Goal: Task Accomplishment & Management: Complete application form

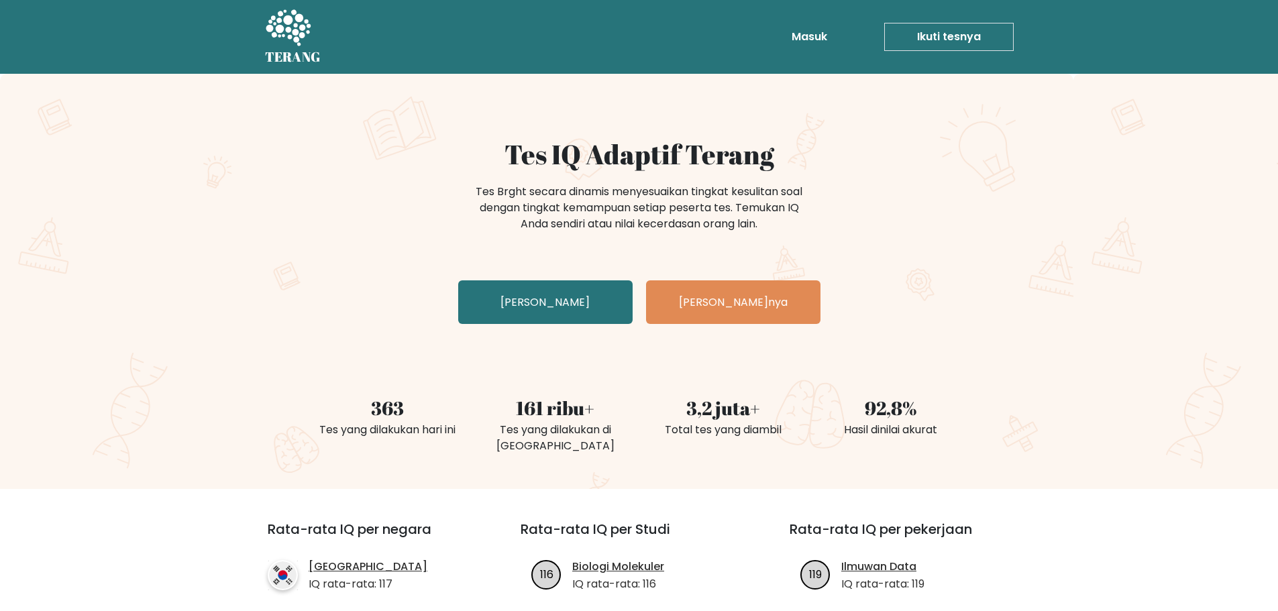
click at [882, 114] on div "Tes IQ Adaptif Terang Tes Brght secara dinamis menyesuaikan tingkat kesulitan s…" at bounding box center [639, 281] width 1278 height 415
click at [560, 311] on link "Uji Diri Anda" at bounding box center [545, 302] width 174 height 44
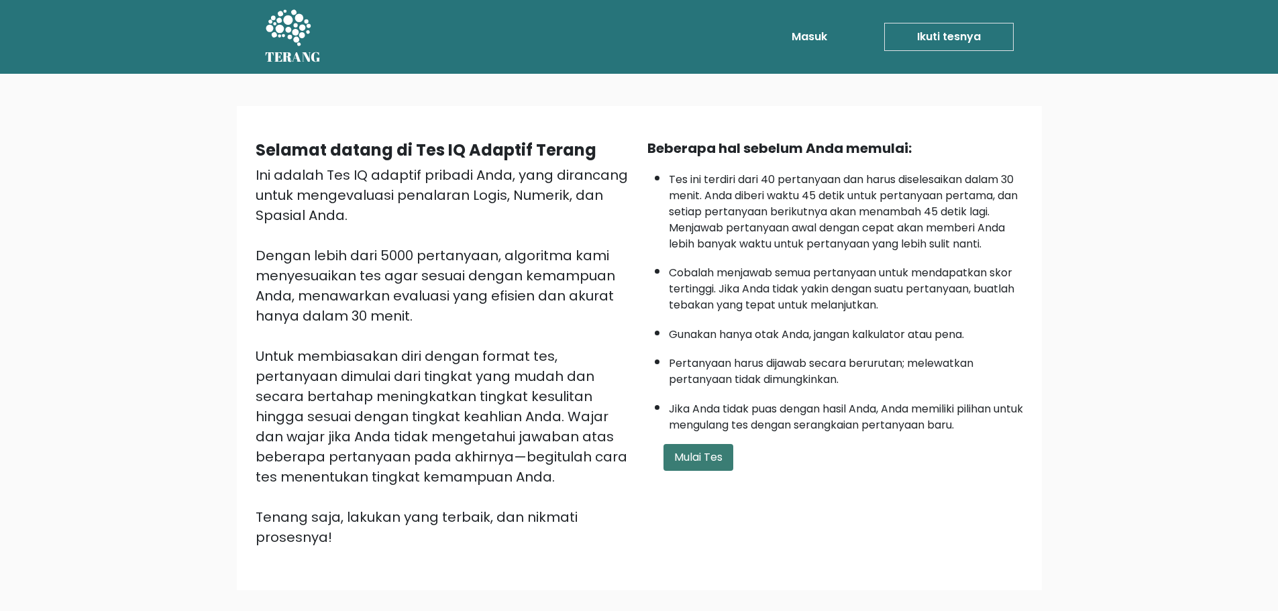
click at [694, 454] on font "Mulai Tes" at bounding box center [698, 457] width 48 height 15
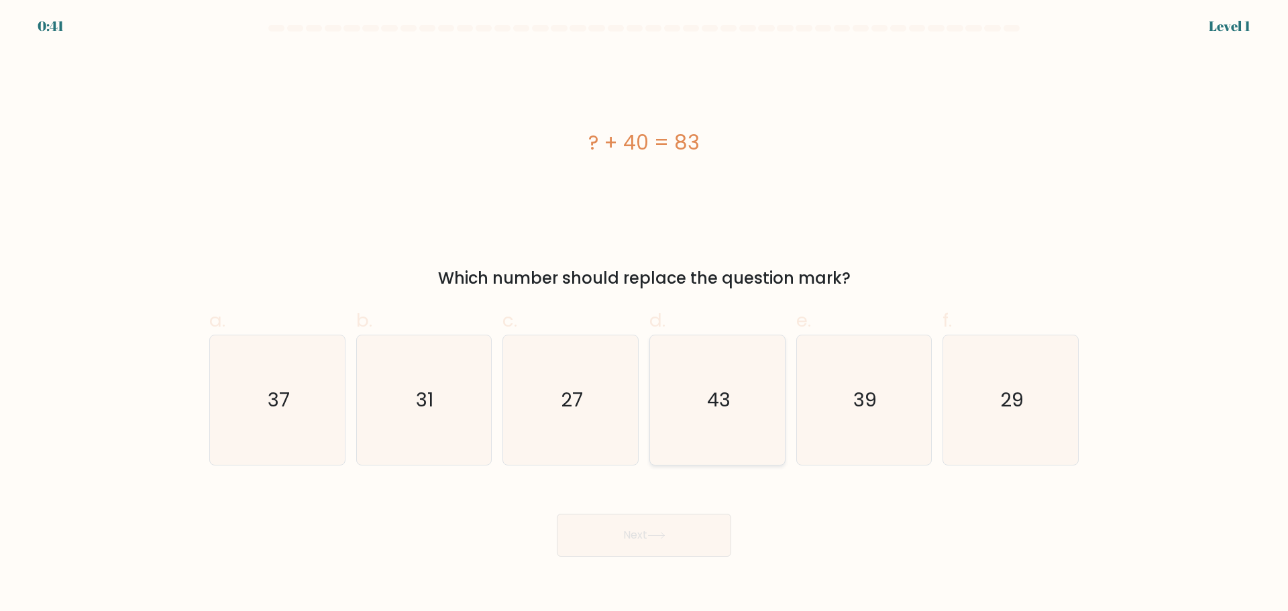
click at [697, 384] on icon "43" at bounding box center [718, 400] width 130 height 130
click at [645, 315] on input "d. 43" at bounding box center [644, 310] width 1 height 9
radio input "true"
click at [658, 525] on button "Next" at bounding box center [644, 535] width 174 height 43
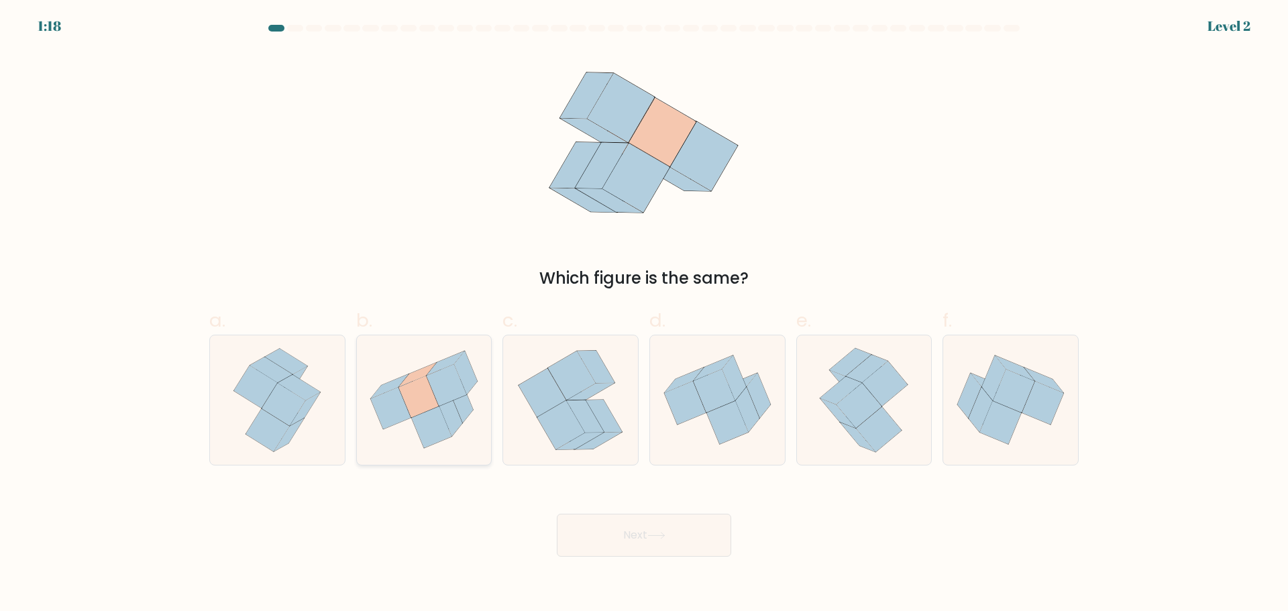
click at [452, 407] on icon at bounding box center [450, 415] width 23 height 44
click at [644, 315] on input "b." at bounding box center [644, 310] width 1 height 9
radio input "true"
click at [615, 530] on button "Next" at bounding box center [644, 535] width 174 height 43
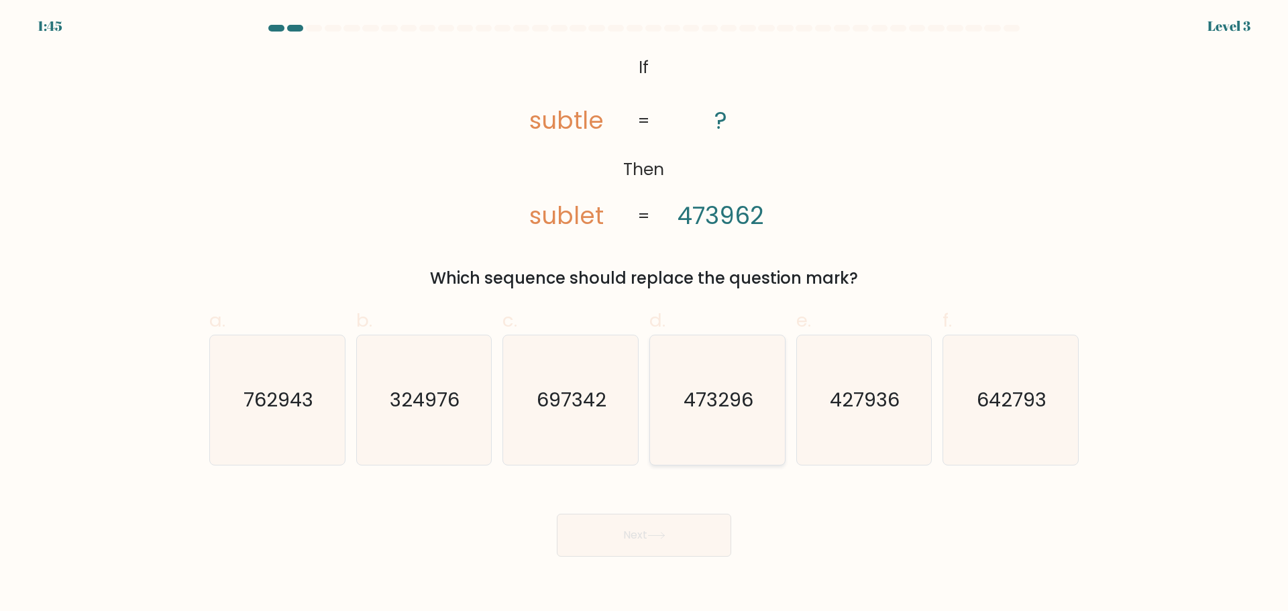
click at [660, 439] on icon "473296" at bounding box center [718, 400] width 130 height 130
click at [645, 315] on input "d. 473296" at bounding box center [644, 310] width 1 height 9
radio input "true"
click at [645, 531] on button "Next" at bounding box center [644, 535] width 174 height 43
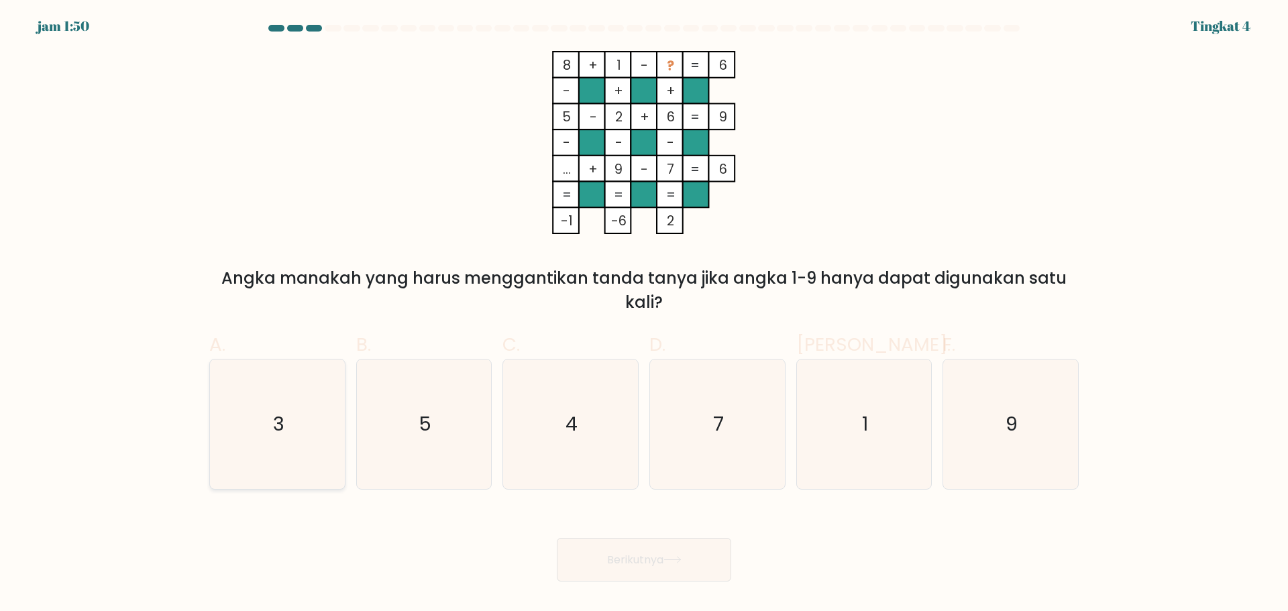
click at [315, 403] on icon "3" at bounding box center [278, 425] width 130 height 130
click at [644, 315] on input "A. 3" at bounding box center [644, 310] width 1 height 9
radio input "true"
click at [662, 543] on button "Berikutnya" at bounding box center [644, 560] width 174 height 44
click at [663, 546] on button "Berikutnya" at bounding box center [644, 560] width 174 height 44
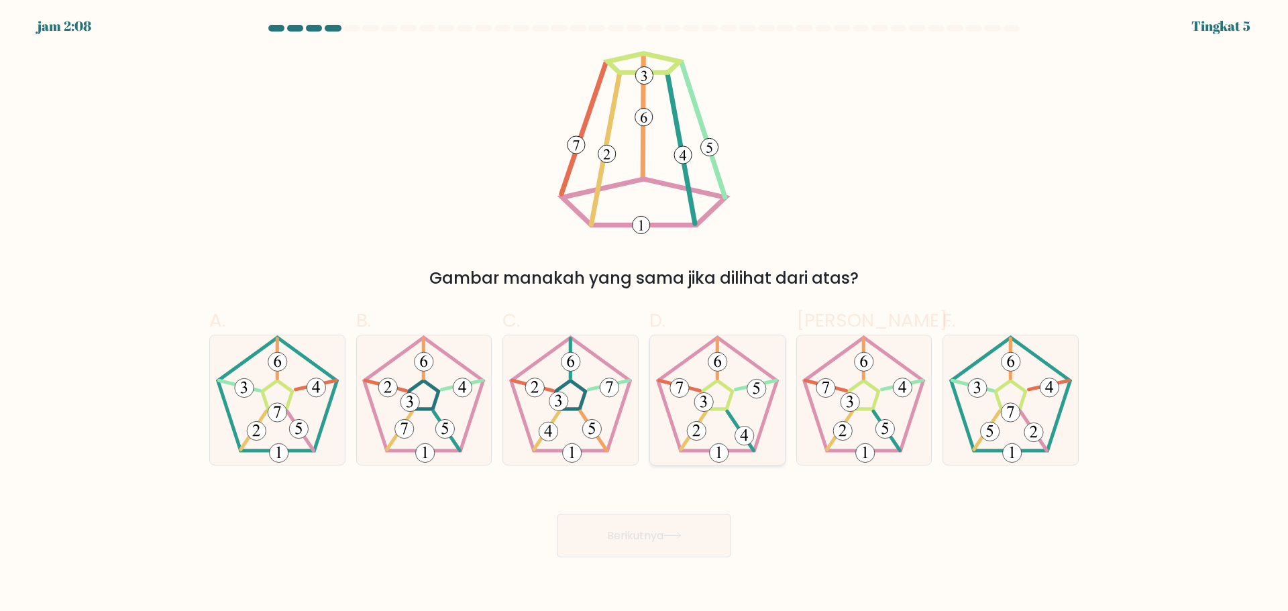
click at [737, 433] on 542 at bounding box center [744, 435] width 19 height 19
click at [645, 315] on input "D." at bounding box center [644, 310] width 1 height 9
radio input "true"
click at [678, 527] on button "Berikutnya" at bounding box center [644, 536] width 174 height 44
click at [673, 541] on button "Berikutnya" at bounding box center [644, 536] width 174 height 44
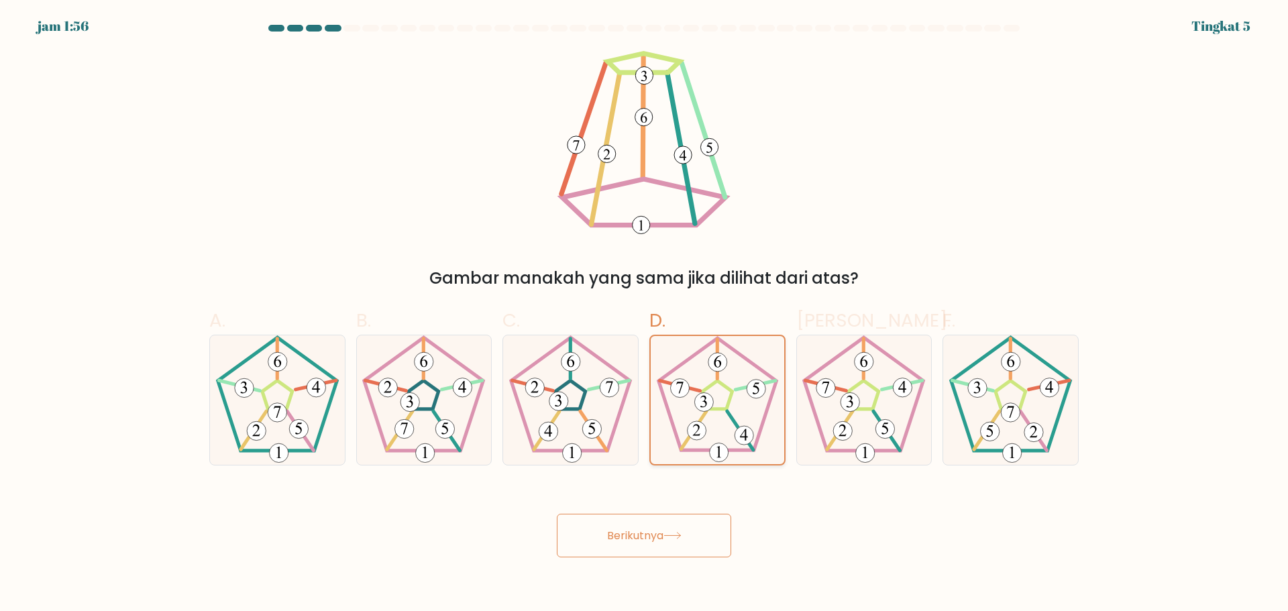
click at [707, 368] on icon at bounding box center [718, 400] width 128 height 128
click at [645, 315] on input "D." at bounding box center [644, 310] width 1 height 9
click at [613, 541] on font "Berikutnya" at bounding box center [635, 535] width 56 height 15
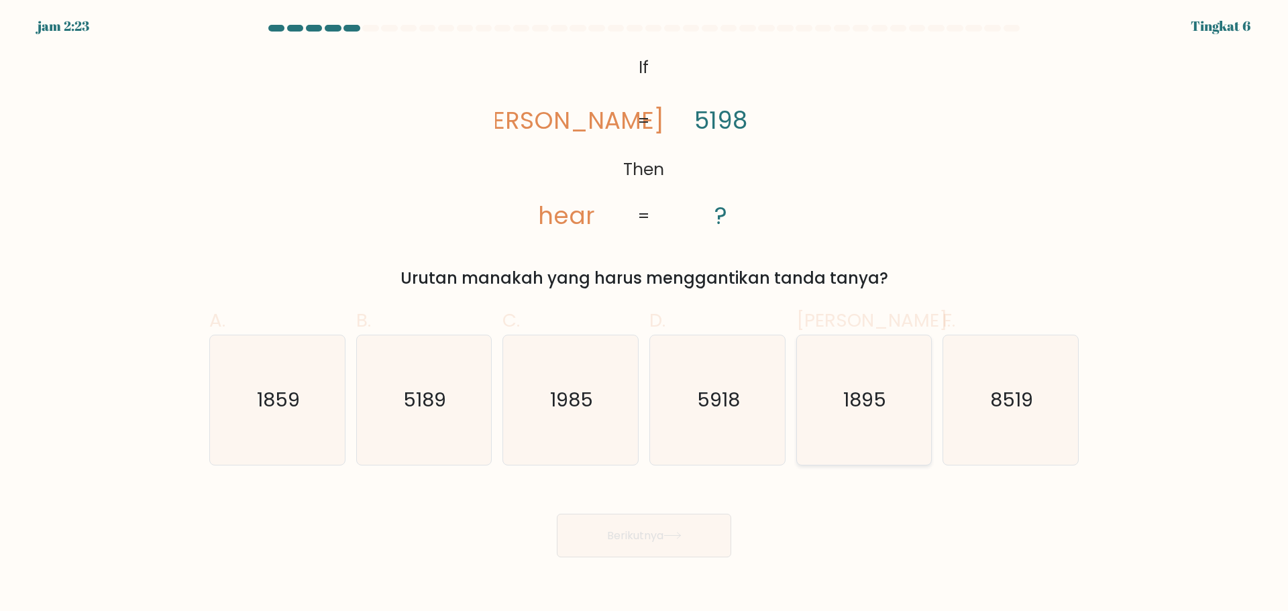
click at [825, 412] on icon "1895" at bounding box center [864, 400] width 130 height 130
click at [645, 315] on input "Dan. 1895" at bounding box center [644, 310] width 1 height 9
radio input "true"
click at [701, 530] on button "Berikutnya" at bounding box center [644, 536] width 174 height 44
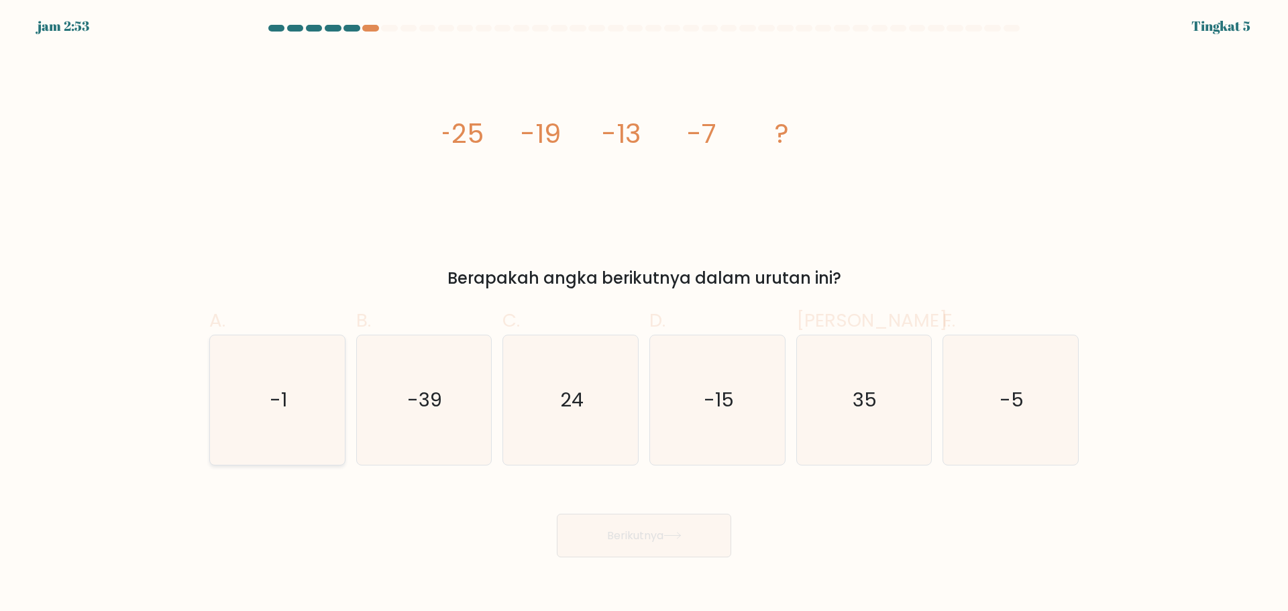
click at [317, 393] on icon "-1" at bounding box center [278, 400] width 130 height 130
click at [644, 315] on input "A. -1" at bounding box center [644, 310] width 1 height 9
radio input "true"
click at [655, 536] on font "Berikutnya" at bounding box center [635, 535] width 56 height 15
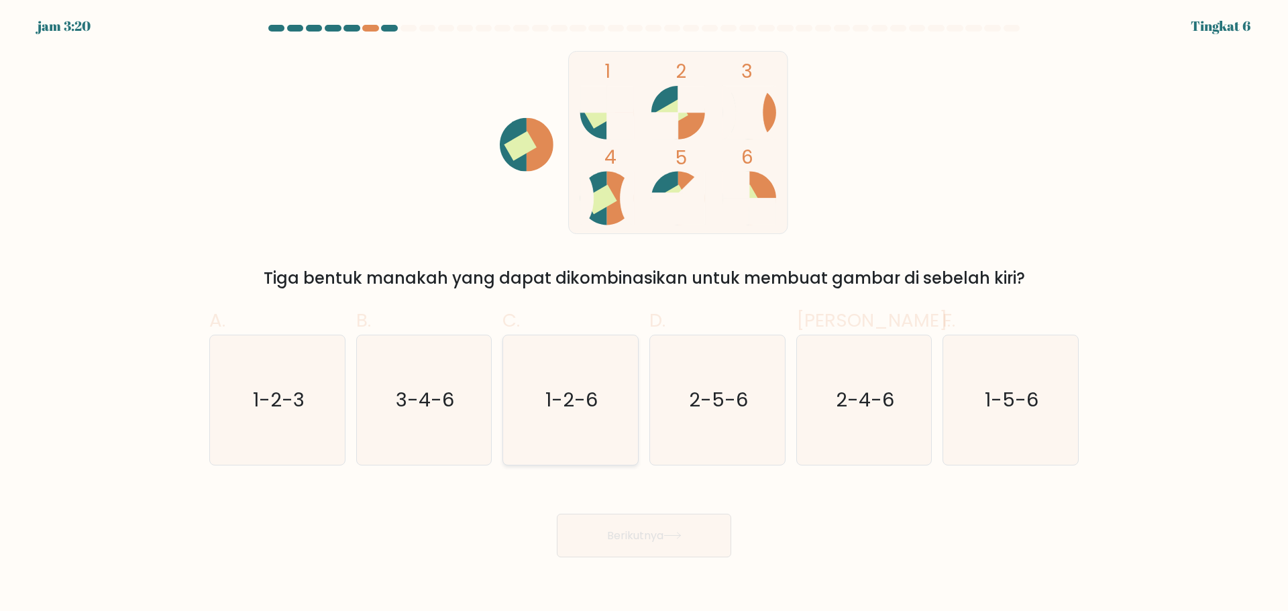
click at [592, 391] on text "1-2-6" at bounding box center [572, 399] width 52 height 27
click at [644, 315] on input "C. 1-2-6" at bounding box center [644, 310] width 1 height 9
radio input "true"
click at [637, 529] on font "Berikutnya" at bounding box center [635, 535] width 56 height 15
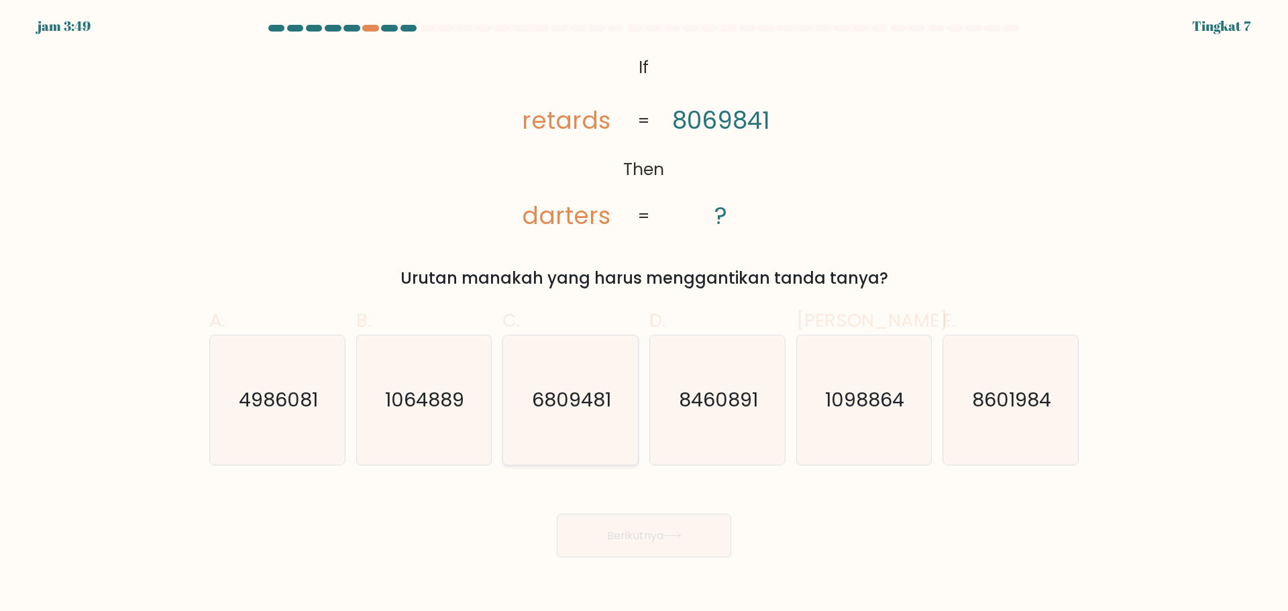
click at [603, 415] on icon "6809481" at bounding box center [571, 400] width 130 height 130
click at [644, 315] on input "C. 6809481" at bounding box center [644, 310] width 1 height 9
radio input "true"
click at [635, 531] on font "Berikutnya" at bounding box center [635, 535] width 56 height 15
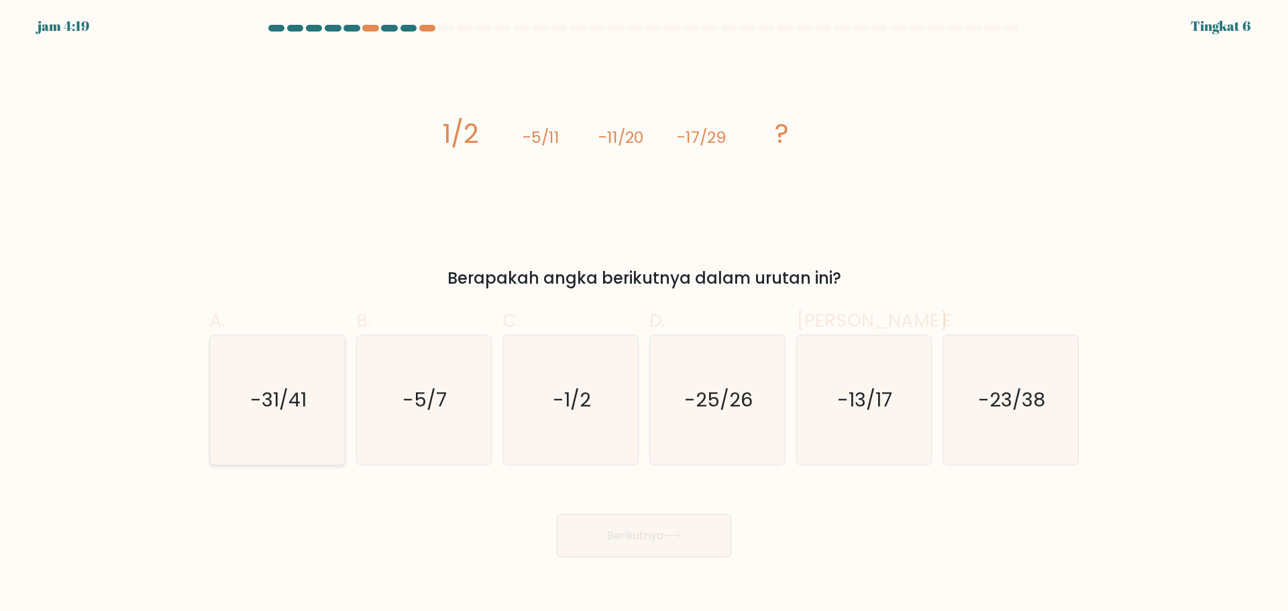
click at [294, 379] on icon "-31/41" at bounding box center [278, 400] width 130 height 130
click at [644, 315] on input "A. -31/41" at bounding box center [644, 310] width 1 height 9
radio input "true"
click at [660, 539] on font "Berikutnya" at bounding box center [635, 535] width 56 height 15
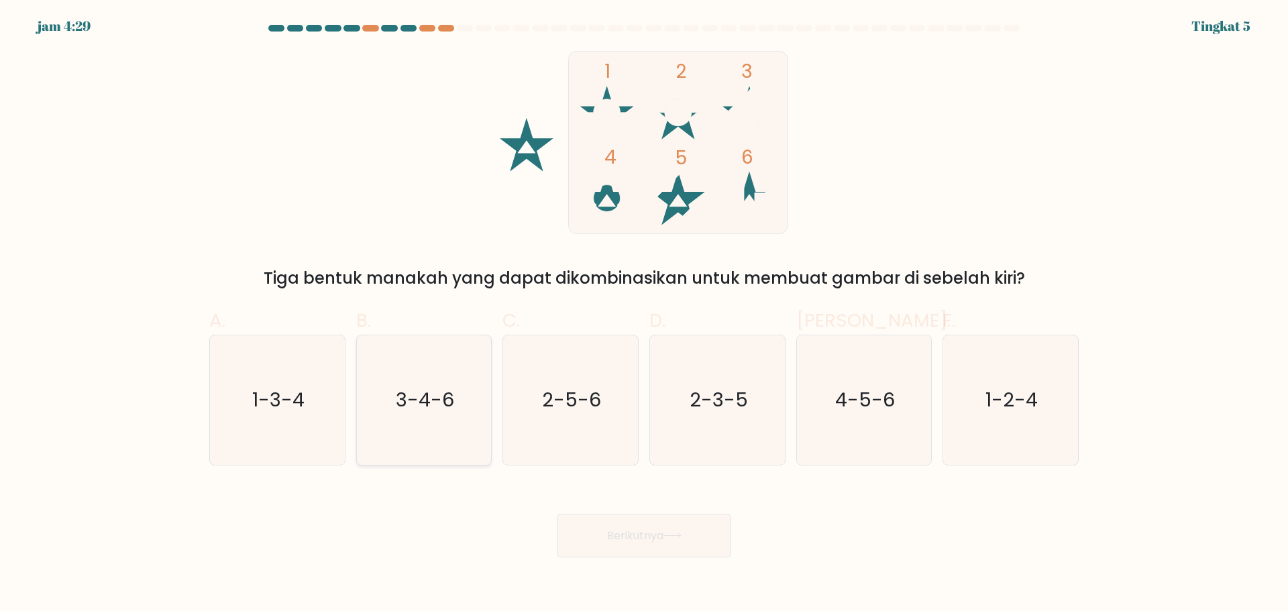
click at [451, 419] on icon "3-4-6" at bounding box center [424, 400] width 130 height 130
click at [644, 315] on input "B. 3-4-6" at bounding box center [644, 310] width 1 height 9
radio input "true"
click at [327, 383] on icon "1-3-4" at bounding box center [278, 400] width 130 height 130
click at [644, 315] on input "A. 1-3-4" at bounding box center [644, 310] width 1 height 9
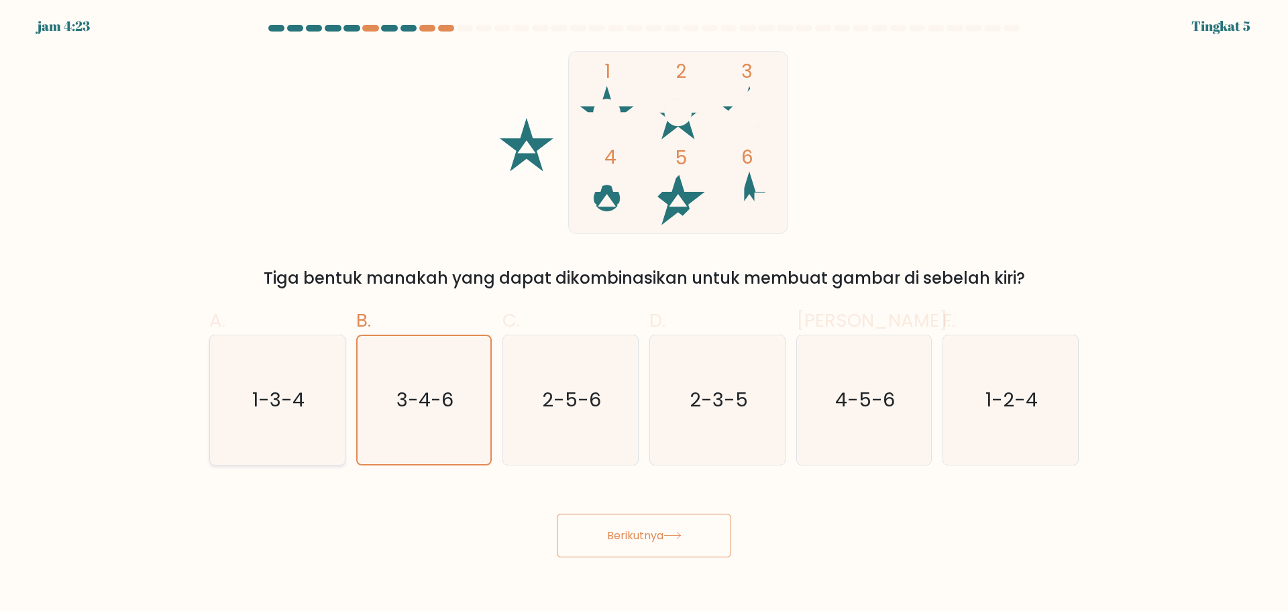
radio input "true"
click at [992, 409] on text "1-2-4" at bounding box center [1012, 399] width 52 height 27
click at [645, 315] on input "F. 1-2-4" at bounding box center [644, 310] width 1 height 9
radio input "true"
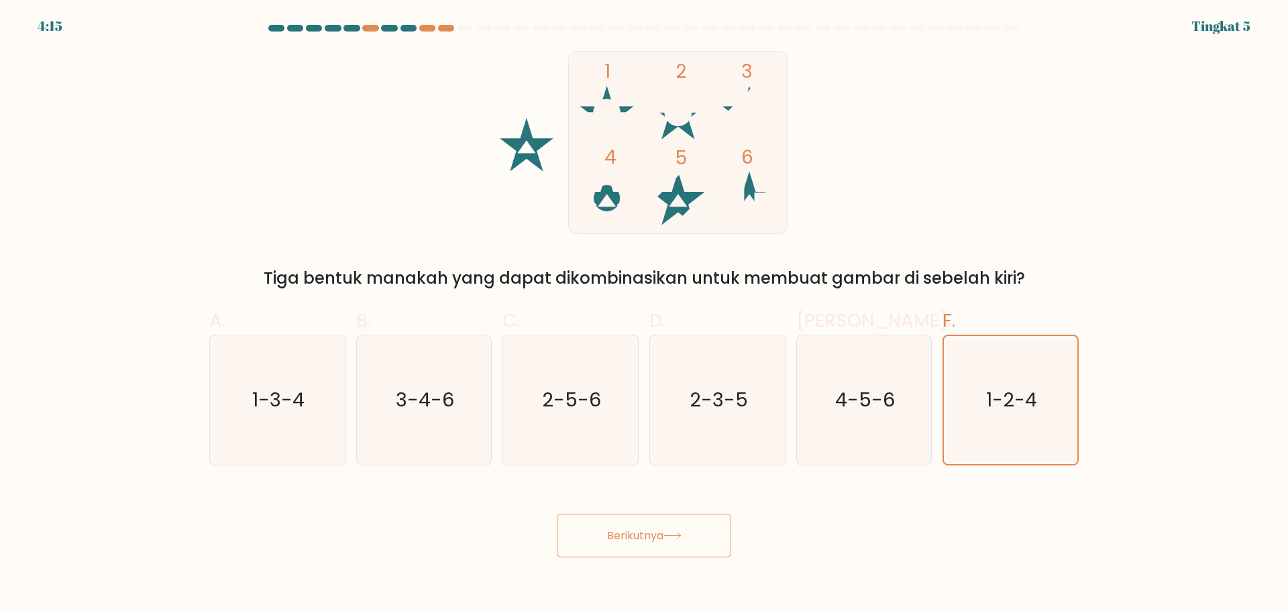
click at [686, 532] on button "Berikutnya" at bounding box center [644, 536] width 174 height 44
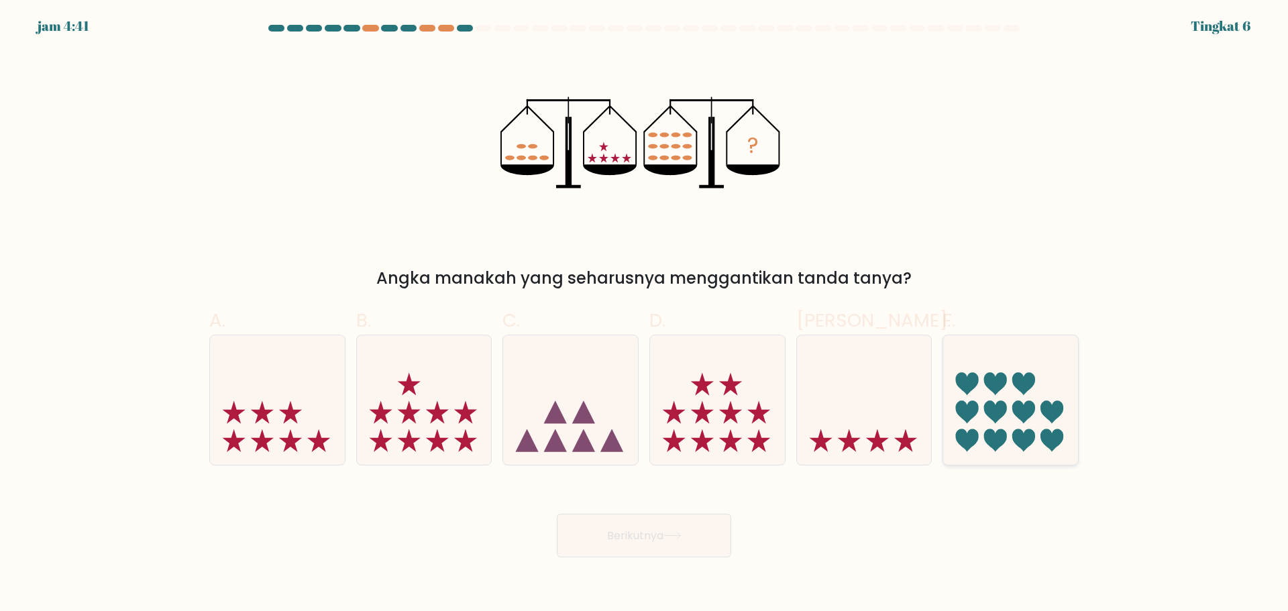
click at [1045, 442] on icon at bounding box center [1052, 440] width 23 height 23
click at [645, 315] on input "F." at bounding box center [644, 310] width 1 height 9
radio input "true"
click at [680, 532] on icon at bounding box center [673, 535] width 18 height 7
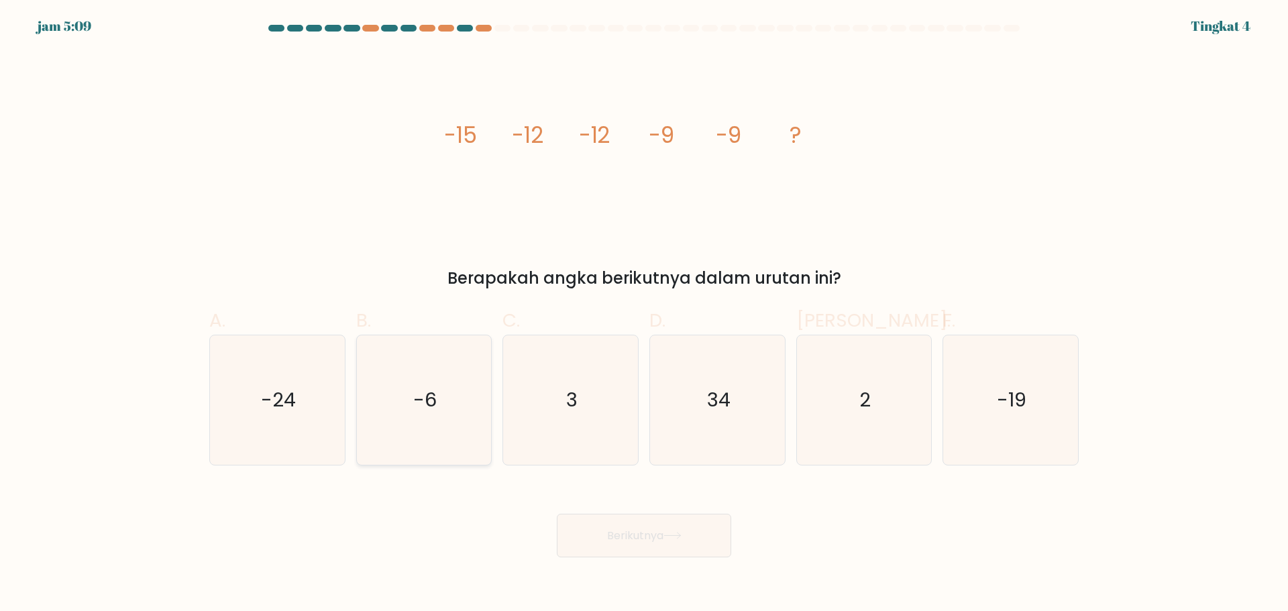
click at [456, 400] on icon "-6" at bounding box center [424, 400] width 130 height 130
click at [644, 315] on input "B. -6" at bounding box center [644, 310] width 1 height 9
radio input "true"
click at [684, 543] on button "Berikutnya" at bounding box center [644, 536] width 174 height 44
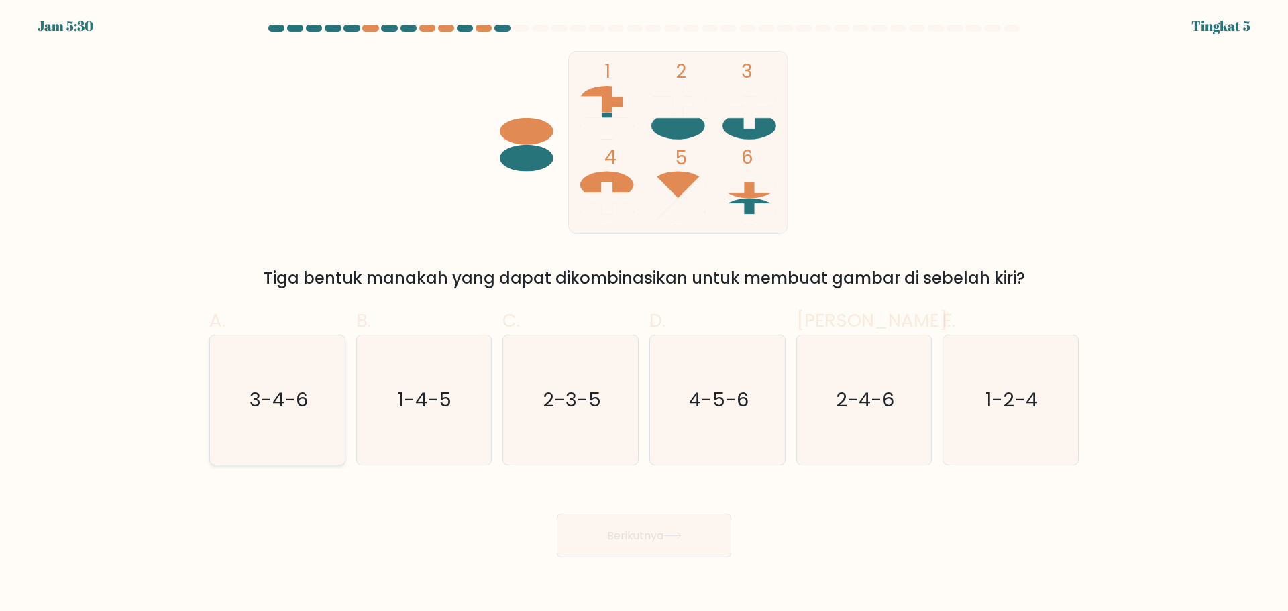
drag, startPoint x: 284, startPoint y: 378, endPoint x: 301, endPoint y: 376, distance: 17.0
click at [285, 378] on icon "3-4-6" at bounding box center [278, 400] width 130 height 130
click at [644, 315] on input "A. 3-4-6" at bounding box center [644, 310] width 1 height 9
radio input "true"
click at [609, 515] on div "Berikutnya" at bounding box center [644, 520] width 886 height 76
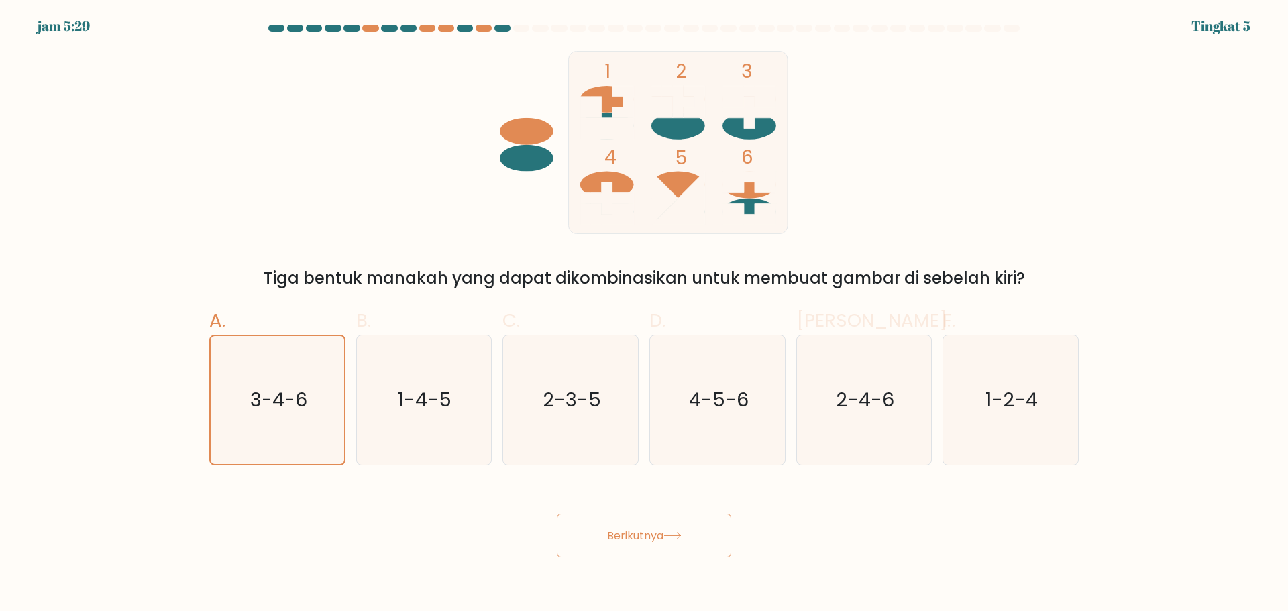
click at [609, 537] on font "Berikutnya" at bounding box center [635, 535] width 56 height 15
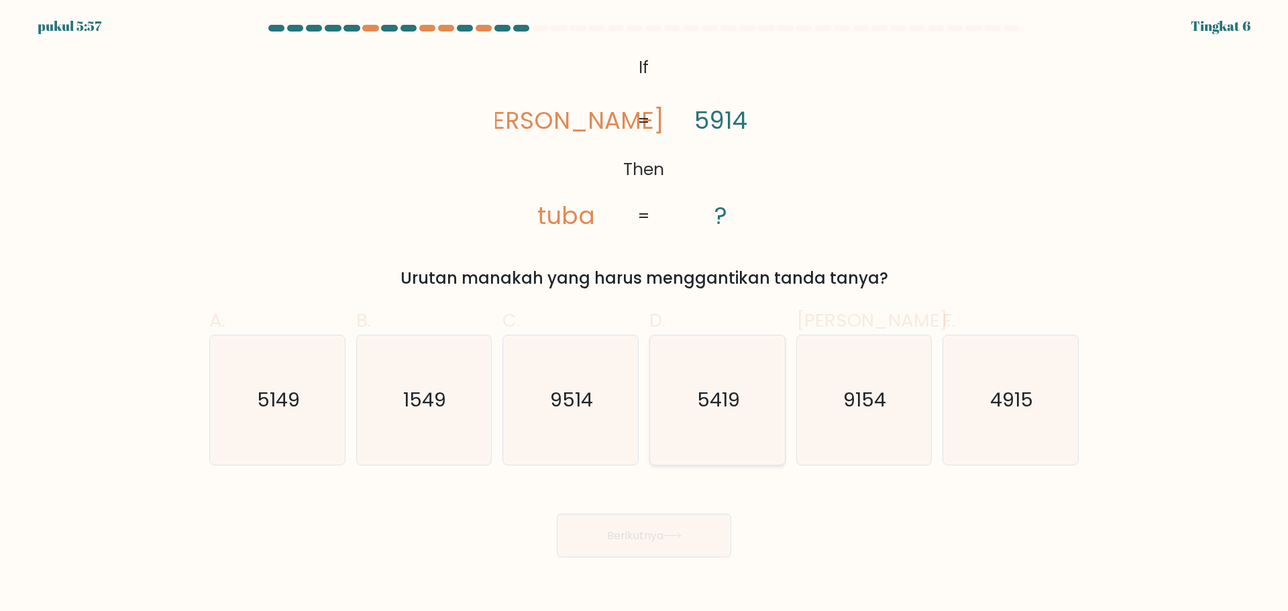
click at [690, 415] on icon "5419" at bounding box center [718, 400] width 130 height 130
click at [645, 315] on input "D. 5419" at bounding box center [644, 310] width 1 height 9
radio input "true"
click at [654, 531] on font "Berikutnya" at bounding box center [635, 535] width 56 height 15
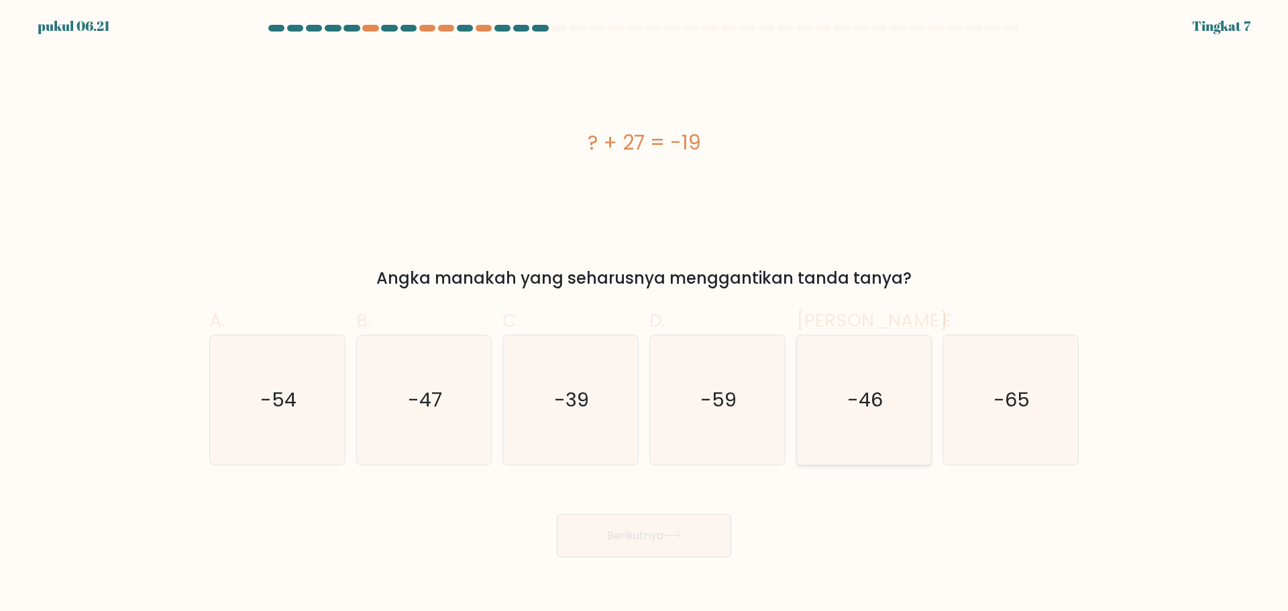
click at [873, 396] on text "-46" at bounding box center [865, 399] width 36 height 27
click at [645, 315] on input "Dan. -46" at bounding box center [644, 310] width 1 height 9
radio input "true"
click at [693, 533] on button "Berikutnya" at bounding box center [644, 536] width 174 height 44
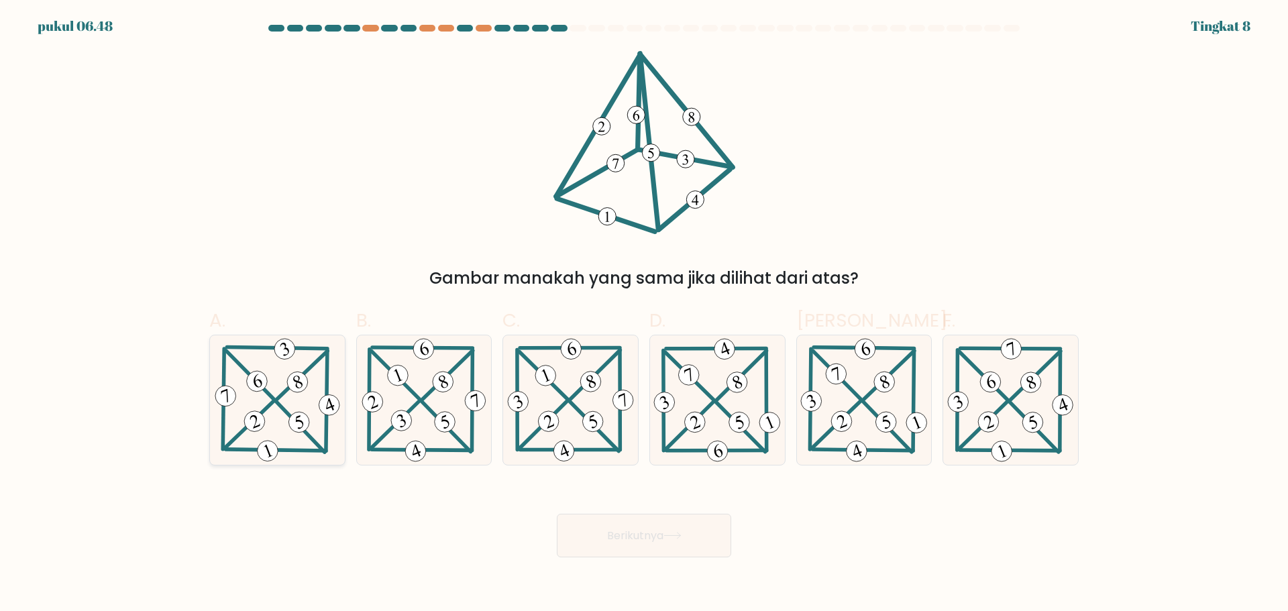
click at [291, 388] on 464 at bounding box center [297, 382] width 27 height 27
click at [644, 315] on input "A." at bounding box center [644, 310] width 1 height 9
radio input "true"
click at [699, 543] on button "Berikutnya" at bounding box center [644, 536] width 174 height 44
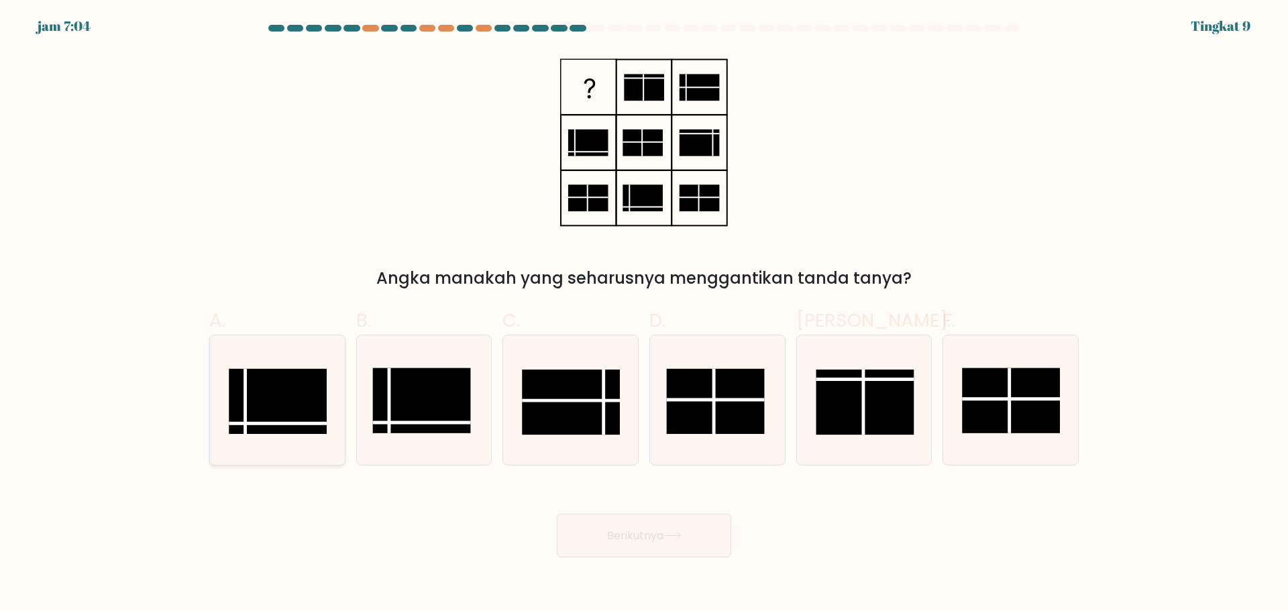
click at [272, 405] on rect at bounding box center [278, 400] width 98 height 65
click at [644, 315] on input "A." at bounding box center [644, 310] width 1 height 9
radio input "true"
click at [631, 542] on font "Berikutnya" at bounding box center [635, 535] width 56 height 15
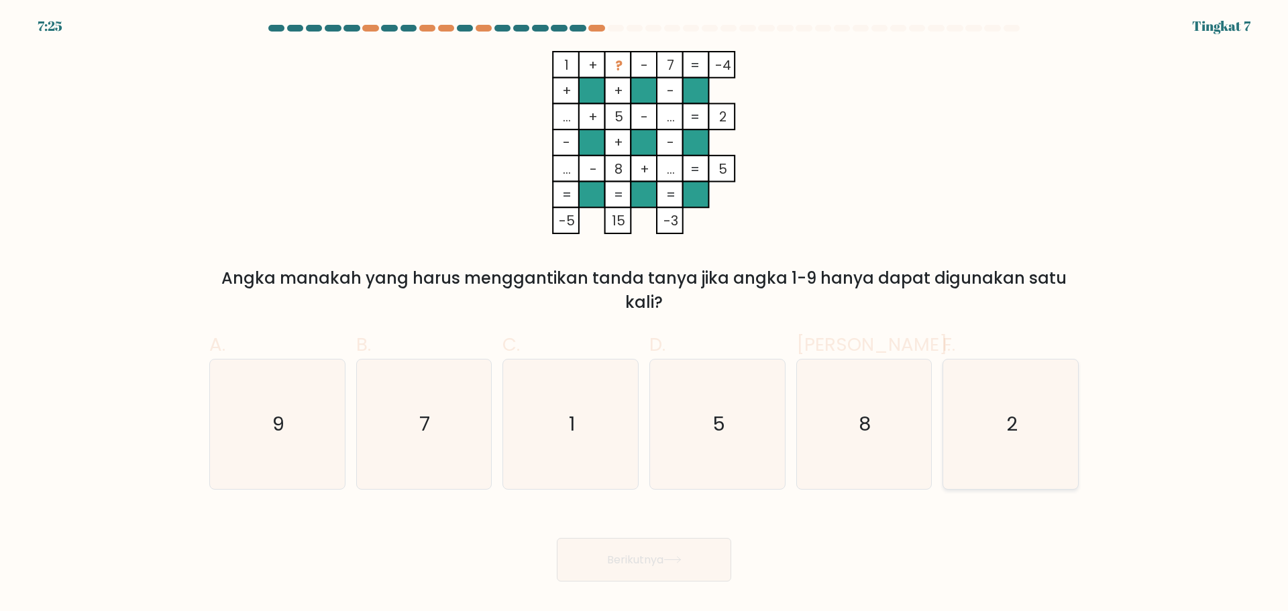
click at [1019, 446] on icon "2" at bounding box center [1011, 425] width 130 height 130
click at [645, 315] on input "F. 2" at bounding box center [644, 310] width 1 height 9
radio input "true"
click at [672, 563] on icon at bounding box center [673, 559] width 18 height 7
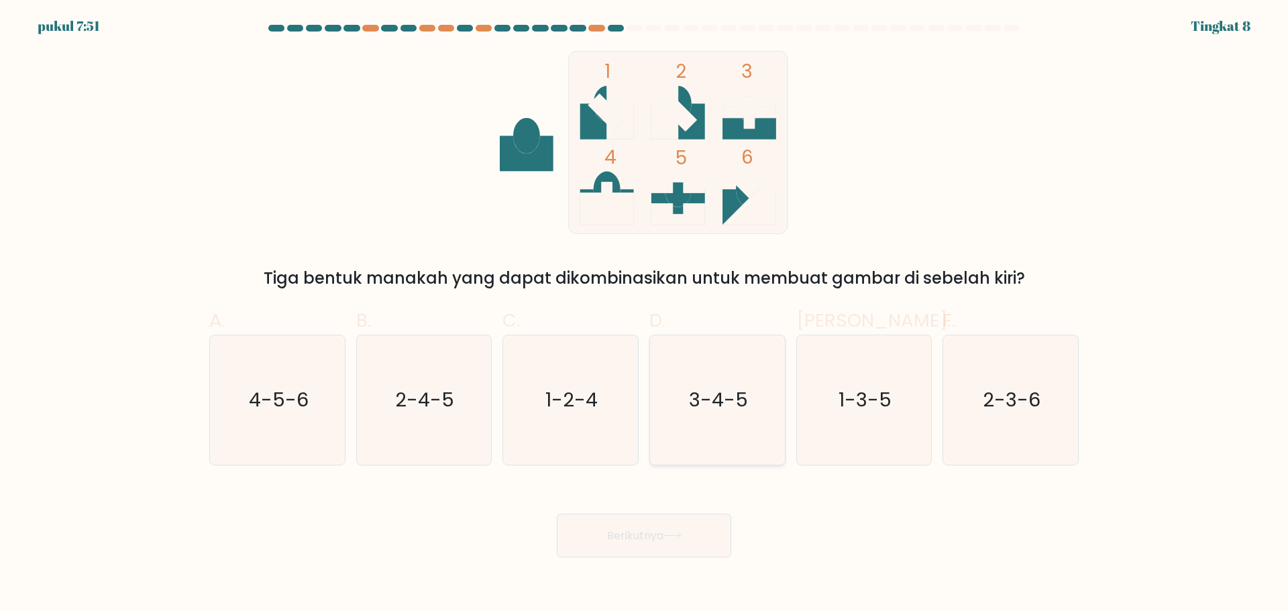
click at [704, 393] on text "3-4-5" at bounding box center [718, 399] width 59 height 27
click at [645, 315] on input "D. 3-4-5" at bounding box center [644, 310] width 1 height 9
radio input "true"
click at [682, 525] on button "Berikutnya" at bounding box center [644, 536] width 174 height 44
click at [666, 550] on button "Berikutnya" at bounding box center [644, 536] width 174 height 44
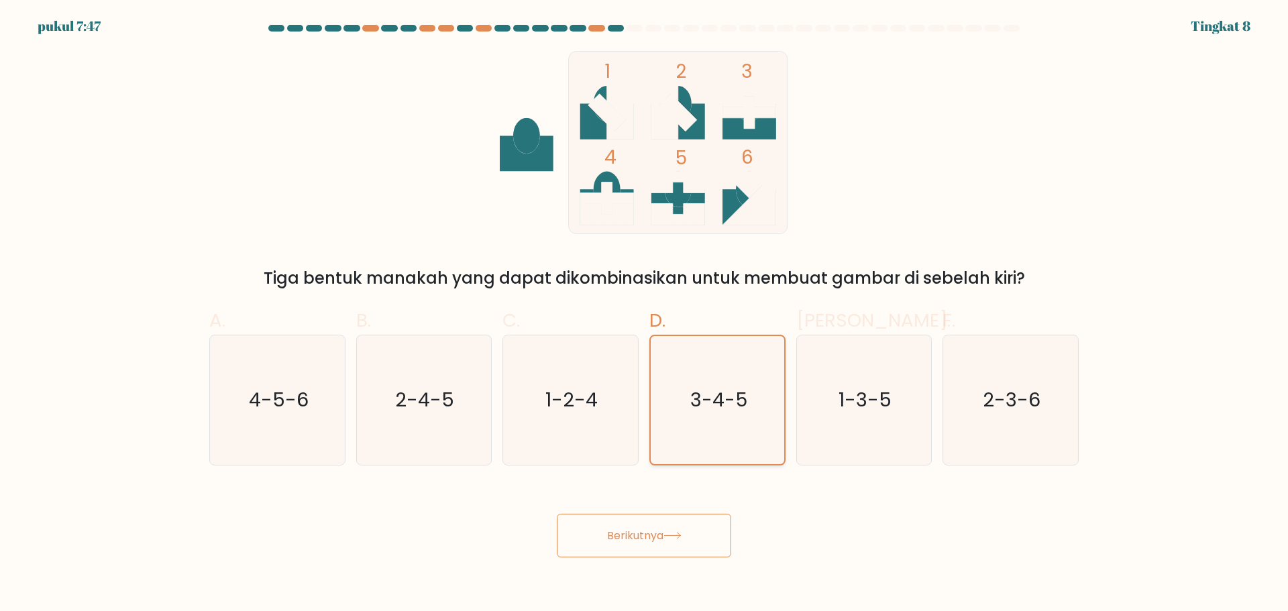
click at [714, 404] on text "3-4-5" at bounding box center [718, 399] width 57 height 27
click at [645, 315] on input "D. 3-4-5" at bounding box center [644, 310] width 1 height 9
click at [673, 541] on button "Berikutnya" at bounding box center [644, 536] width 174 height 44
click at [831, 397] on icon "1-3-5" at bounding box center [864, 400] width 130 height 130
click at [645, 315] on input "Dan. 1-3-5" at bounding box center [644, 310] width 1 height 9
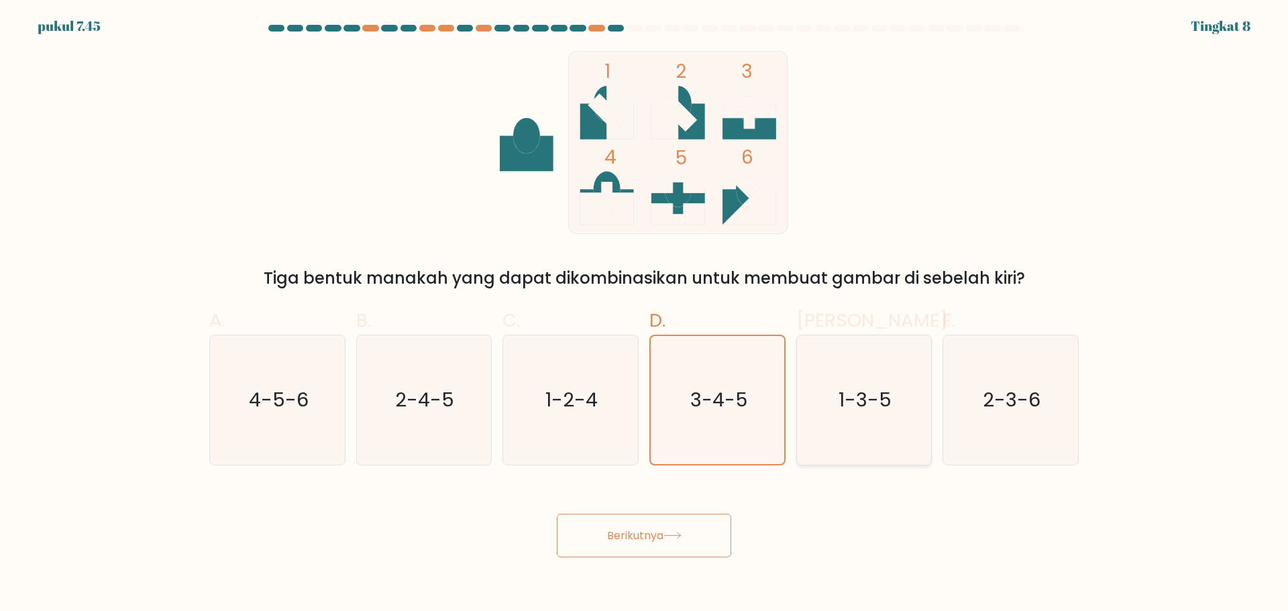
radio input "true"
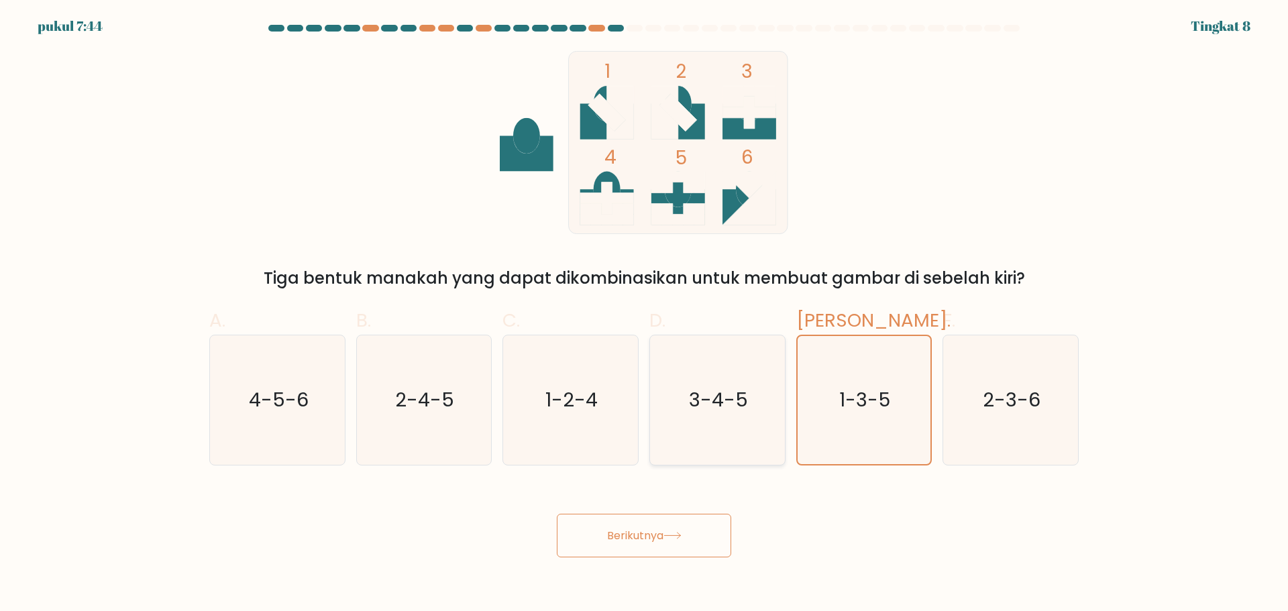
click at [752, 405] on icon "3-4-5" at bounding box center [718, 400] width 130 height 130
click at [645, 315] on input "D. 3-4-5" at bounding box center [644, 310] width 1 height 9
radio input "true"
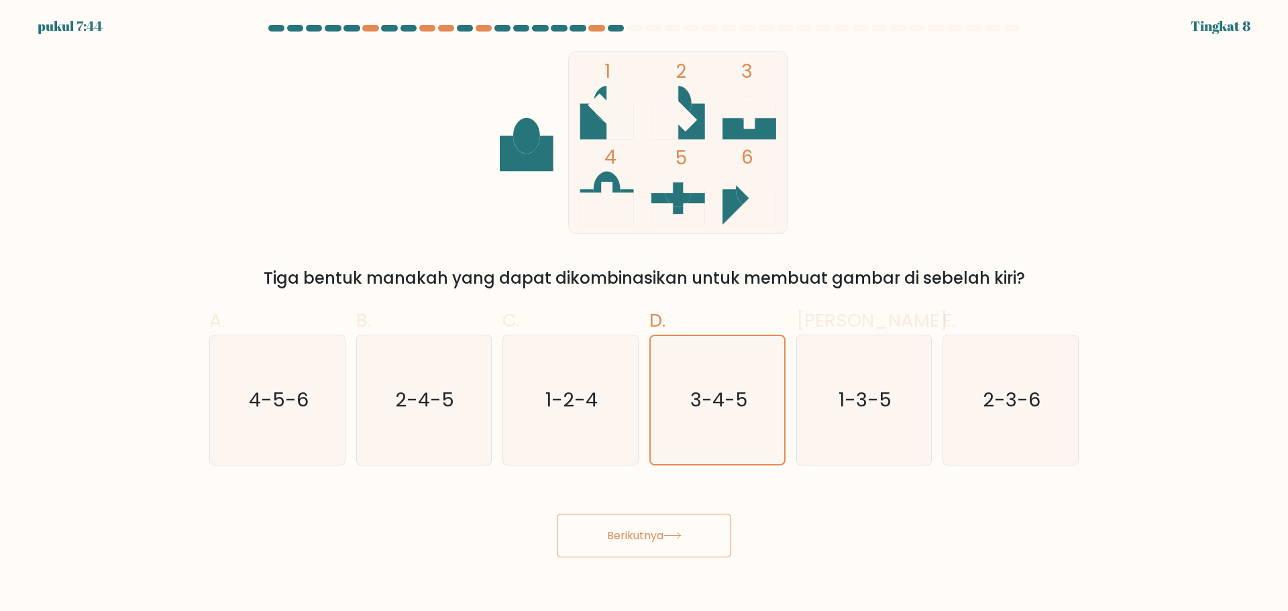
click at [641, 540] on font "Berikutnya" at bounding box center [635, 535] width 56 height 15
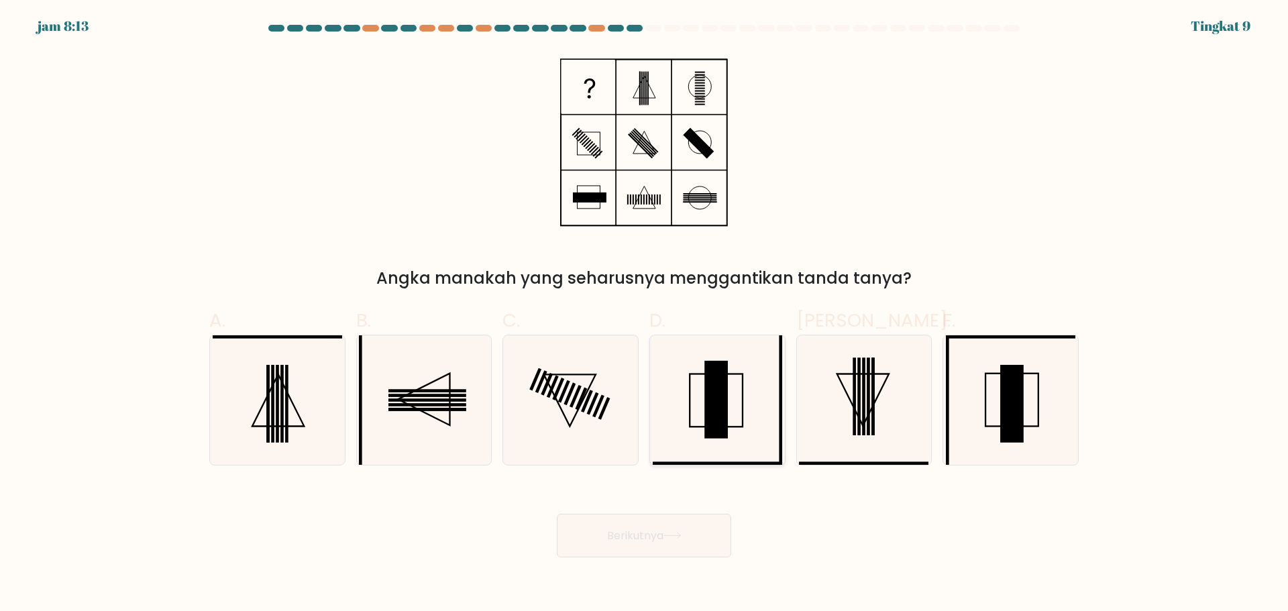
click at [721, 370] on rect at bounding box center [716, 399] width 23 height 78
click at [645, 315] on input "D." at bounding box center [644, 310] width 1 height 9
radio input "true"
click at [998, 396] on icon at bounding box center [1011, 400] width 130 height 130
click at [645, 315] on input "F." at bounding box center [644, 310] width 1 height 9
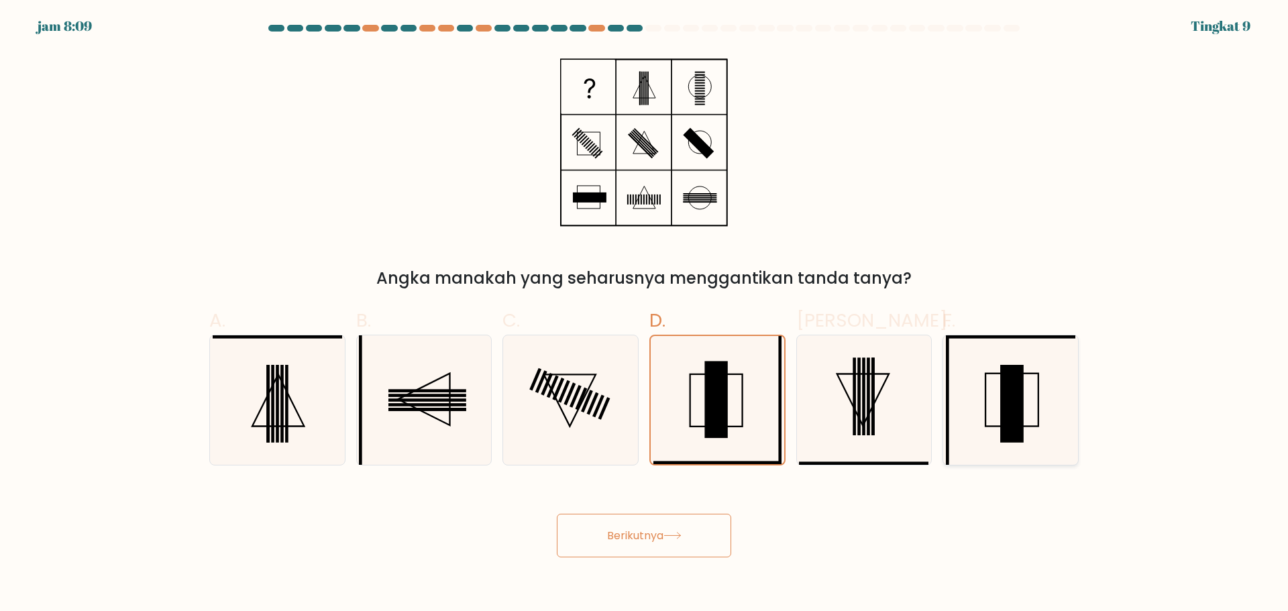
radio input "true"
click at [747, 407] on icon at bounding box center [718, 400] width 130 height 130
click at [645, 315] on input "D." at bounding box center [644, 310] width 1 height 9
radio input "true"
click at [668, 525] on button "Berikutnya" at bounding box center [644, 536] width 174 height 44
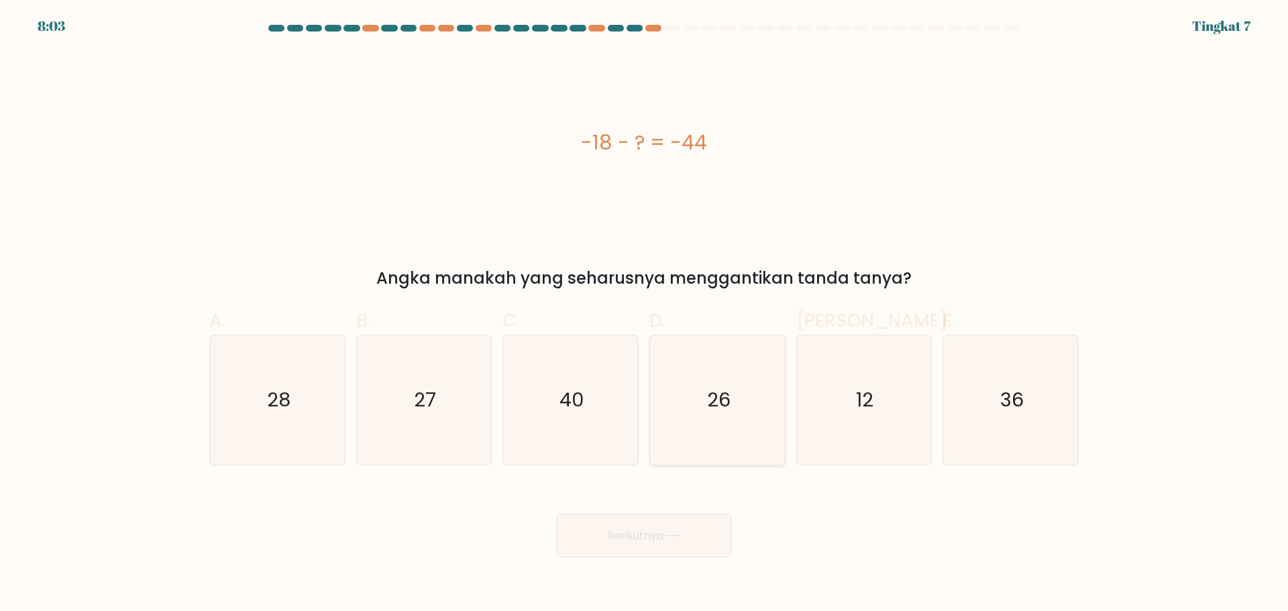
click at [750, 344] on icon "26" at bounding box center [718, 400] width 130 height 130
click at [645, 315] on input "D. 26" at bounding box center [644, 310] width 1 height 9
radio input "true"
click at [664, 528] on button "Berikutnya" at bounding box center [644, 536] width 174 height 44
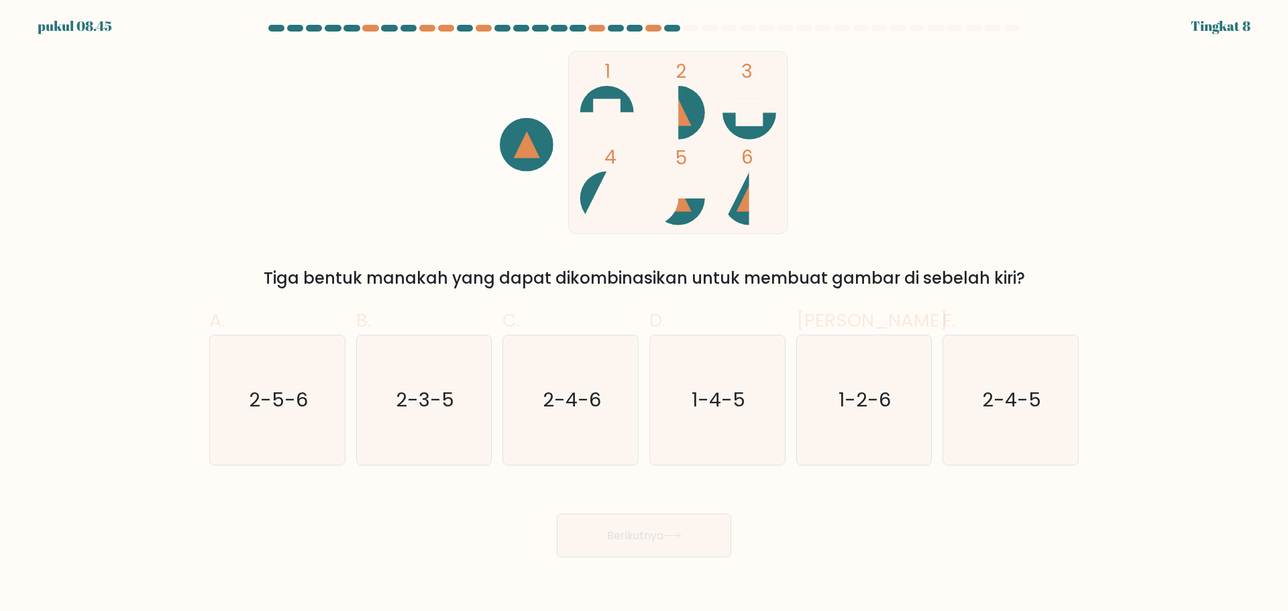
click at [641, 299] on div "A. 2-5-6 B. 2-3-5 C. 2-4-6 D. 1-4-5" at bounding box center [644, 380] width 880 height 169
click at [691, 102] on circle at bounding box center [679, 113] width 54 height 54
click at [699, 117] on circle at bounding box center [679, 113] width 54 height 54
click at [737, 119] on rect at bounding box center [749, 112] width 27 height 27
click at [672, 190] on icon at bounding box center [665, 199] width 27 height 54
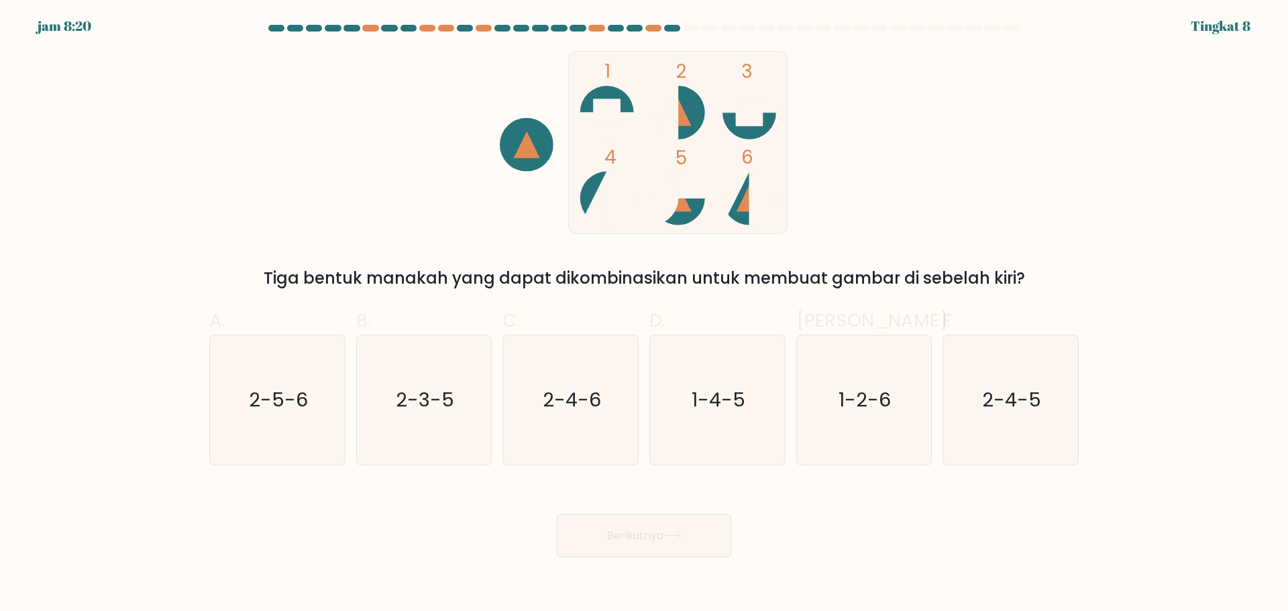
click at [587, 197] on circle at bounding box center [607, 199] width 54 height 54
click at [537, 384] on icon "2-4-6" at bounding box center [571, 400] width 130 height 130
click at [644, 315] on input "C. 2-4-6" at bounding box center [644, 310] width 1 height 9
radio input "true"
click at [668, 540] on button "Berikutnya" at bounding box center [644, 536] width 174 height 44
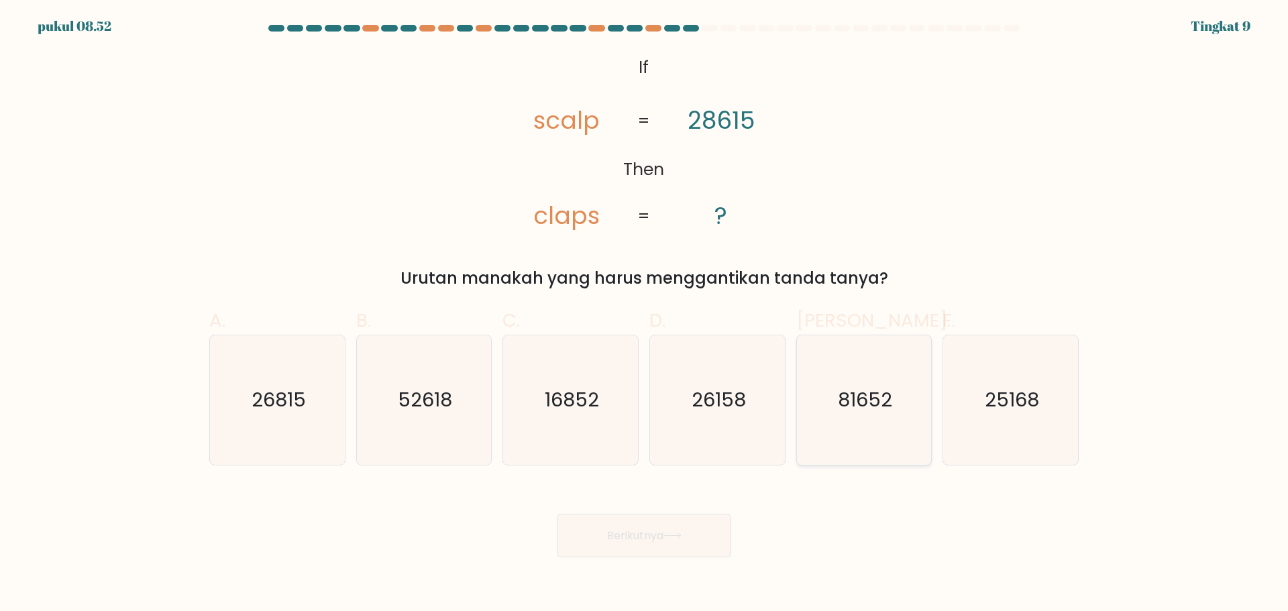
click at [878, 415] on icon "81652" at bounding box center [864, 400] width 130 height 130
click at [645, 315] on input "Dan. 81652" at bounding box center [644, 310] width 1 height 9
radio input "true"
click at [664, 535] on font "Berikutnya" at bounding box center [635, 535] width 56 height 15
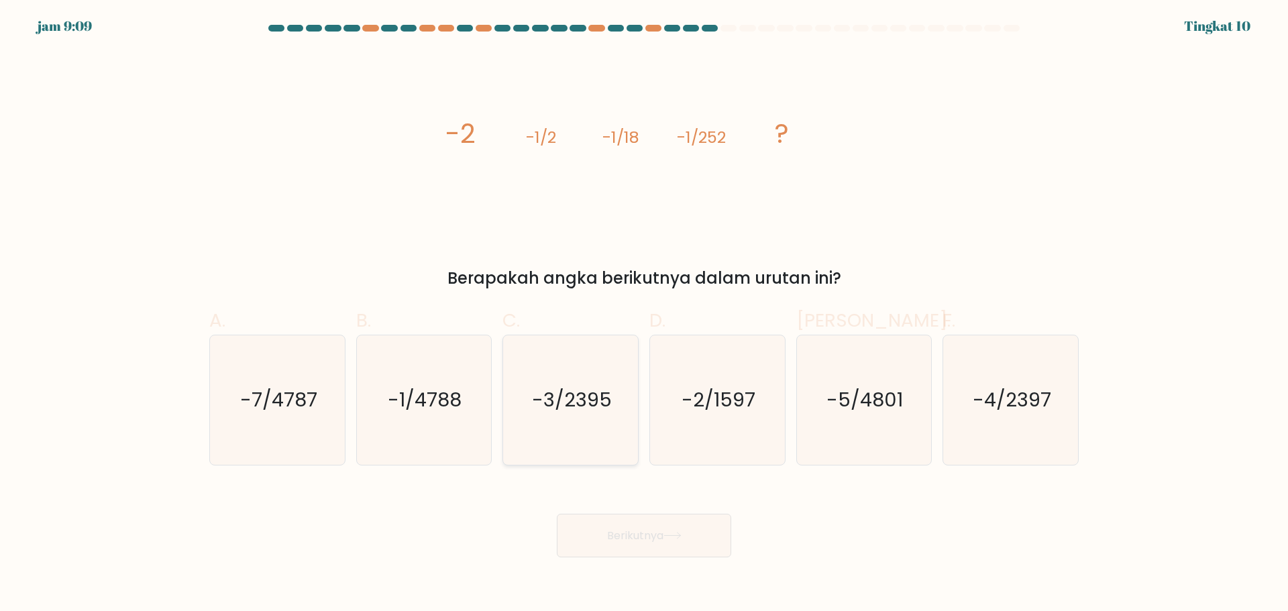
click at [533, 386] on text "-3/2395" at bounding box center [572, 399] width 80 height 27
click at [644, 315] on input "C. -3/2395" at bounding box center [644, 310] width 1 height 9
radio input "true"
click at [687, 378] on icon "-2/1597" at bounding box center [718, 400] width 130 height 130
click at [645, 315] on input "D. -2/1597" at bounding box center [644, 310] width 1 height 9
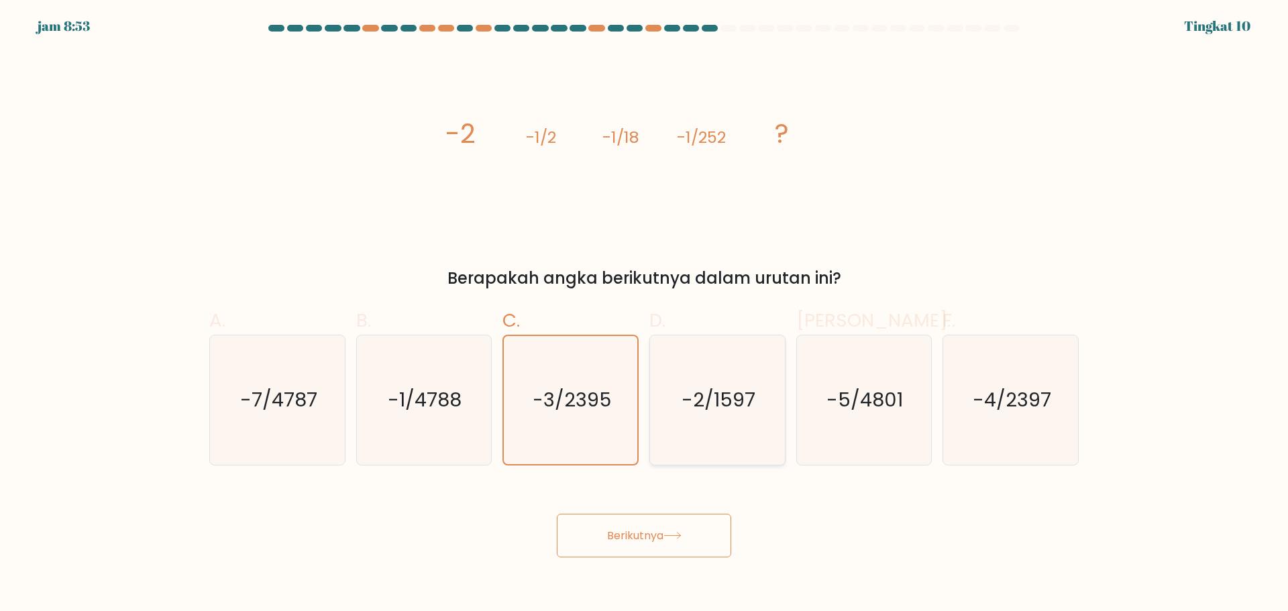
radio input "true"
click at [592, 397] on text "-3/2395" at bounding box center [572, 399] width 80 height 27
click at [644, 315] on input "C. -3/2395" at bounding box center [644, 310] width 1 height 9
radio input "true"
click at [697, 146] on tspan "-1/252" at bounding box center [702, 137] width 49 height 22
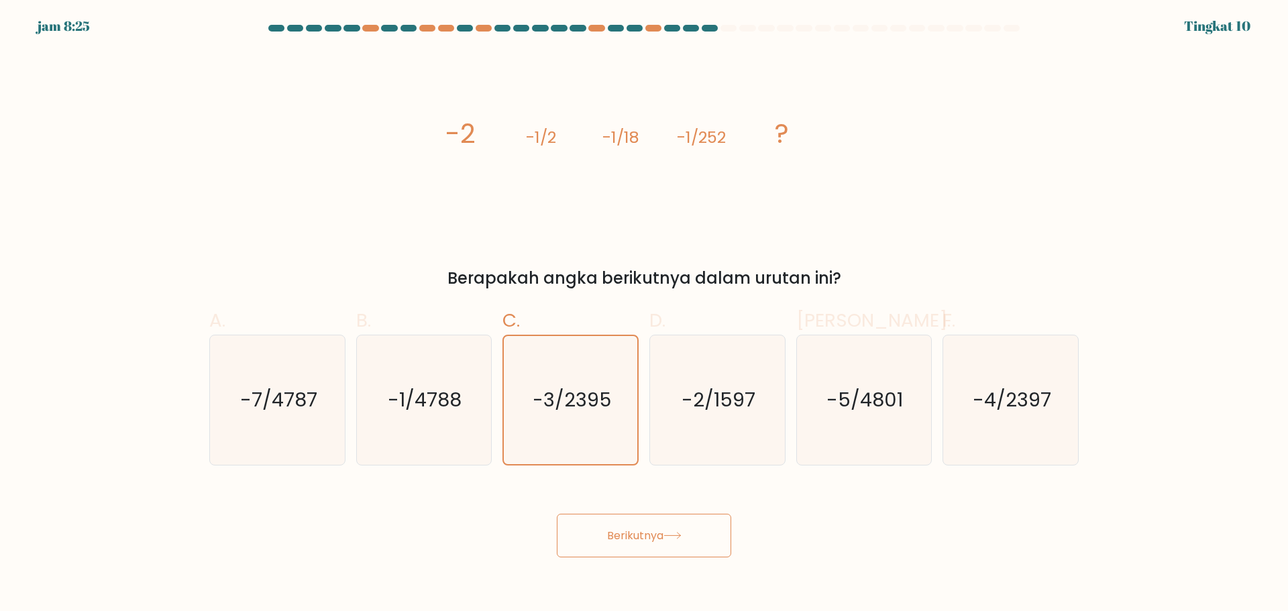
click at [660, 538] on font "Berikutnya" at bounding box center [635, 535] width 56 height 15
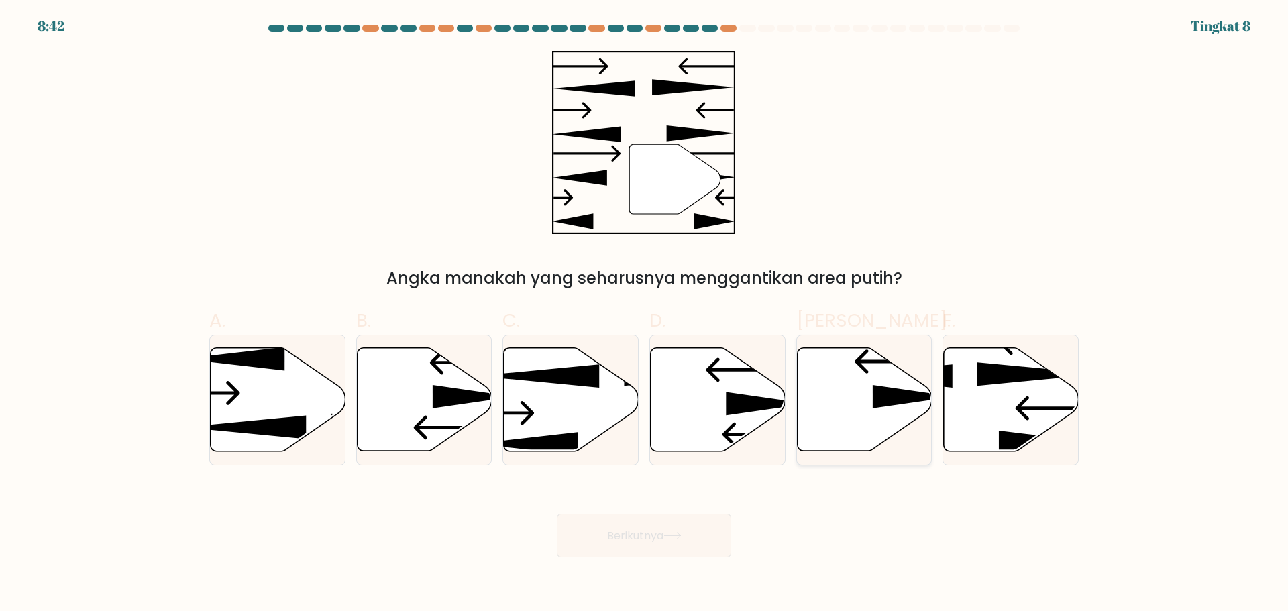
click at [834, 387] on icon at bounding box center [864, 399] width 135 height 103
click at [645, 315] on input "Dan." at bounding box center [644, 310] width 1 height 9
radio input "true"
click at [669, 541] on button "Berikutnya" at bounding box center [644, 536] width 174 height 44
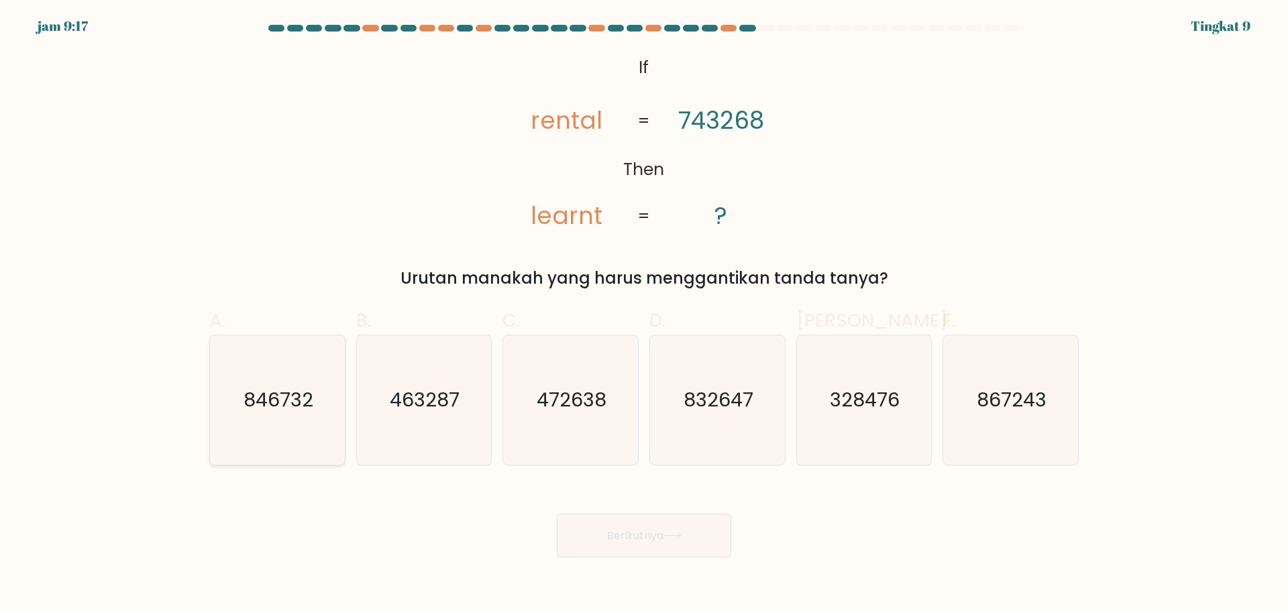
click at [260, 394] on text "846732" at bounding box center [279, 399] width 70 height 27
click at [644, 315] on input "A. 846732" at bounding box center [644, 310] width 1 height 9
radio input "true"
click at [597, 527] on button "Berikutnya" at bounding box center [644, 536] width 174 height 44
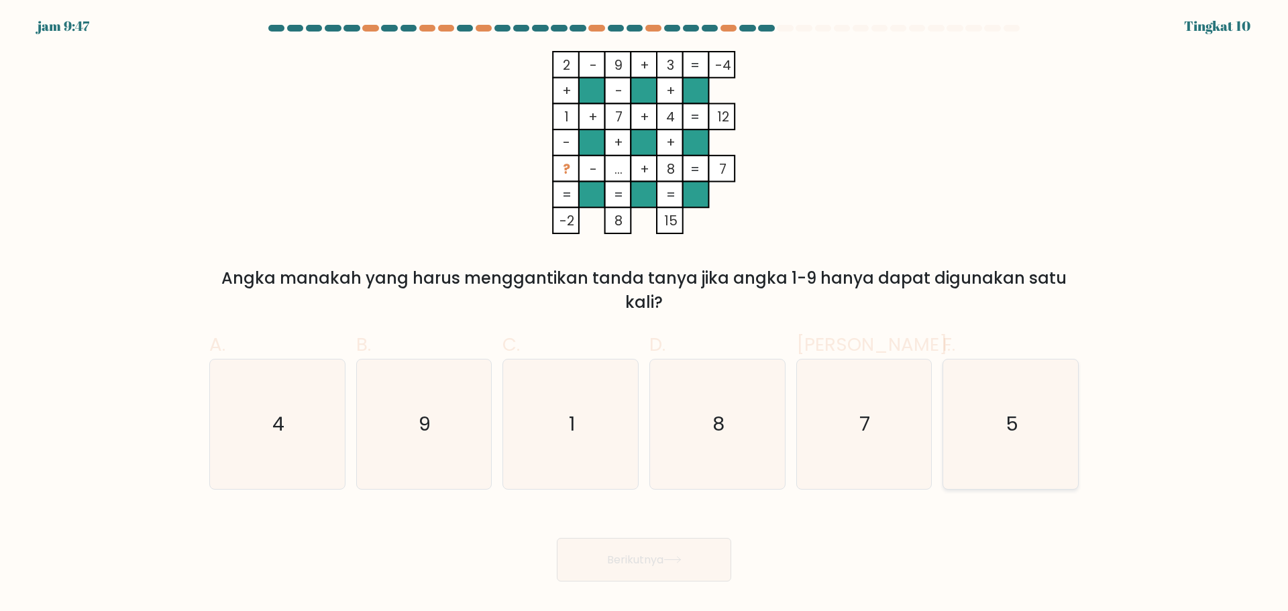
click at [1000, 414] on icon "5" at bounding box center [1011, 425] width 130 height 130
click at [645, 315] on input "F. 5" at bounding box center [644, 310] width 1 height 9
radio input "true"
click at [635, 554] on font "Berikutnya" at bounding box center [635, 559] width 56 height 15
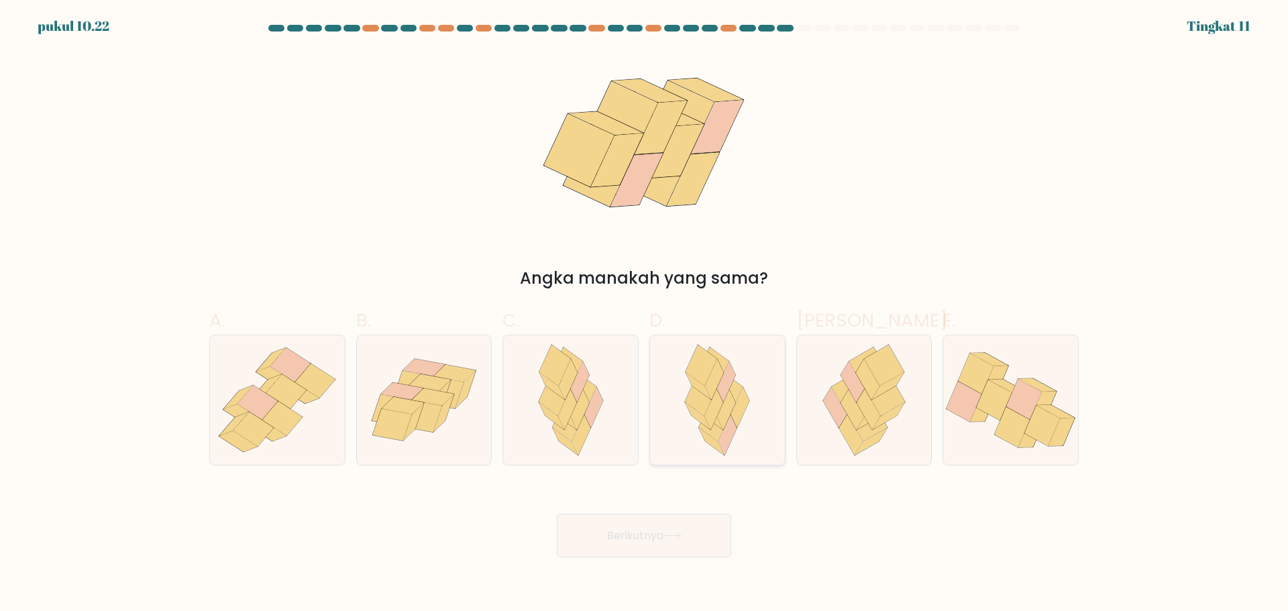
click at [729, 417] on icon at bounding box center [721, 410] width 32 height 42
click at [645, 315] on input "D." at bounding box center [644, 310] width 1 height 9
radio input "true"
click at [1011, 409] on icon at bounding box center [1013, 427] width 36 height 40
click at [645, 315] on input "F." at bounding box center [644, 310] width 1 height 9
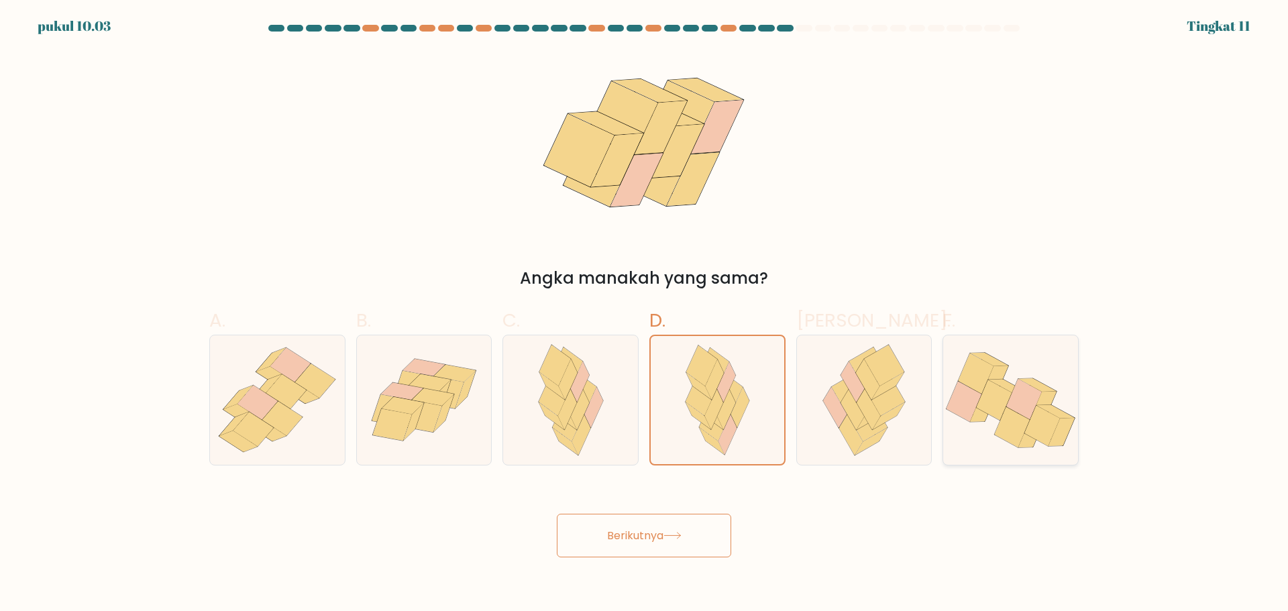
radio input "true"
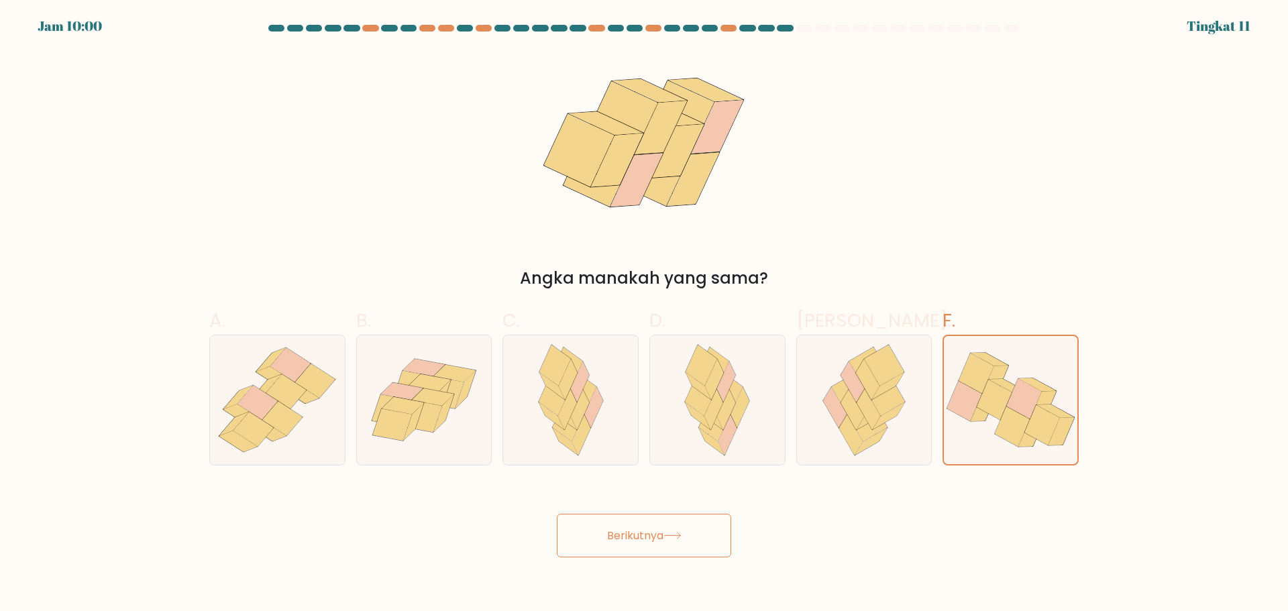
click at [674, 540] on button "Berikutnya" at bounding box center [644, 536] width 174 height 44
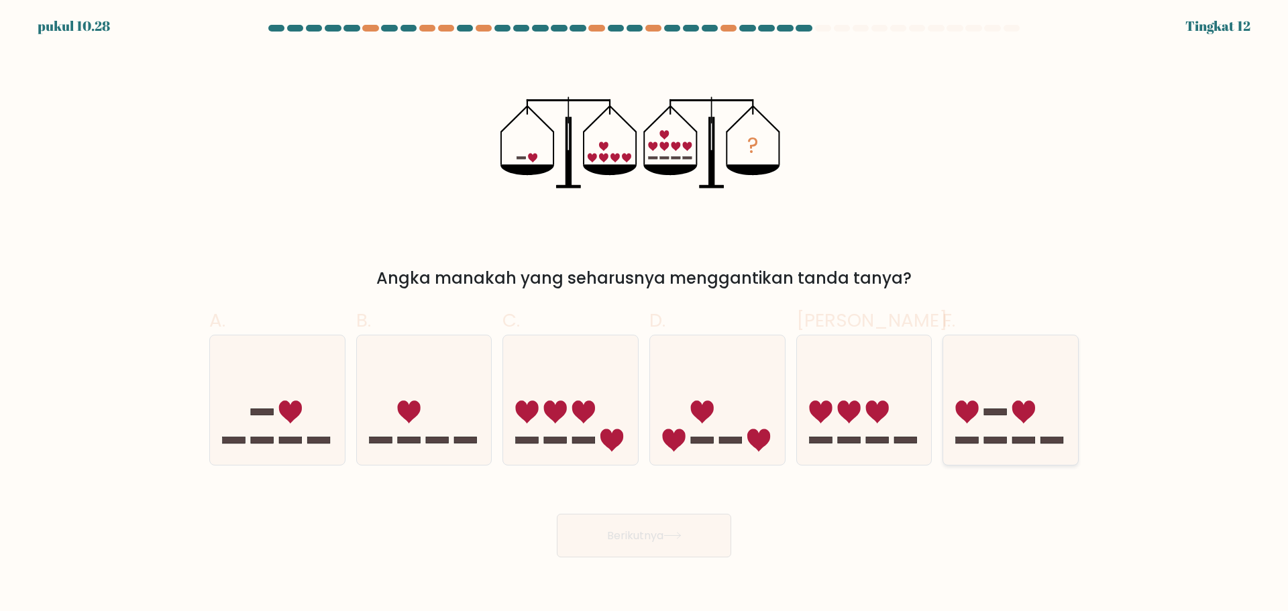
click at [993, 439] on rect at bounding box center [995, 440] width 23 height 7
click at [645, 315] on input "F." at bounding box center [644, 310] width 1 height 9
radio input "true"
click at [698, 534] on button "Berikutnya" at bounding box center [644, 536] width 174 height 44
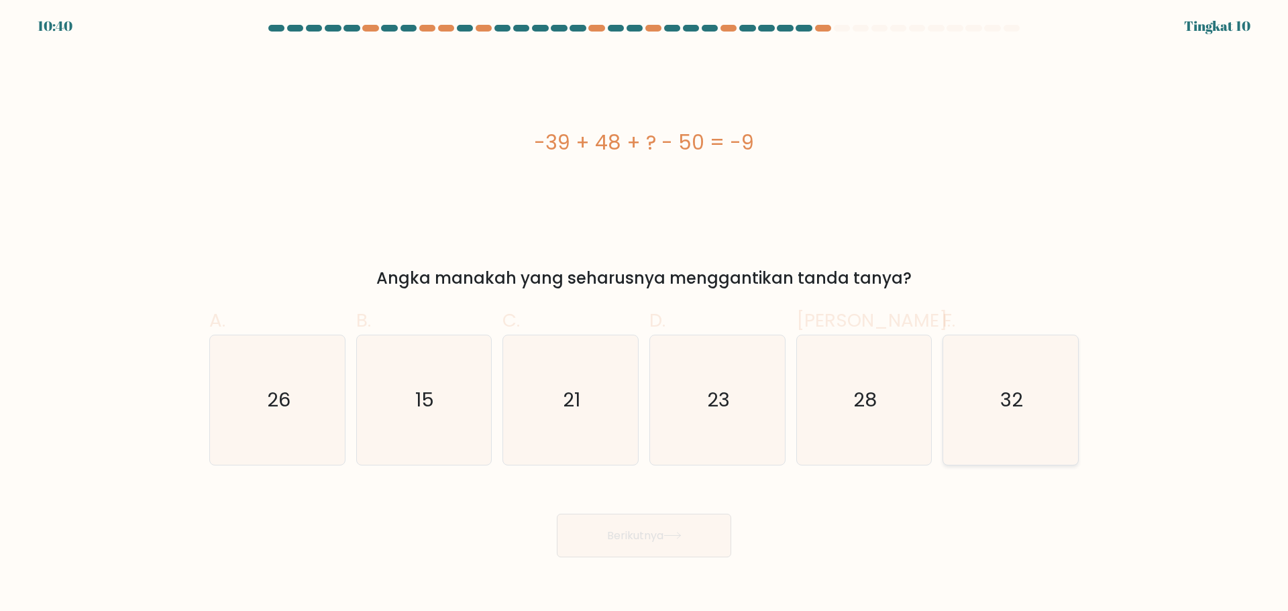
click at [1038, 408] on icon "32" at bounding box center [1011, 400] width 130 height 130
click at [645, 315] on input "F. 32" at bounding box center [644, 310] width 1 height 9
radio input "true"
click at [637, 546] on button "Berikutnya" at bounding box center [644, 536] width 174 height 44
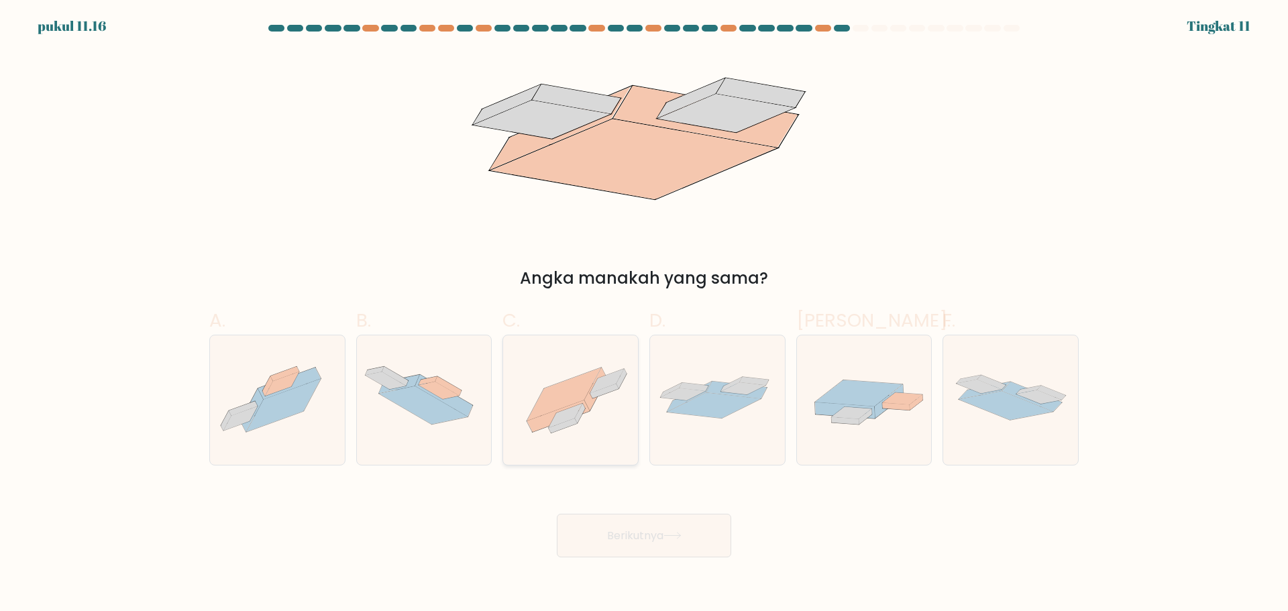
click at [560, 366] on icon at bounding box center [570, 400] width 135 height 101
click at [644, 315] on input "C." at bounding box center [644, 310] width 1 height 9
radio input "true"
click at [638, 531] on font "Berikutnya" at bounding box center [635, 535] width 56 height 15
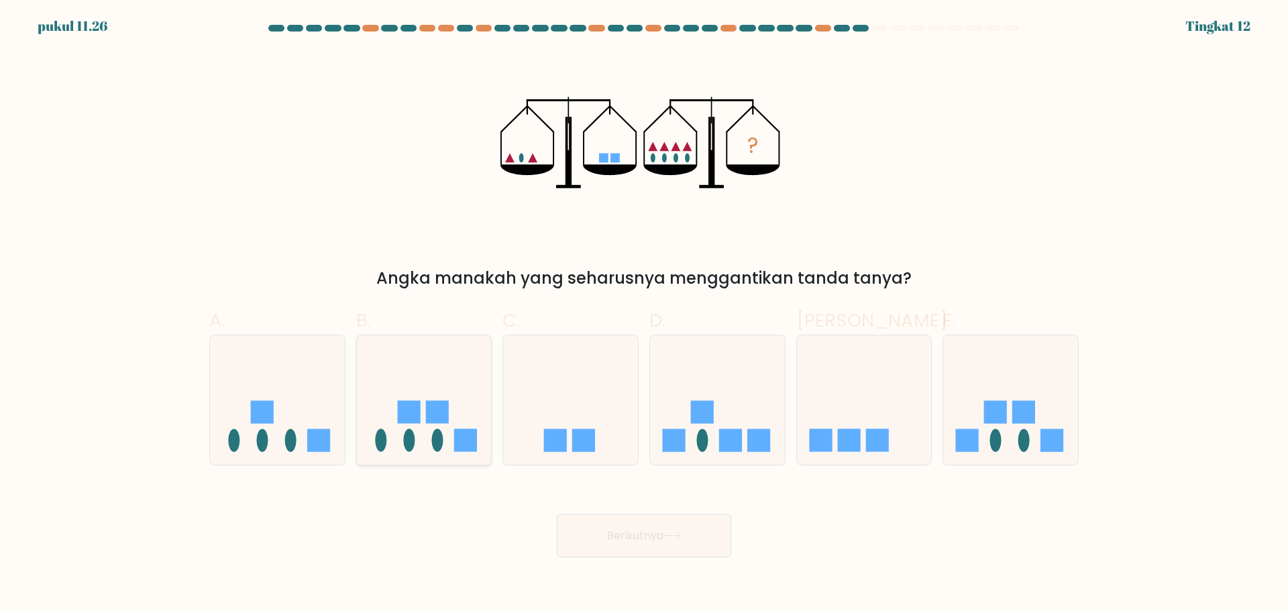
click at [417, 413] on rect at bounding box center [408, 412] width 23 height 23
click at [644, 315] on input "B." at bounding box center [644, 310] width 1 height 9
radio input "true"
click at [744, 454] on icon at bounding box center [717, 399] width 135 height 111
click at [645, 315] on input "D." at bounding box center [644, 310] width 1 height 9
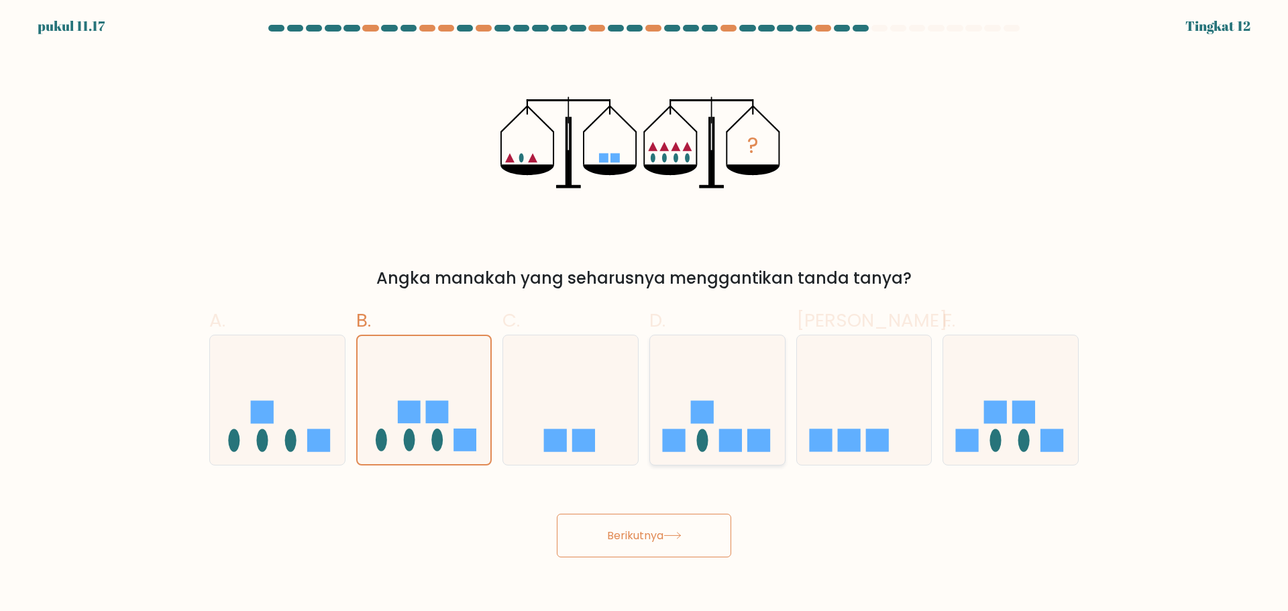
radio input "true"
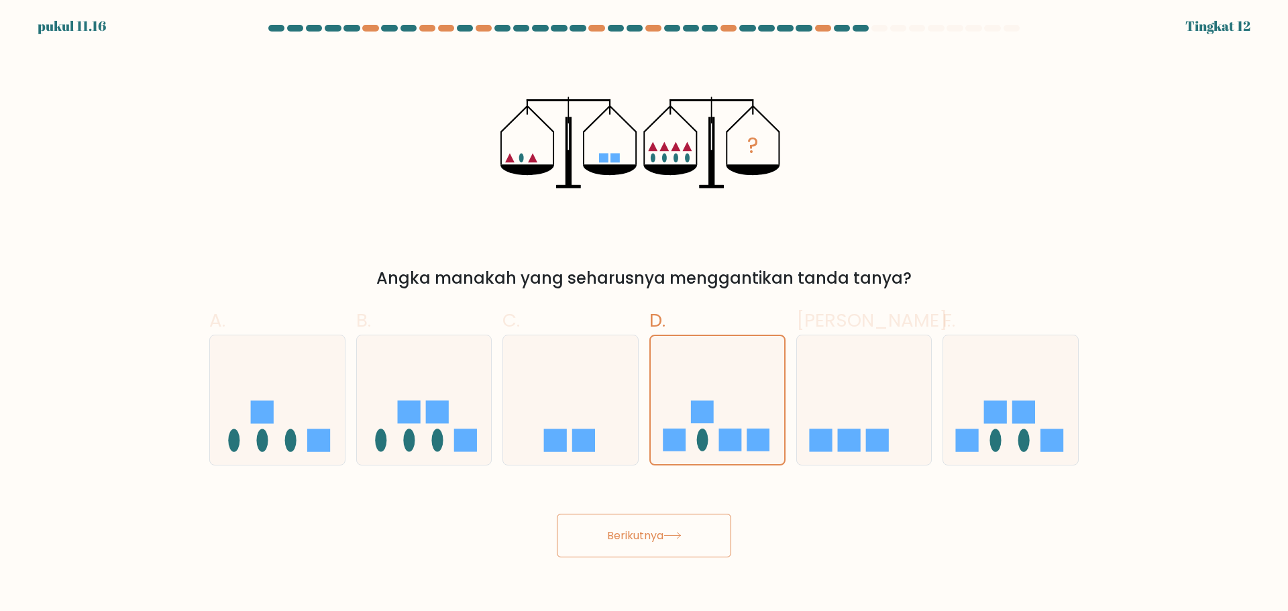
click at [655, 529] on font "Berikutnya" at bounding box center [635, 535] width 56 height 15
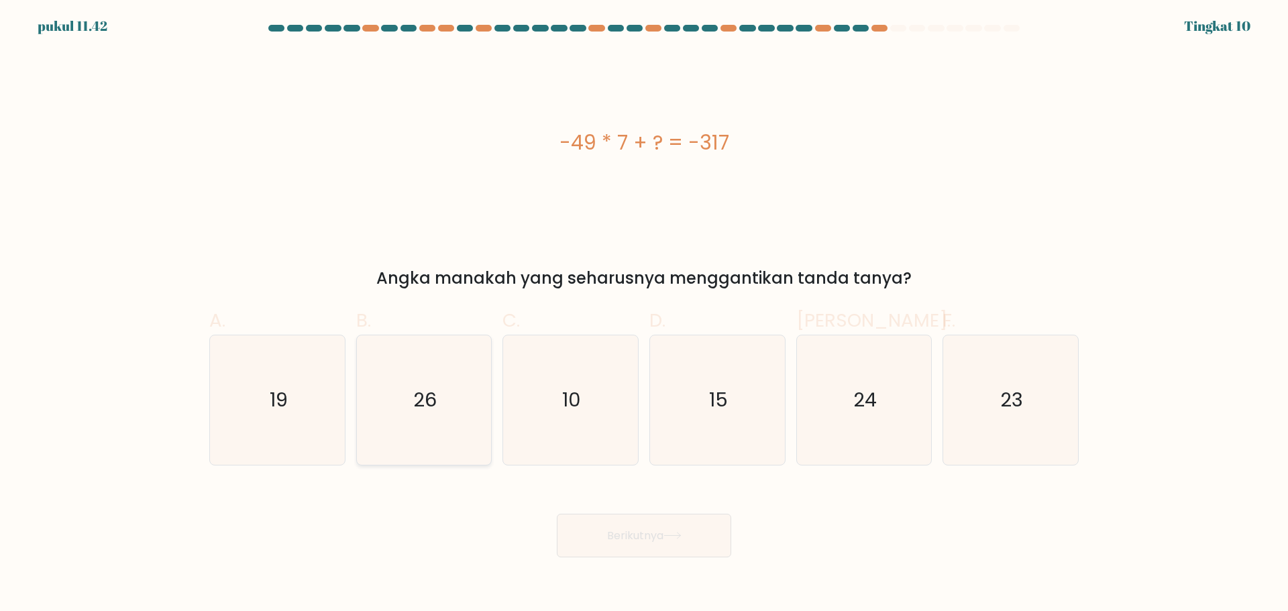
click at [395, 439] on icon "26" at bounding box center [424, 400] width 130 height 130
click at [644, 315] on input "B. 26" at bounding box center [644, 310] width 1 height 9
radio input "true"
click at [609, 526] on button "Berikutnya" at bounding box center [644, 536] width 174 height 44
click at [614, 533] on font "Berikutnya" at bounding box center [635, 535] width 56 height 15
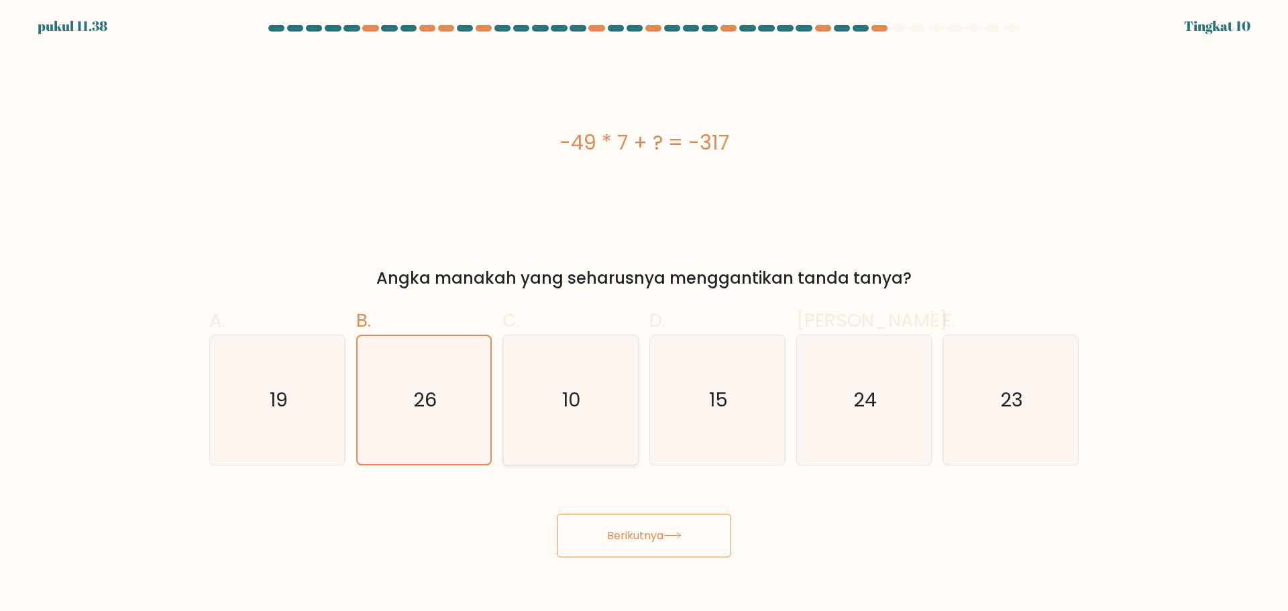
click at [552, 420] on icon "10" at bounding box center [571, 400] width 130 height 130
click at [644, 315] on input "C. 10" at bounding box center [644, 310] width 1 height 9
radio input "true"
click at [484, 417] on icon "26" at bounding box center [424, 400] width 130 height 130
click at [644, 315] on input "B. 26" at bounding box center [644, 310] width 1 height 9
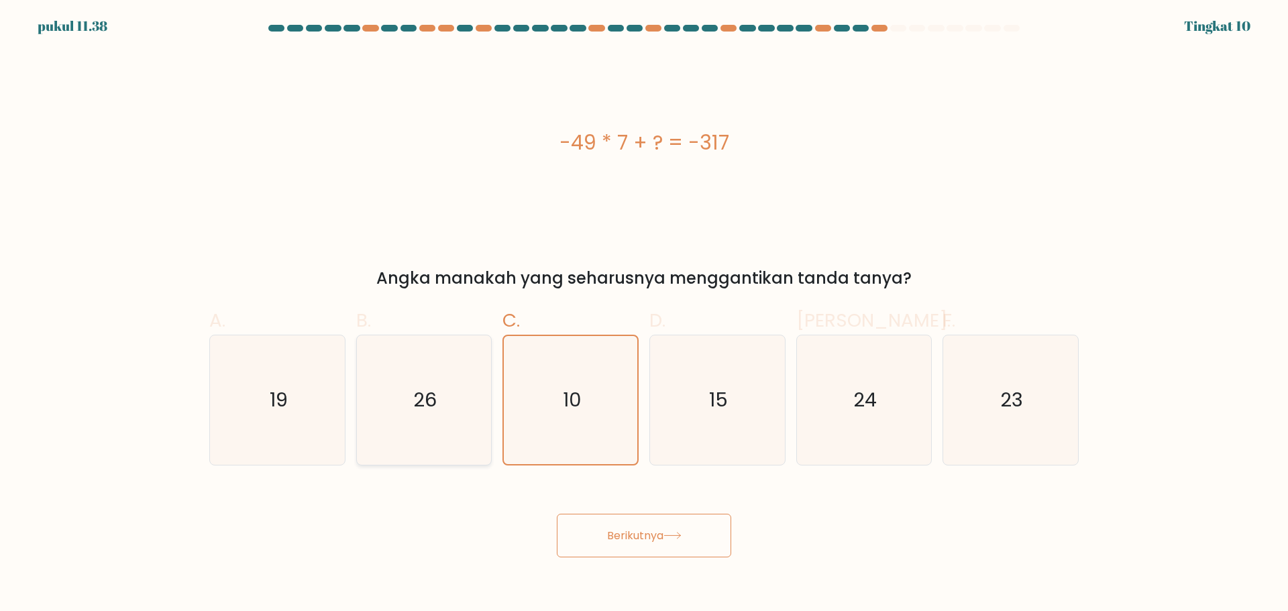
radio input "true"
click at [607, 529] on font "Berikutnya" at bounding box center [635, 535] width 56 height 15
click at [690, 537] on button "Berikutnya" at bounding box center [644, 536] width 174 height 44
click at [609, 430] on icon "10" at bounding box center [571, 400] width 130 height 130
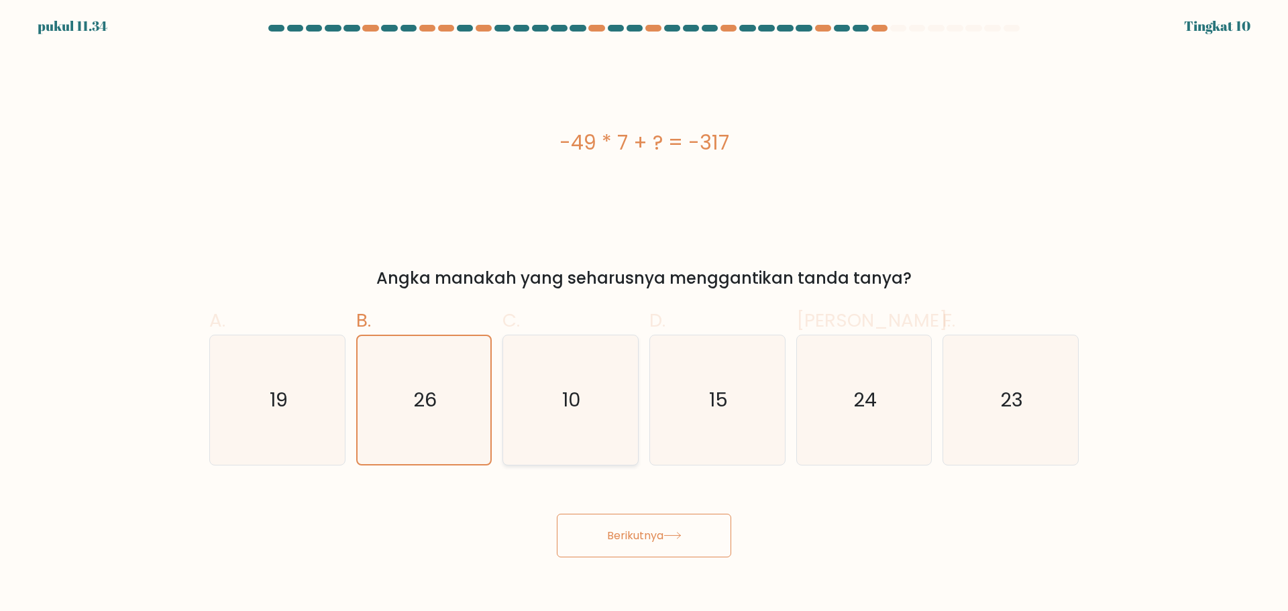
click at [644, 315] on input "C. 10" at bounding box center [644, 310] width 1 height 9
radio input "true"
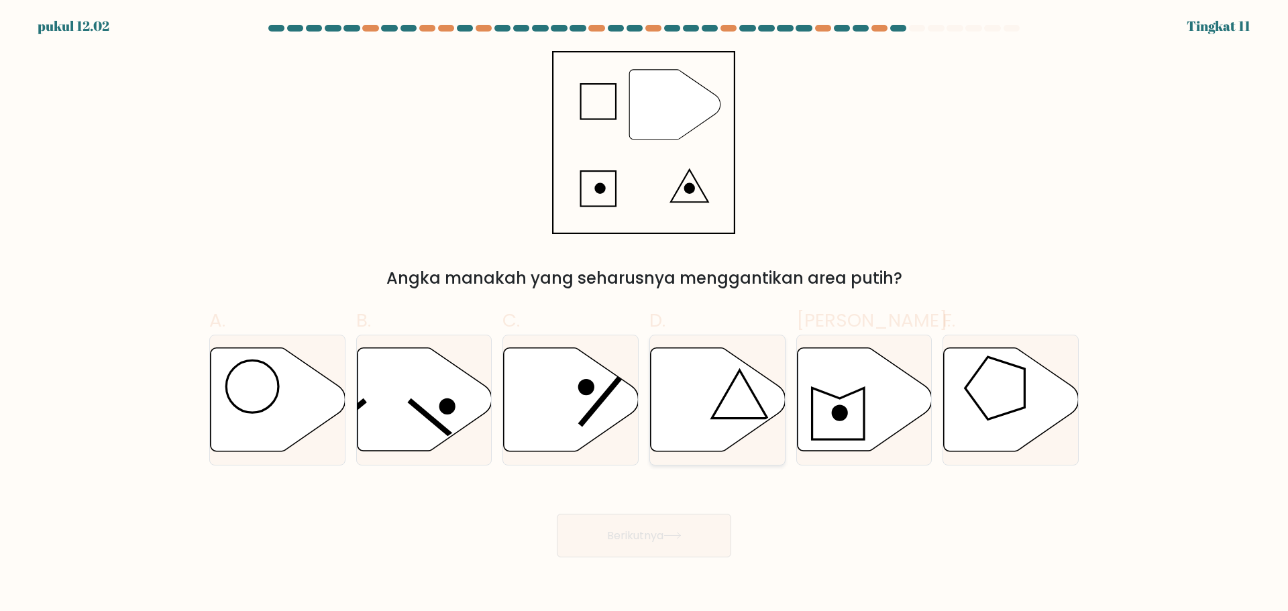
click at [679, 405] on icon at bounding box center [718, 399] width 135 height 103
click at [645, 315] on input "D." at bounding box center [644, 310] width 1 height 9
radio input "true"
click at [664, 530] on font "Berikutnya" at bounding box center [635, 535] width 56 height 15
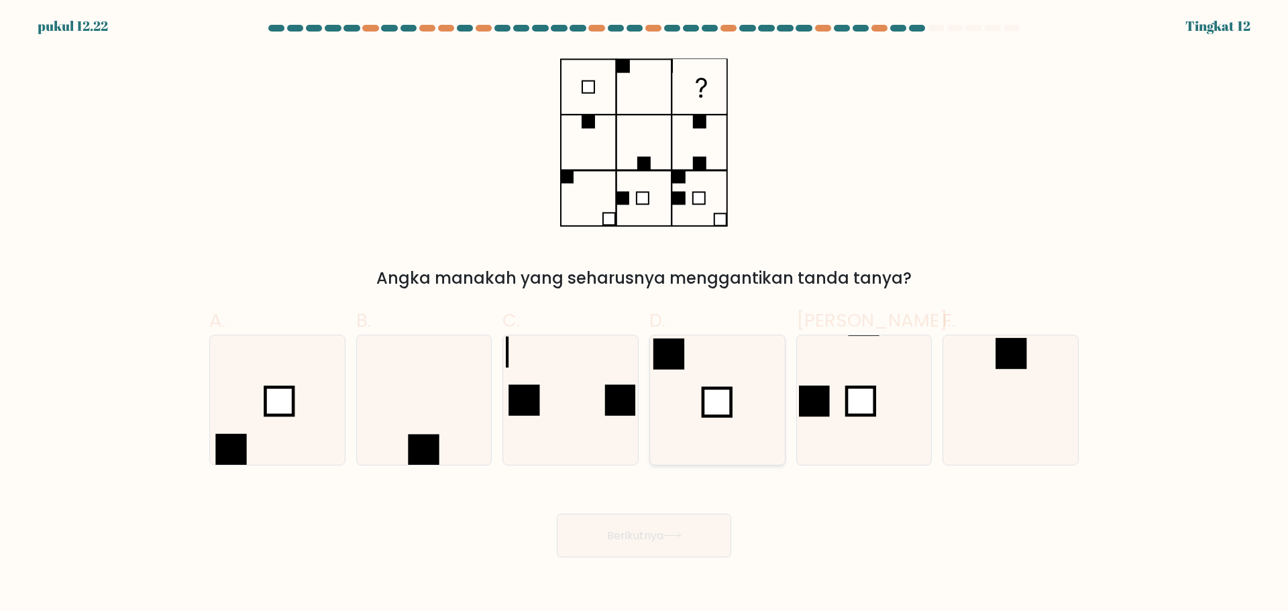
click at [756, 386] on icon at bounding box center [718, 400] width 130 height 130
click at [645, 315] on input "D." at bounding box center [644, 310] width 1 height 9
radio input "true"
click at [652, 548] on button "Berikutnya" at bounding box center [644, 536] width 174 height 44
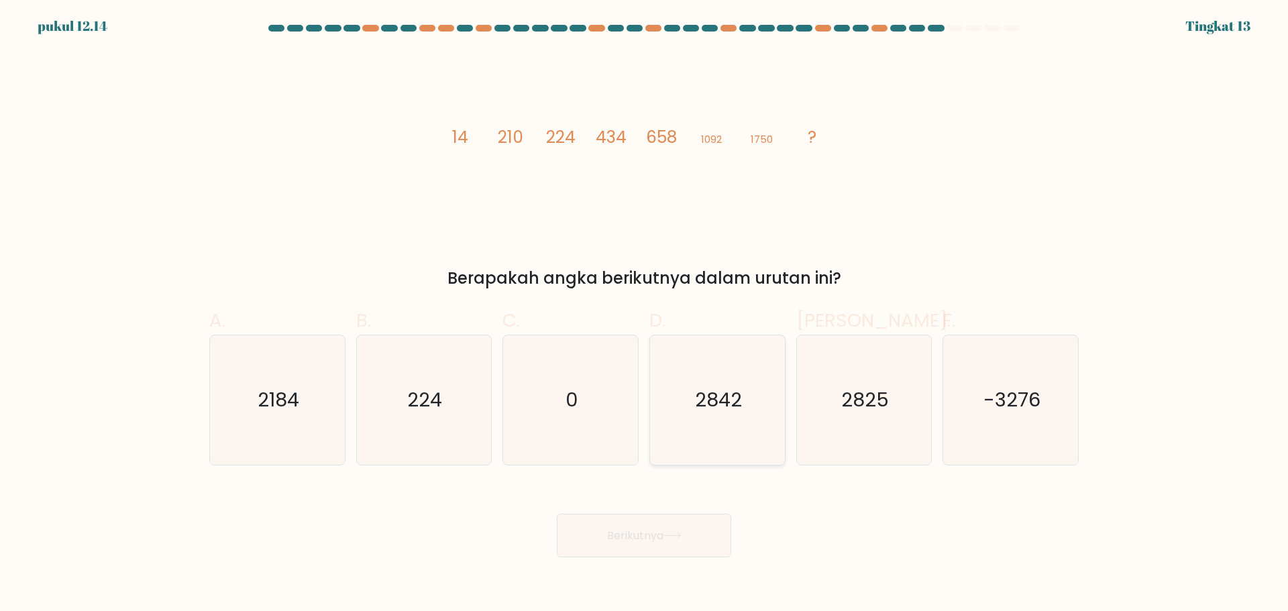
click at [743, 394] on icon "2842" at bounding box center [718, 400] width 130 height 130
click at [645, 315] on input "D. 2842" at bounding box center [644, 310] width 1 height 9
radio input "true"
click at [641, 536] on font "Berikutnya" at bounding box center [635, 535] width 56 height 15
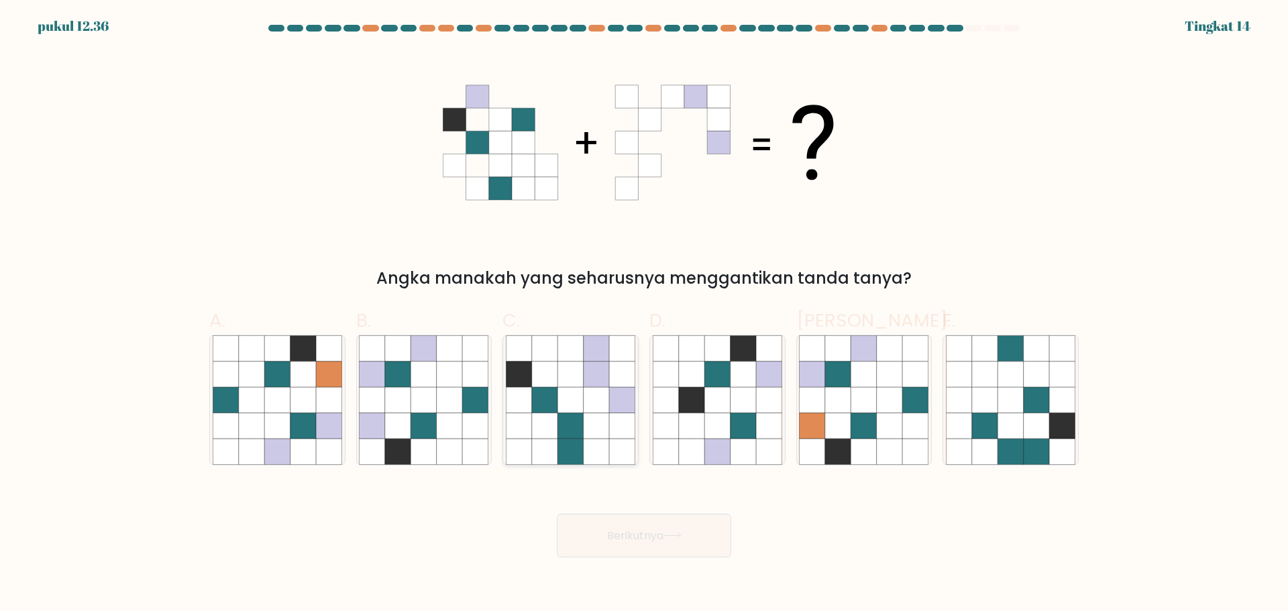
click at [566, 383] on icon at bounding box center [570, 373] width 25 height 25
click at [644, 315] on input "C." at bounding box center [644, 310] width 1 height 9
radio input "true"
click at [624, 554] on button "Berikutnya" at bounding box center [644, 536] width 174 height 44
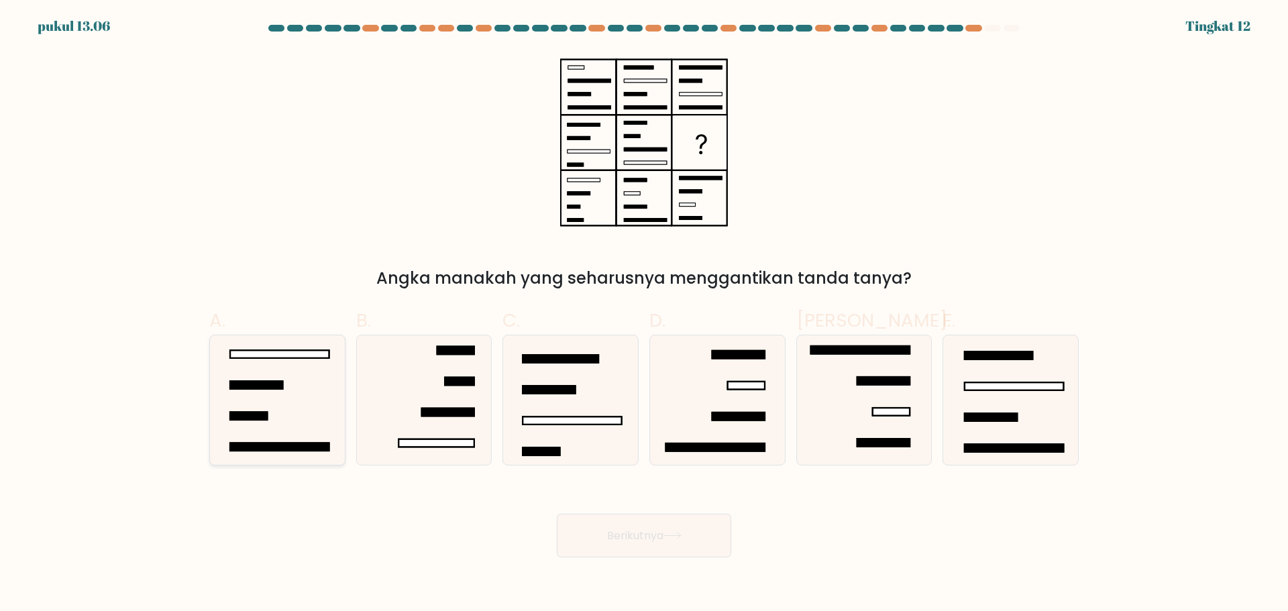
click at [307, 384] on icon at bounding box center [278, 400] width 130 height 130
click at [644, 315] on input "A." at bounding box center [644, 310] width 1 height 9
radio input "true"
click at [662, 537] on font "Berikutnya" at bounding box center [635, 535] width 56 height 15
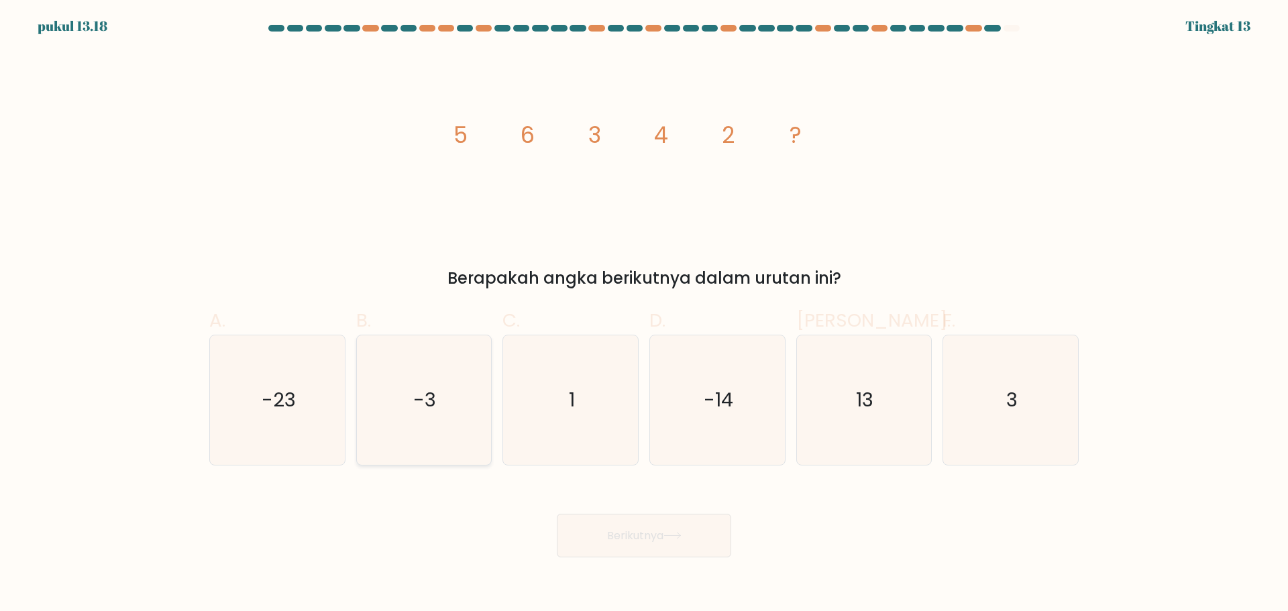
click at [401, 376] on icon "-3" at bounding box center [424, 400] width 130 height 130
click at [644, 315] on input "B. -3" at bounding box center [644, 310] width 1 height 9
radio input "true"
click at [667, 539] on icon at bounding box center [673, 535] width 18 height 7
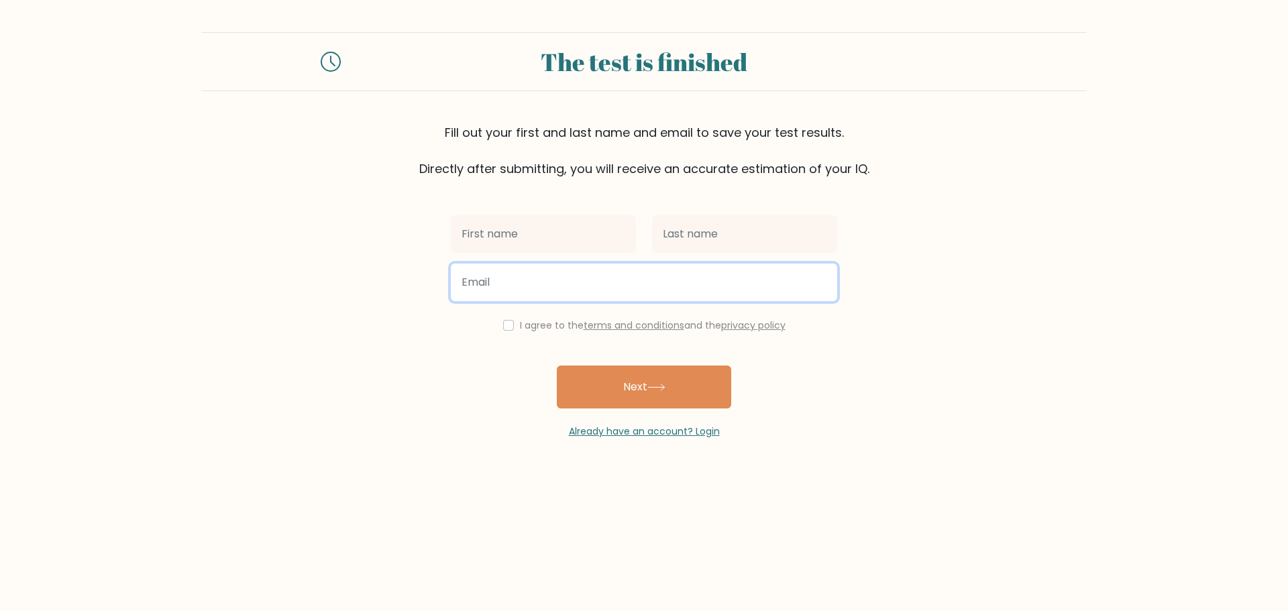
click at [519, 276] on input "email" at bounding box center [644, 283] width 386 height 38
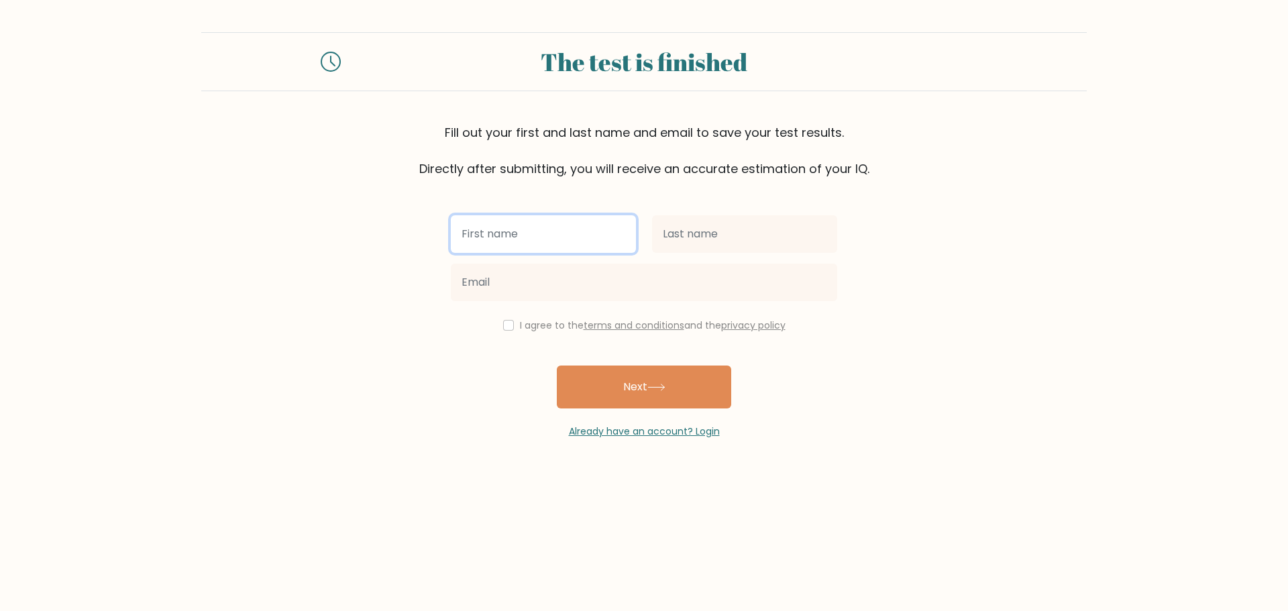
click at [533, 223] on input "text" at bounding box center [543, 234] width 185 height 38
type input "edy"
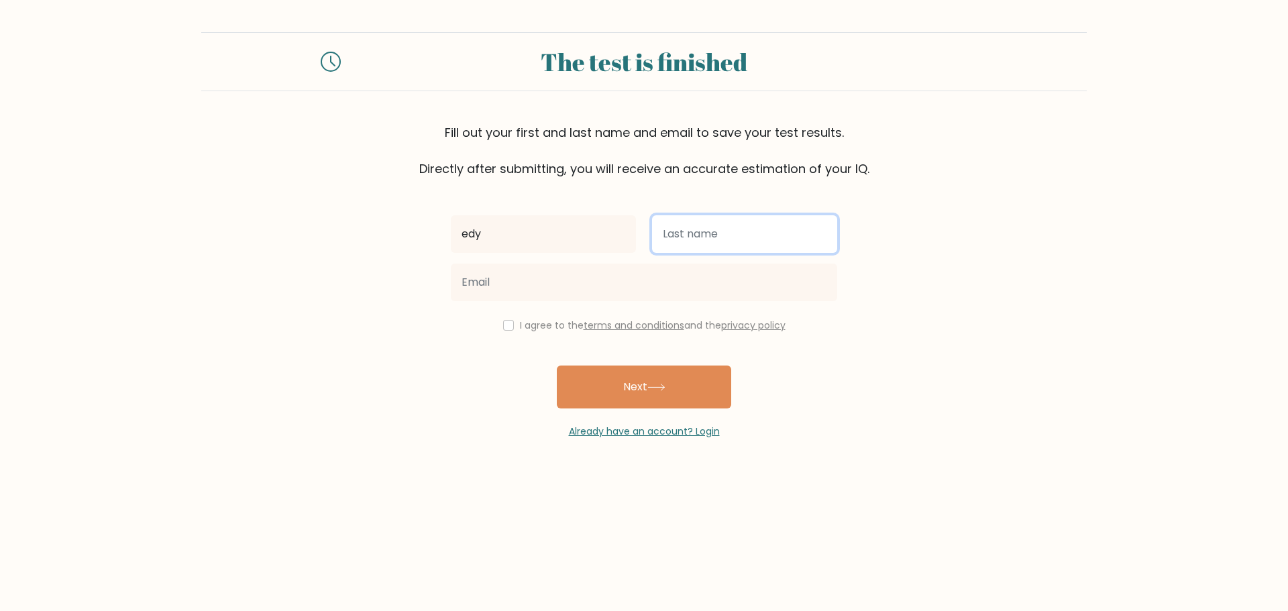
click at [676, 242] on input "text" at bounding box center [744, 234] width 185 height 38
type input "kurniawan"
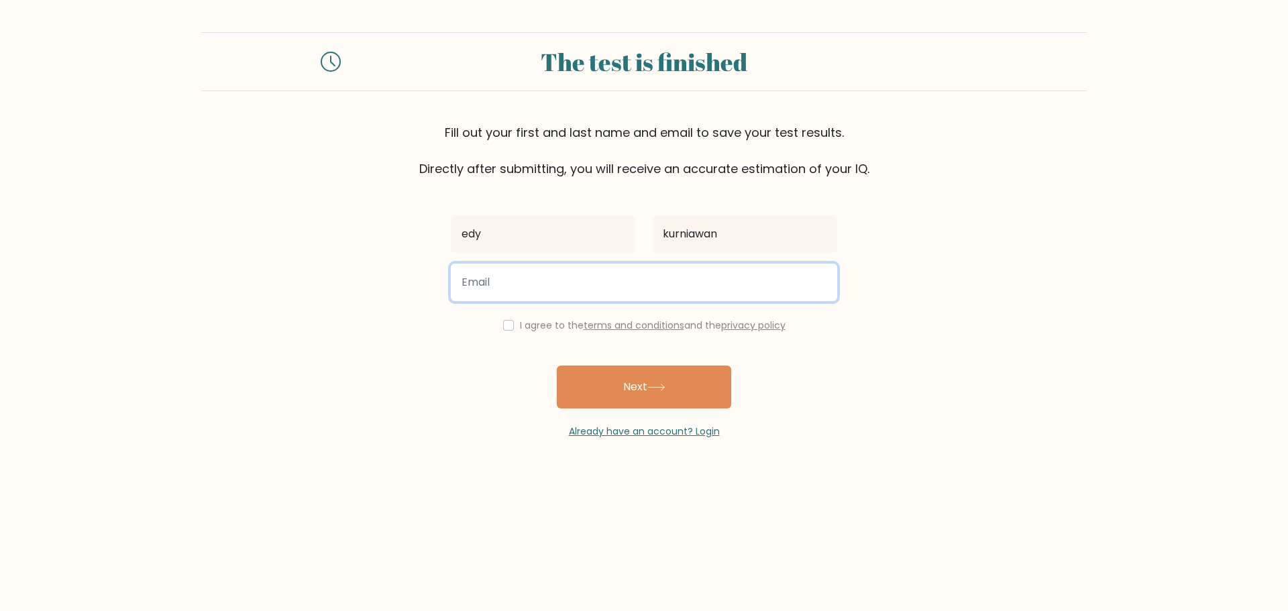
click at [560, 280] on input "email" at bounding box center [644, 283] width 386 height 38
type input "v"
paste input "storage.edykurniawan@gmail.com"
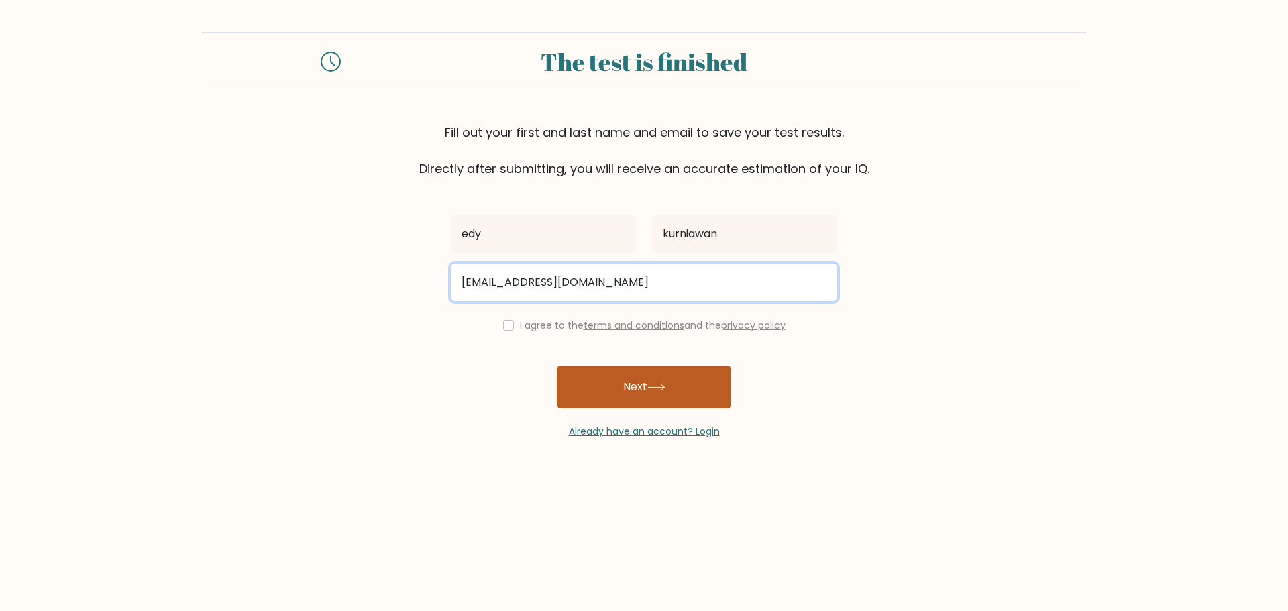
type input "storage.edykurniawan@gmail.com"
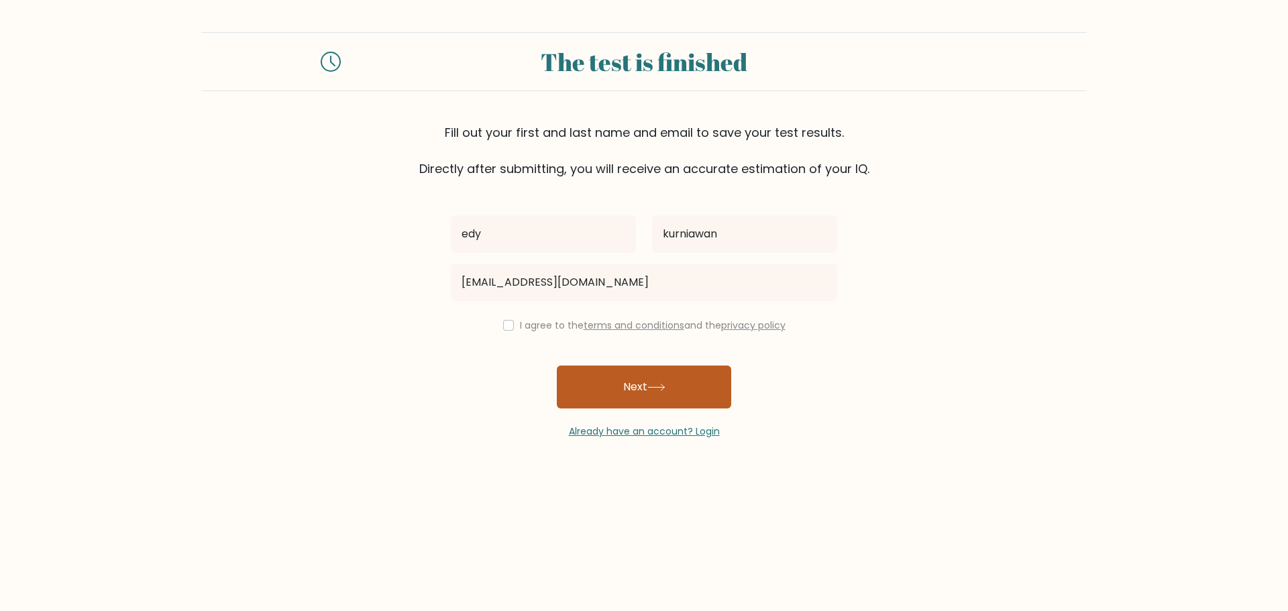
click at [653, 381] on button "Next" at bounding box center [644, 387] width 174 height 43
click at [503, 321] on input "checkbox" at bounding box center [508, 325] width 11 height 11
checkbox input "true"
click at [586, 378] on button "Next" at bounding box center [644, 387] width 174 height 43
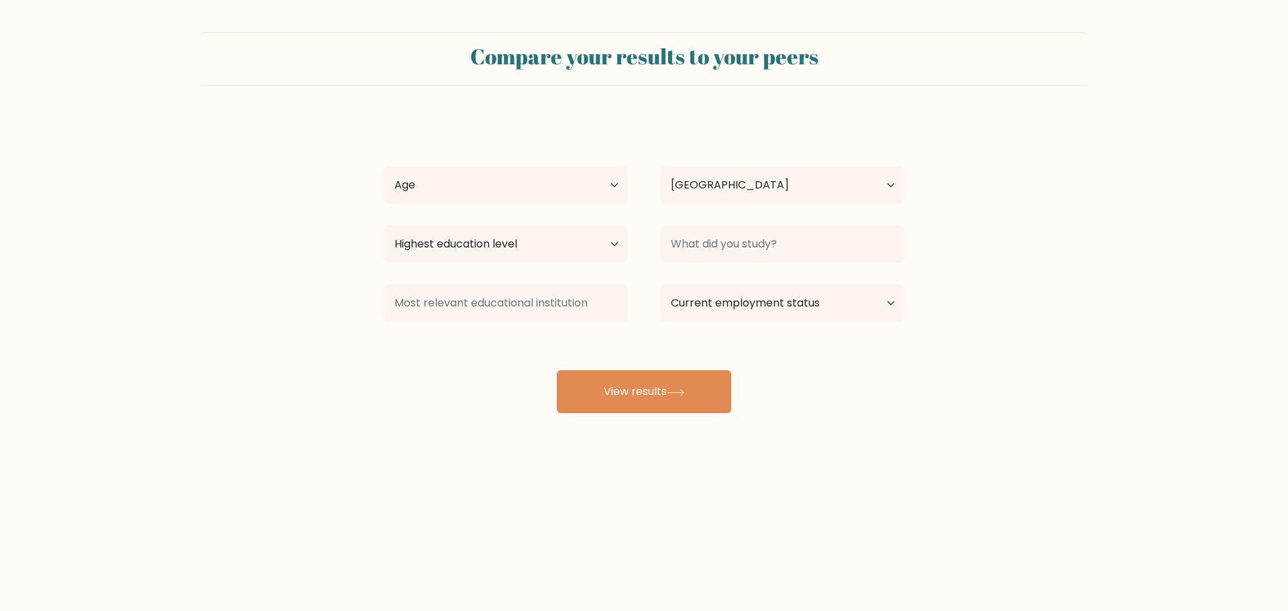
select select "ID"
click at [574, 179] on select "Age Under 18 years old 18-24 years old 25-34 years old 35-44 years old 45-54 ye…" at bounding box center [506, 185] width 244 height 38
select select "25_34"
click at [384, 166] on select "Age Under 18 years old 18-24 years old 25-34 years old 35-44 years old 45-54 ye…" at bounding box center [506, 185] width 244 height 38
click at [715, 201] on select "Country Afghanistan Albania Algeria American Samoa Andorra Angola Anguilla Anta…" at bounding box center [782, 185] width 244 height 38
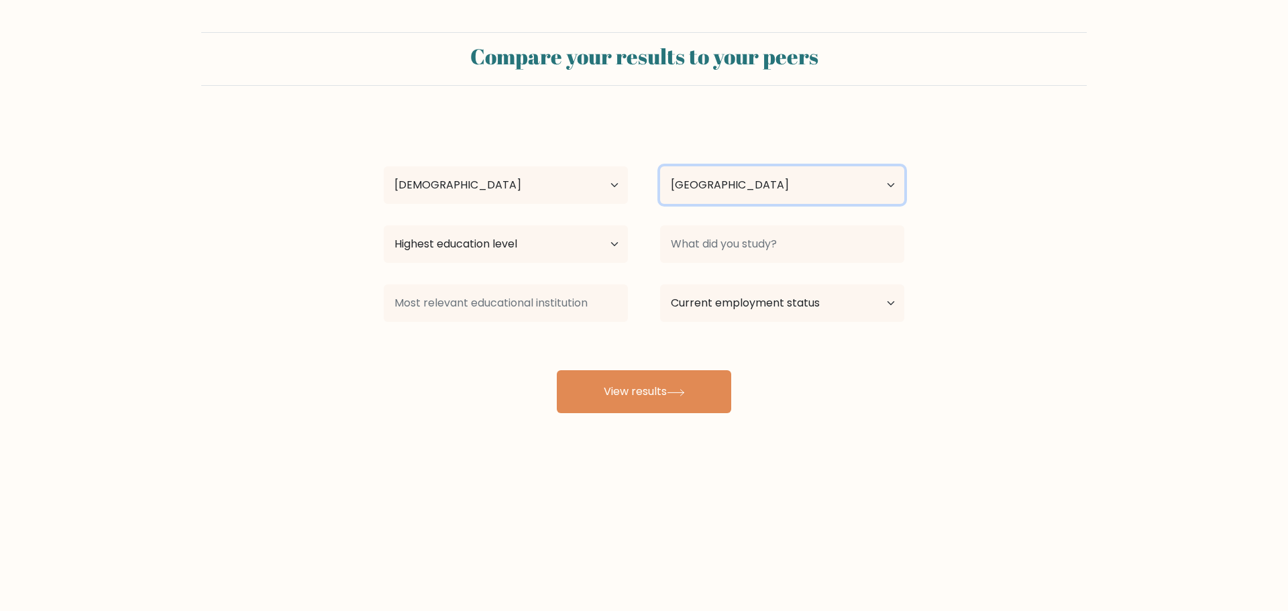
click at [715, 201] on select "Country Afghanistan Albania Algeria American Samoa Andorra Angola Anguilla Anta…" at bounding box center [782, 185] width 244 height 38
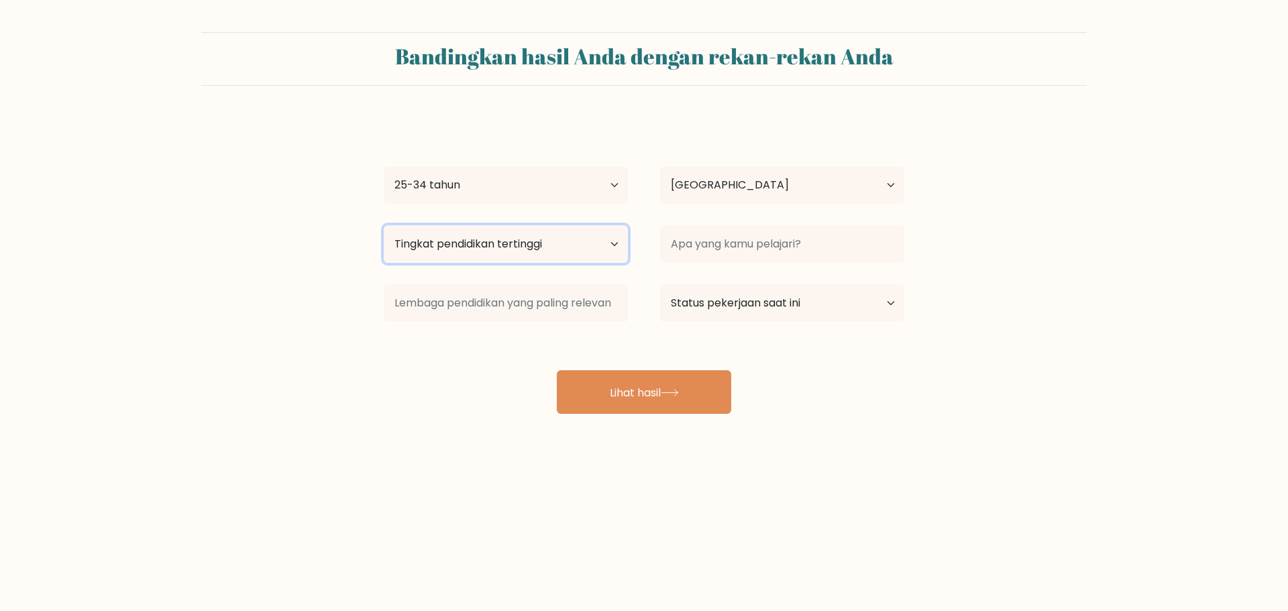
click at [583, 248] on select "Tingkat pendidikan tertinggi Tidak bersekolah Utama Sekolah Menengah Pertama Se…" at bounding box center [506, 244] width 244 height 38
select select "bachelors_degree"
click at [384, 225] on select "Tingkat pendidikan tertinggi Tidak bersekolah Utama Sekolah Menengah Pertama Se…" at bounding box center [506, 244] width 244 height 38
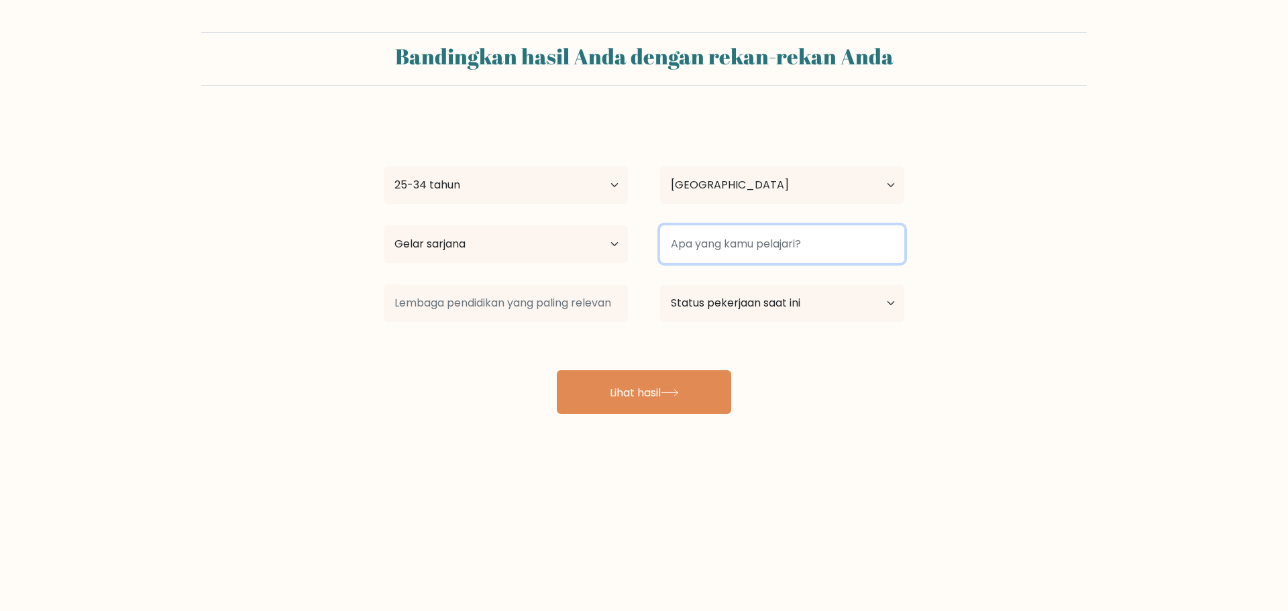
click at [756, 247] on input at bounding box center [782, 244] width 244 height 38
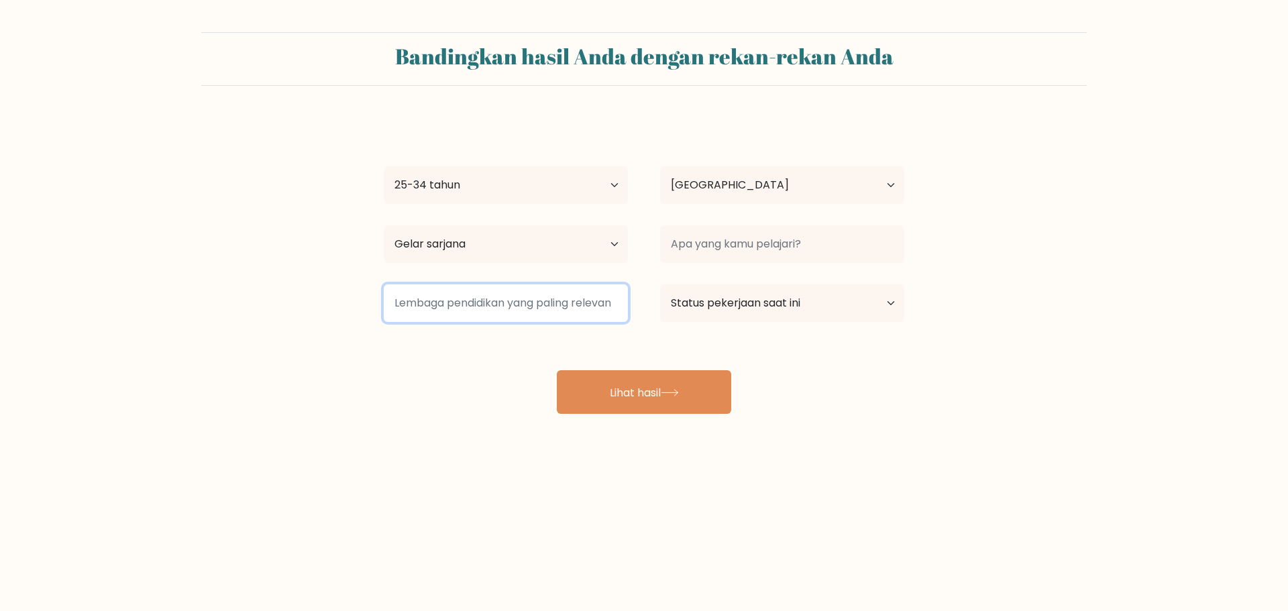
click at [581, 292] on input at bounding box center [506, 304] width 244 height 38
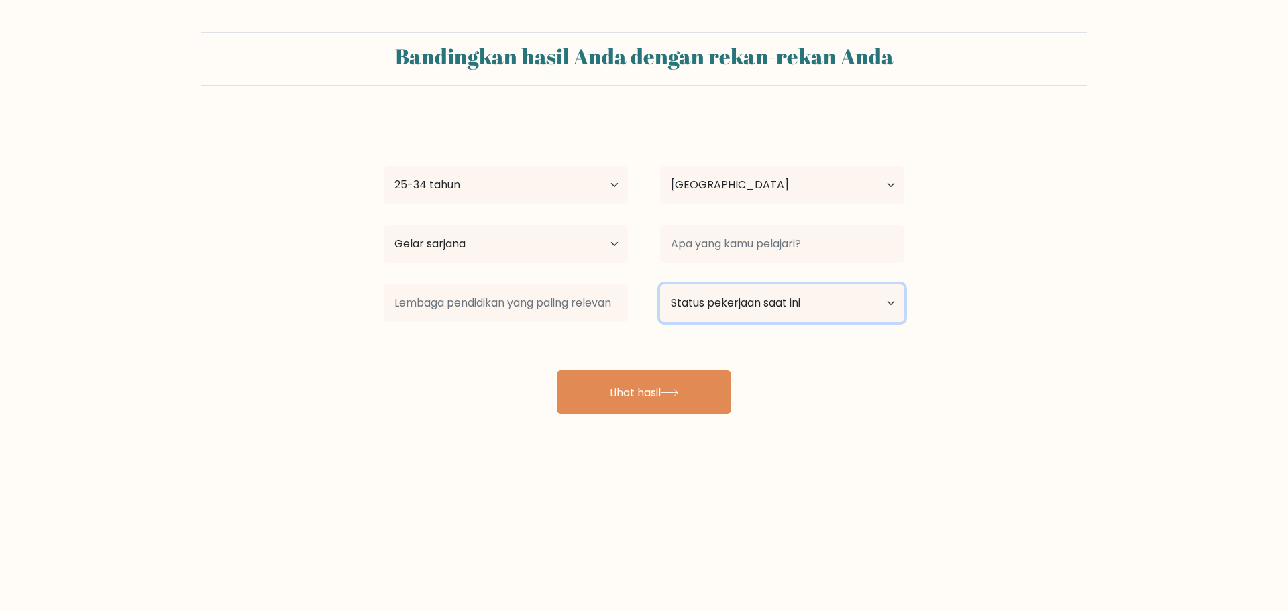
click at [749, 309] on select "Status pekerjaan saat ini Bekerja Murid Pensiun Lainnya / lebih suka tidak menj…" at bounding box center [782, 304] width 244 height 38
select select "employed"
click at [660, 285] on select "Status pekerjaan saat ini Bekerja Murid Pensiun Lainnya / lebih suka tidak menj…" at bounding box center [782, 304] width 244 height 38
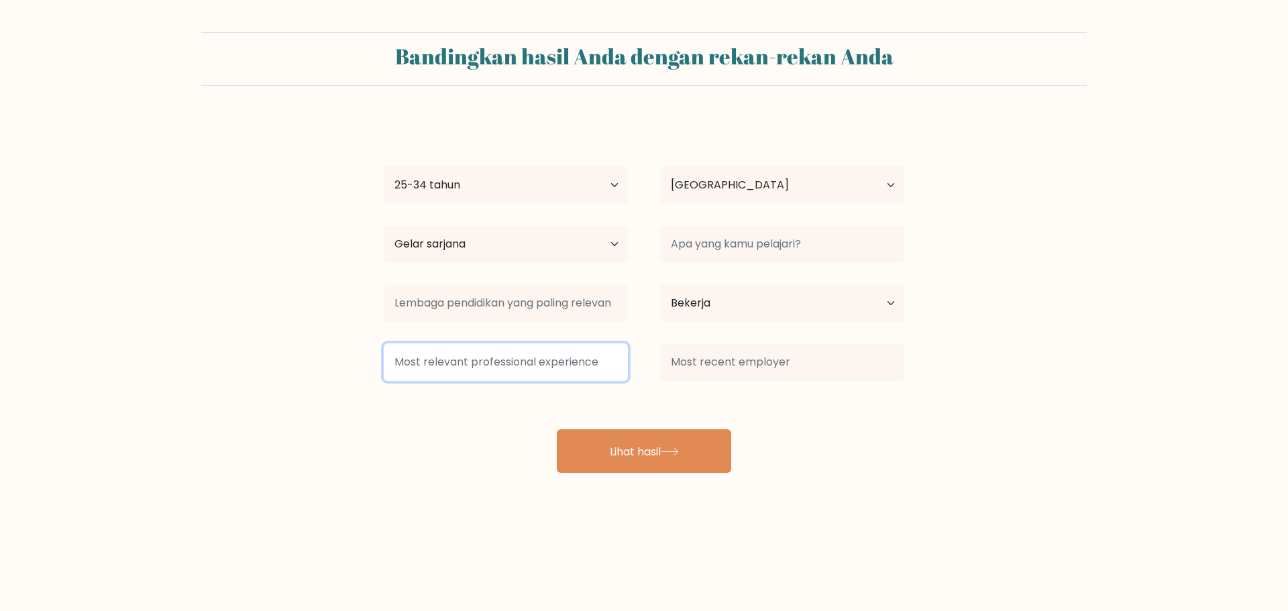
click at [599, 364] on input at bounding box center [506, 363] width 244 height 38
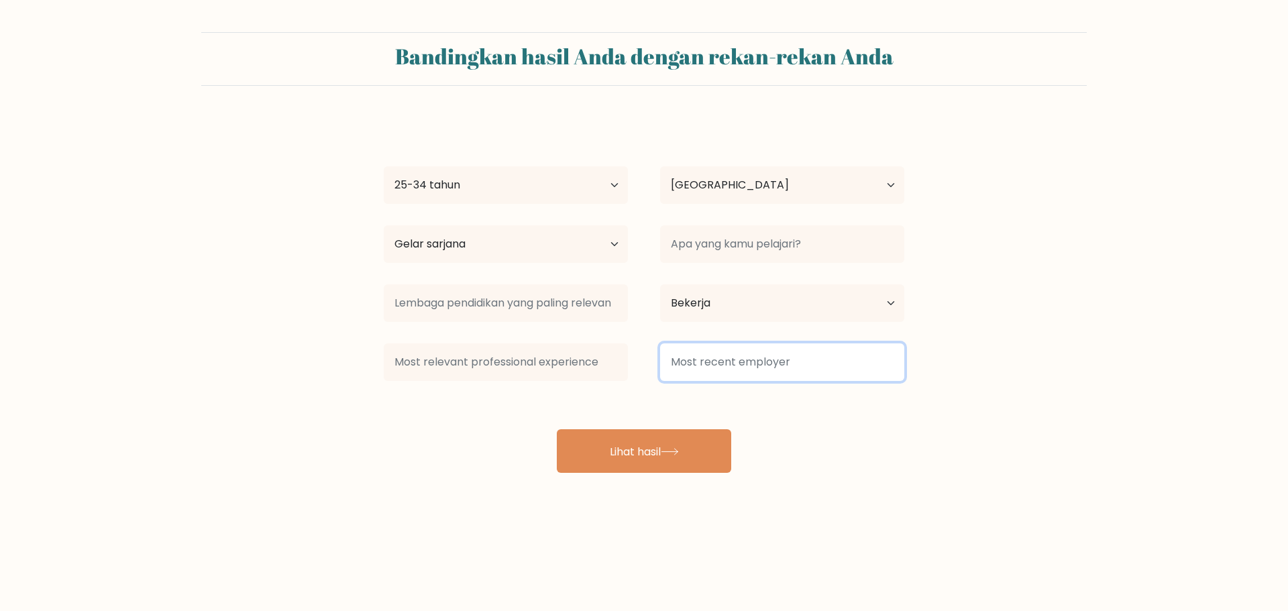
click at [739, 365] on input at bounding box center [782, 363] width 244 height 38
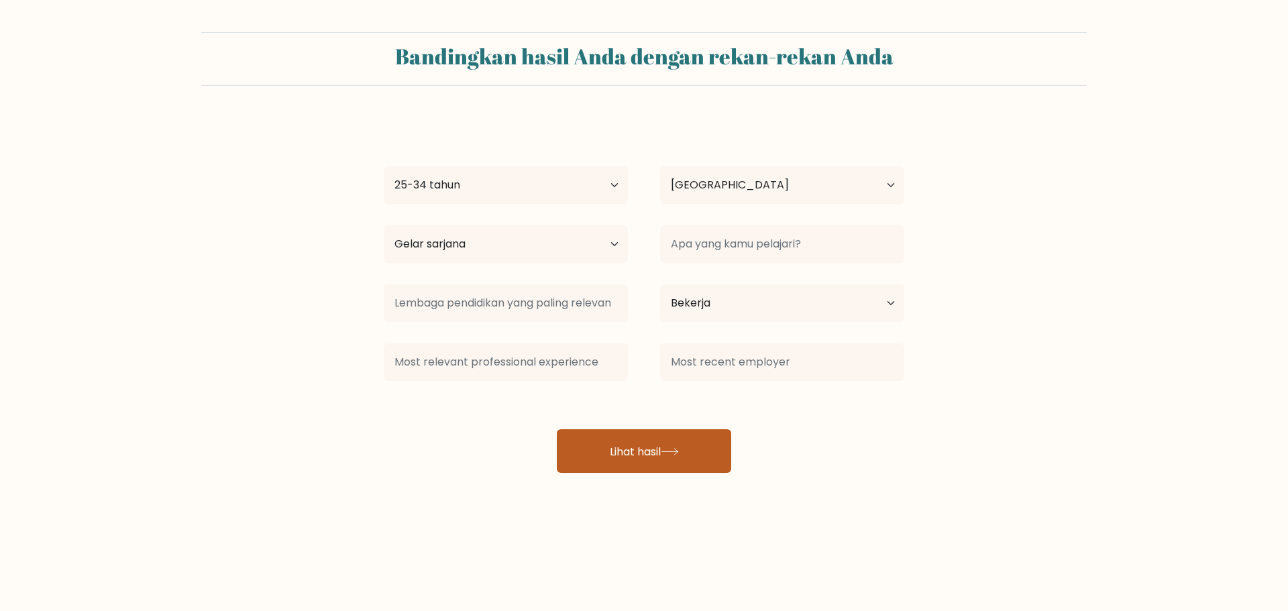
click at [628, 437] on button "Lihat hasil" at bounding box center [644, 451] width 174 height 44
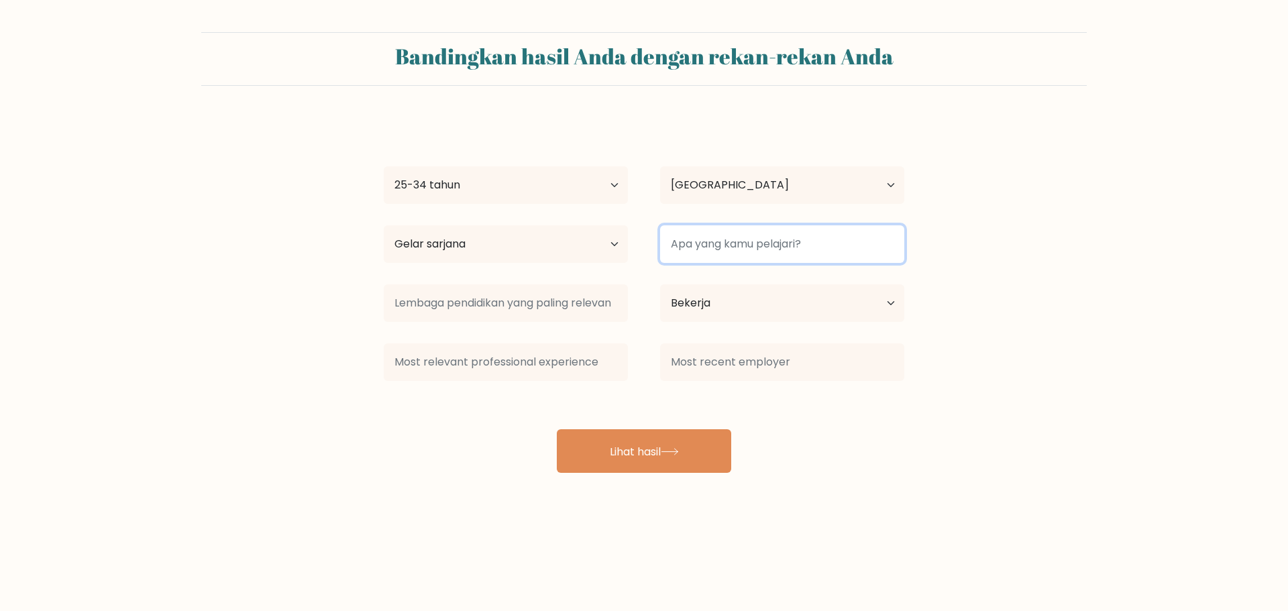
click at [726, 242] on input at bounding box center [782, 244] width 244 height 38
click at [736, 240] on input "Teknik Informatika" at bounding box center [782, 244] width 244 height 38
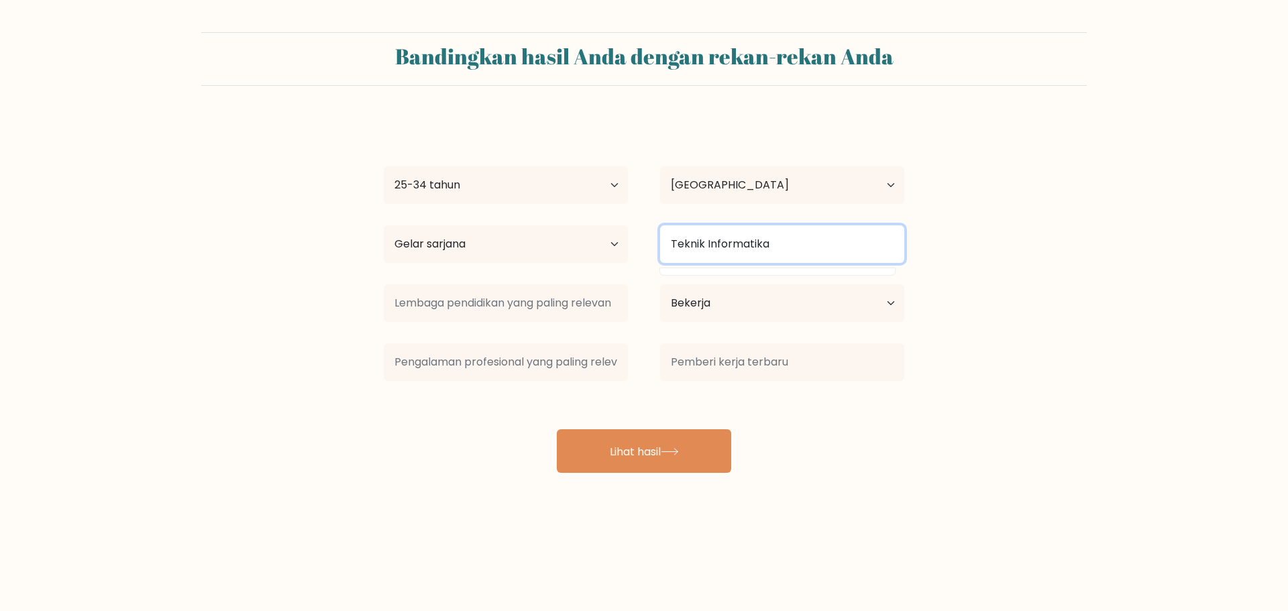
click at [736, 240] on input "Teknik Informatika" at bounding box center [782, 244] width 244 height 38
type input "T"
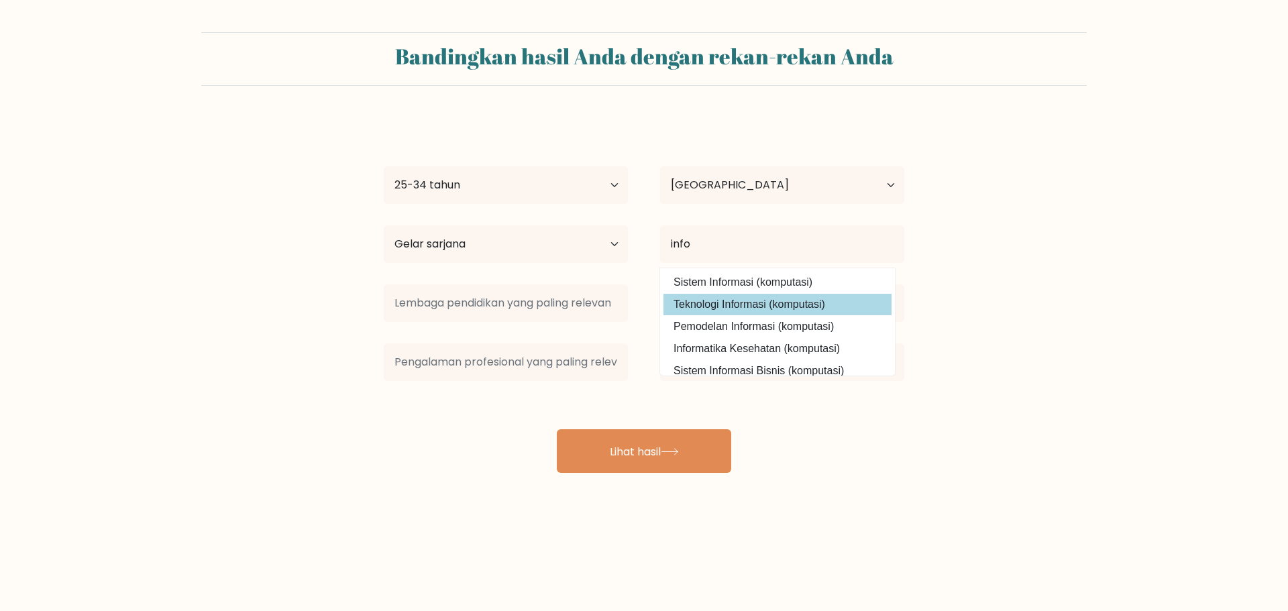
click at [794, 309] on div "edy kurniawan Usia Di bawah 18 tahun 18-24 tahun 25-34 tahun 35-44 tahun 45-54 …" at bounding box center [644, 295] width 537 height 355
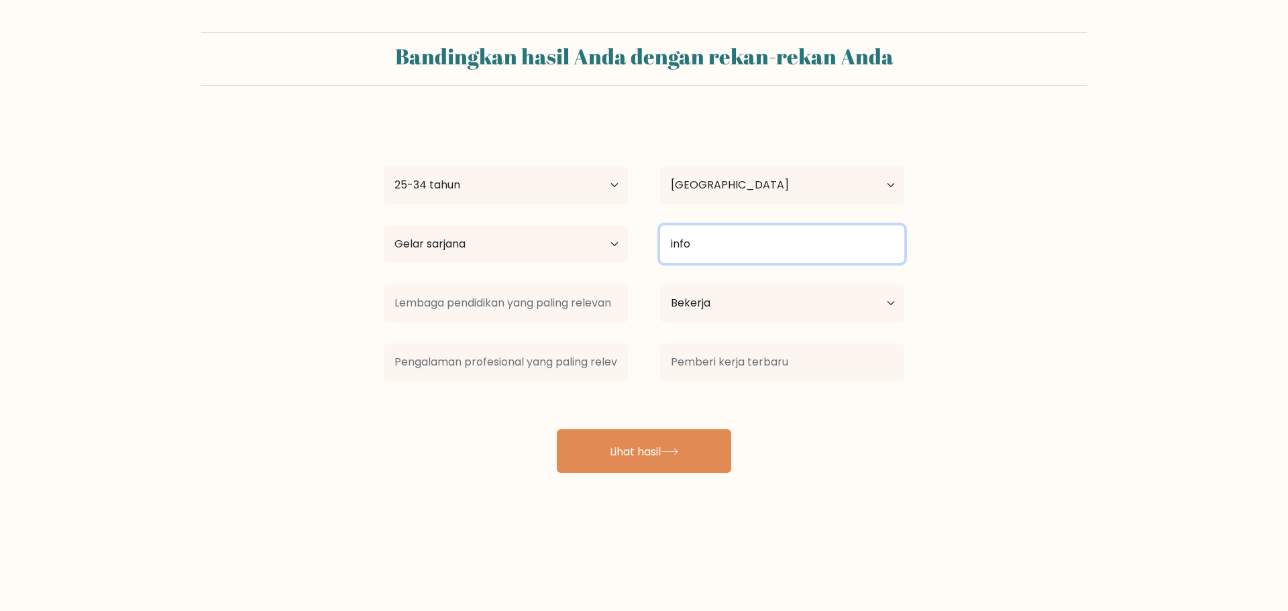
click at [725, 247] on input "info" at bounding box center [782, 244] width 244 height 38
type input "i"
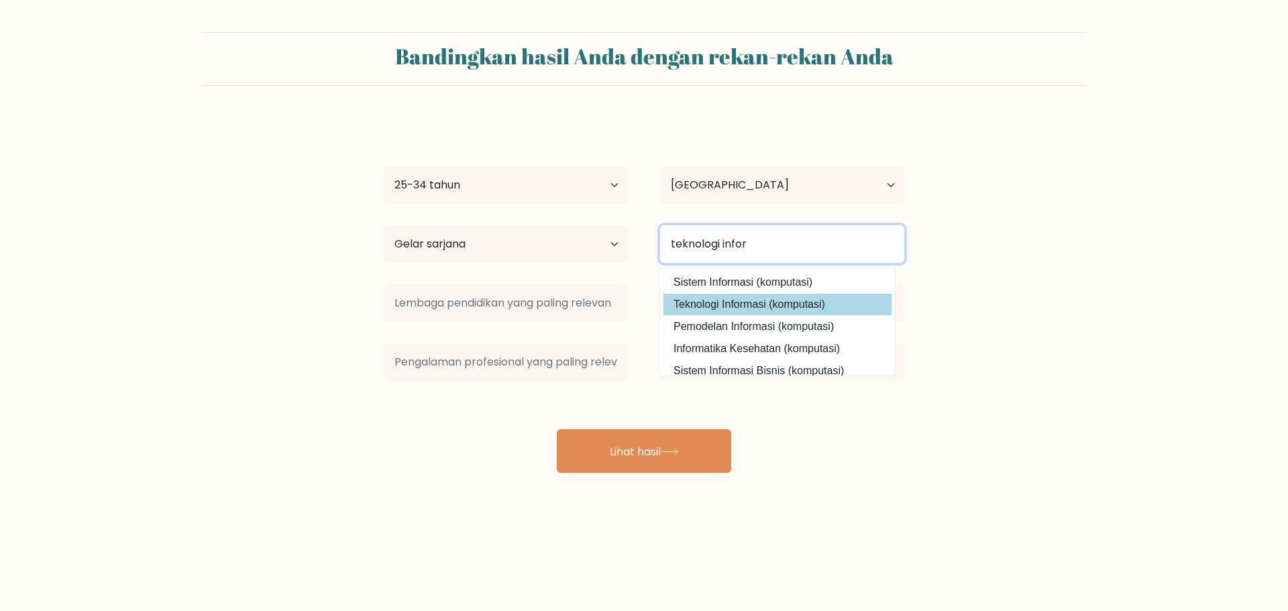
type input "teknologi infor"
click at [733, 302] on div "edy kurniawan Usia Di bawah 18 tahun 18-24 tahun 25-34 tahun 35-44 tahun 45-54 …" at bounding box center [644, 295] width 537 height 355
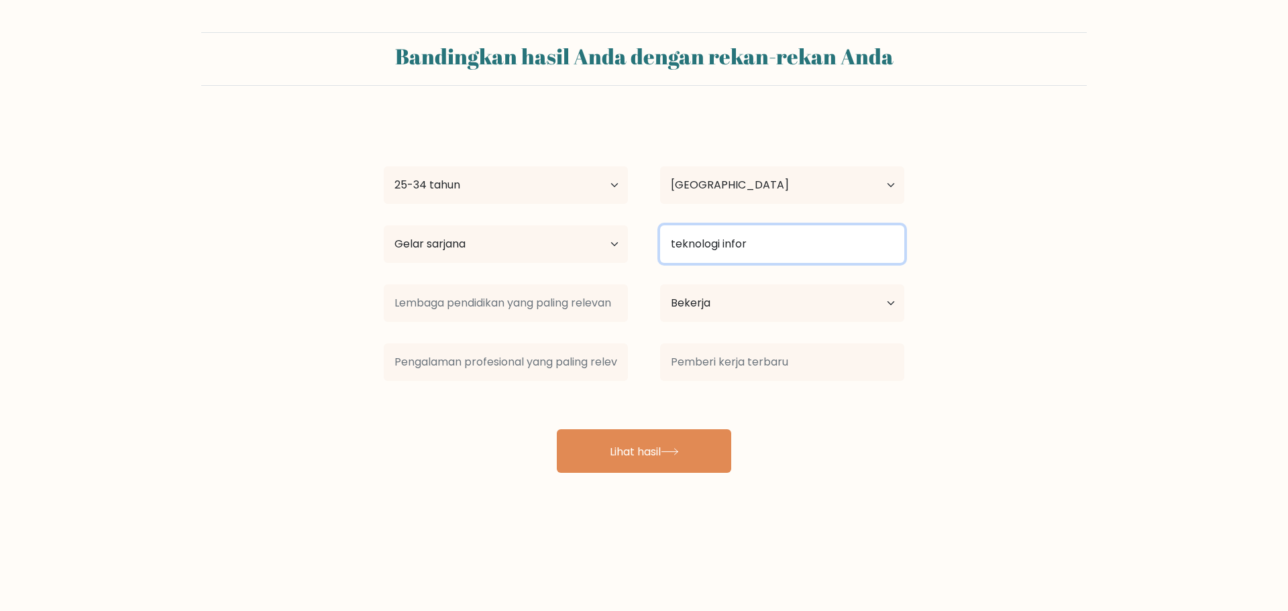
click at [756, 252] on input "teknologi infor" at bounding box center [782, 244] width 244 height 38
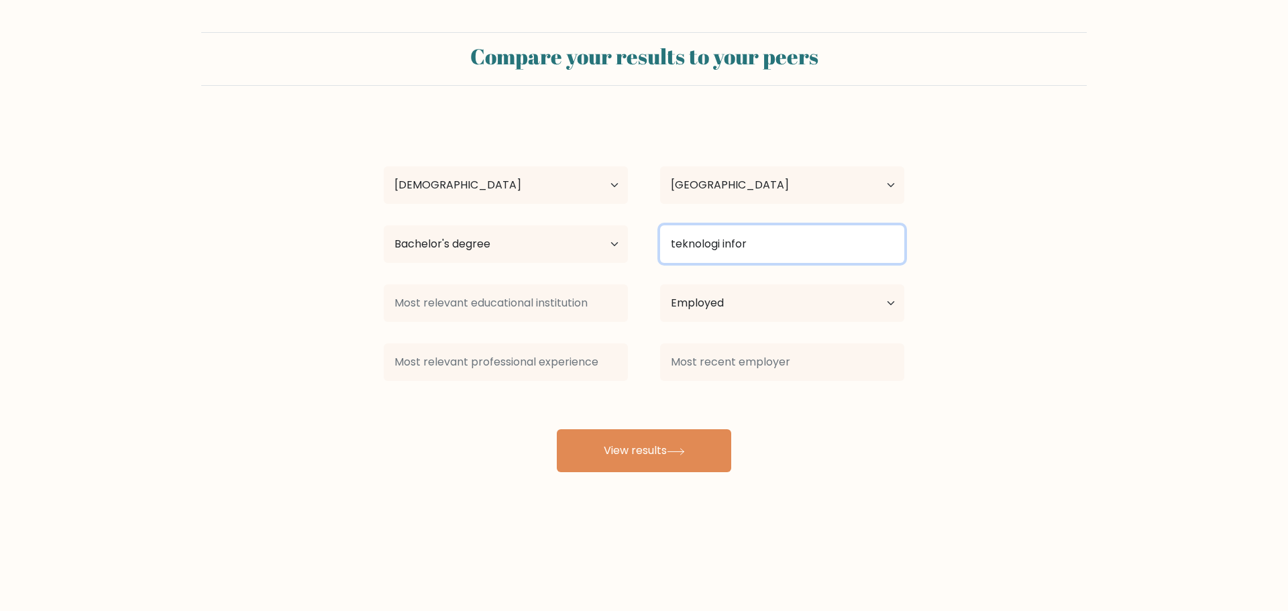
click at [781, 236] on input "teknologi infor" at bounding box center [782, 244] width 244 height 38
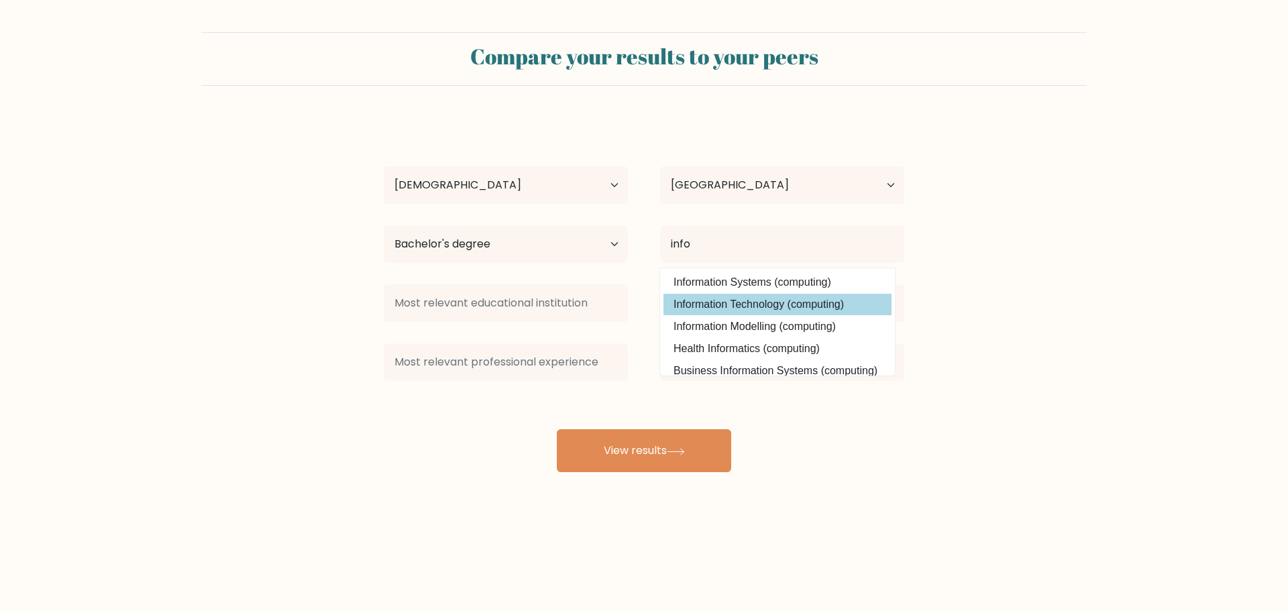
click at [778, 302] on div "edy kurniawan Age Under 18 years old 18-24 years old 25-34 years old 35-44 year…" at bounding box center [644, 295] width 537 height 354
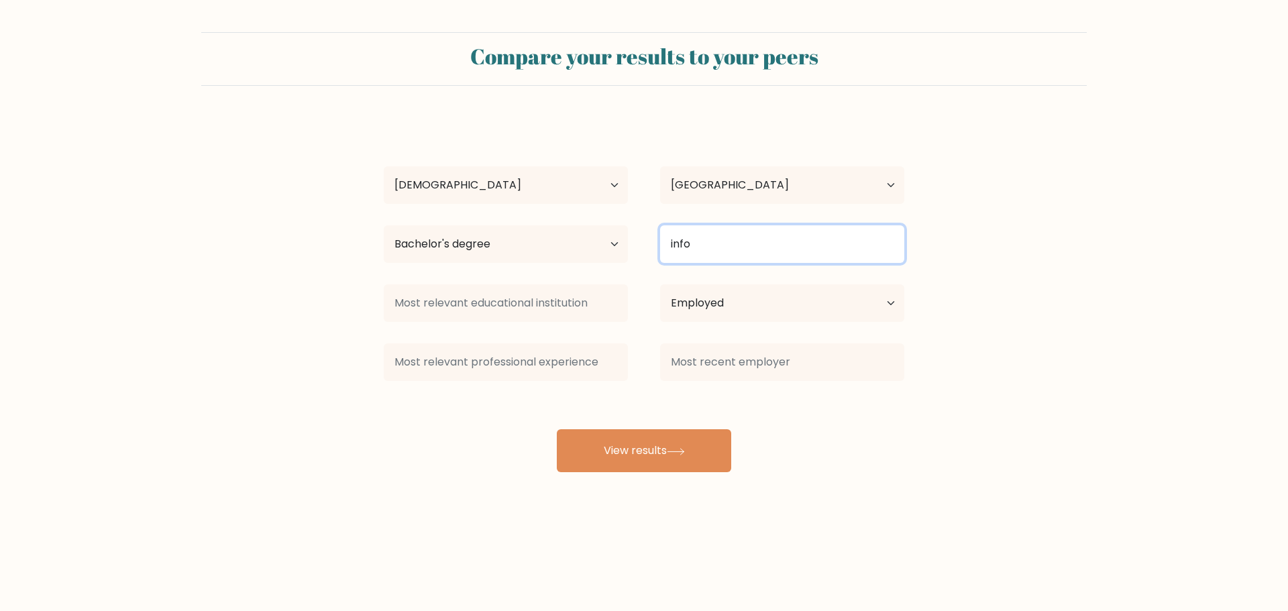
click at [753, 238] on input "info" at bounding box center [782, 244] width 244 height 38
type input "i"
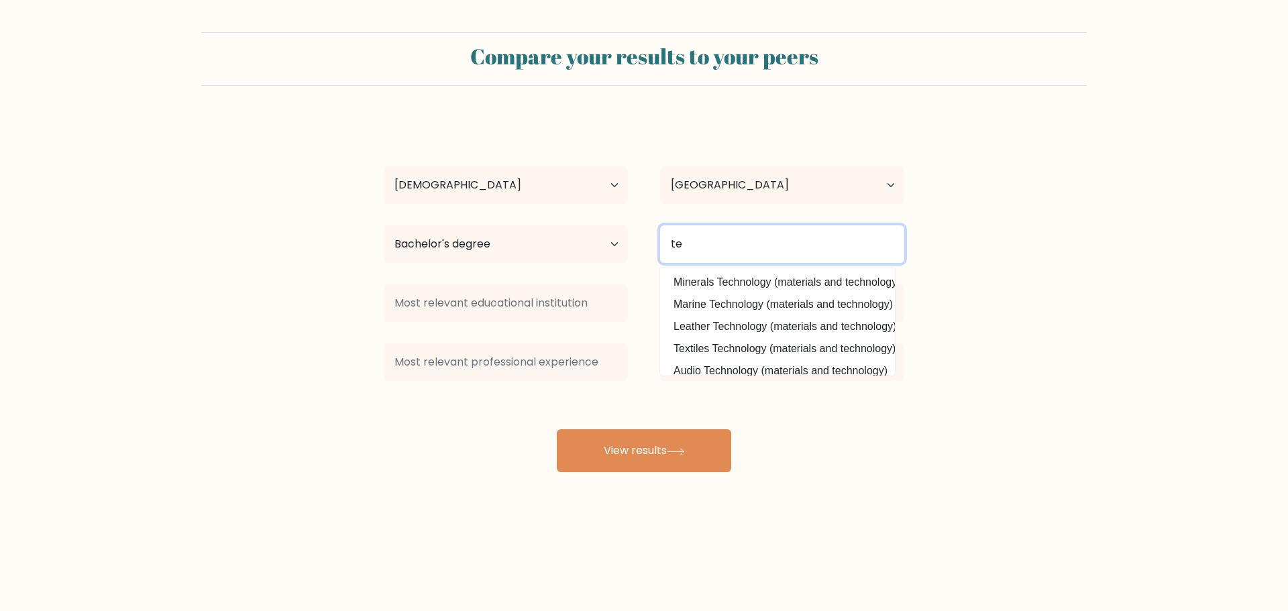
type input "t"
type input "information Technology"
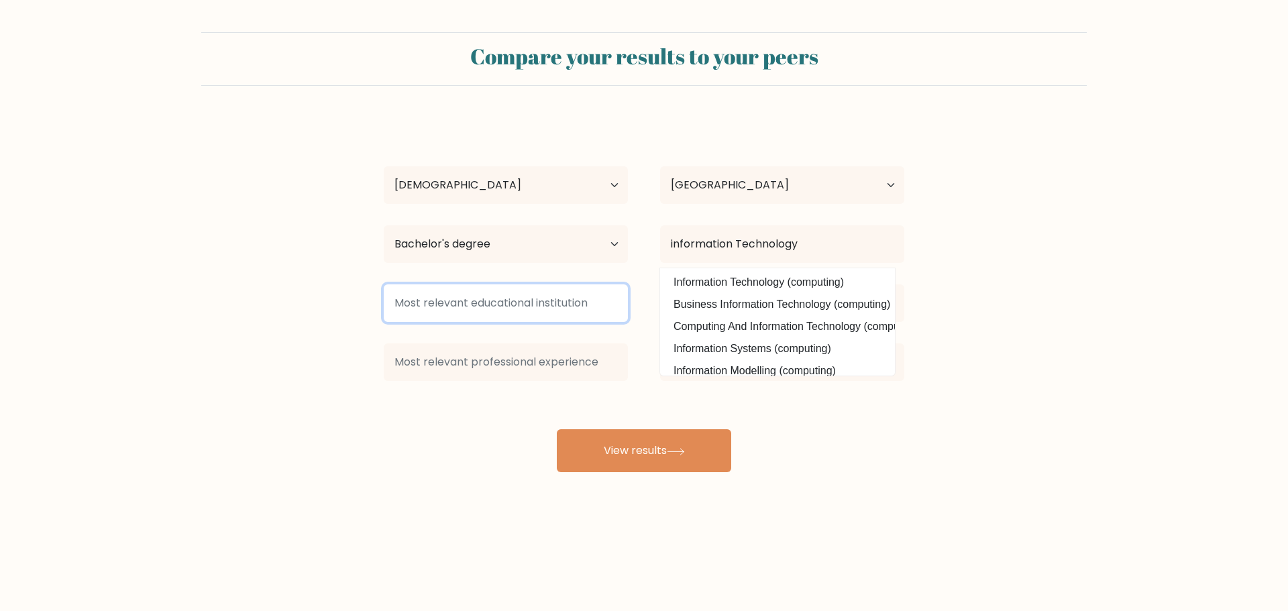
click at [619, 300] on input at bounding box center [506, 304] width 244 height 38
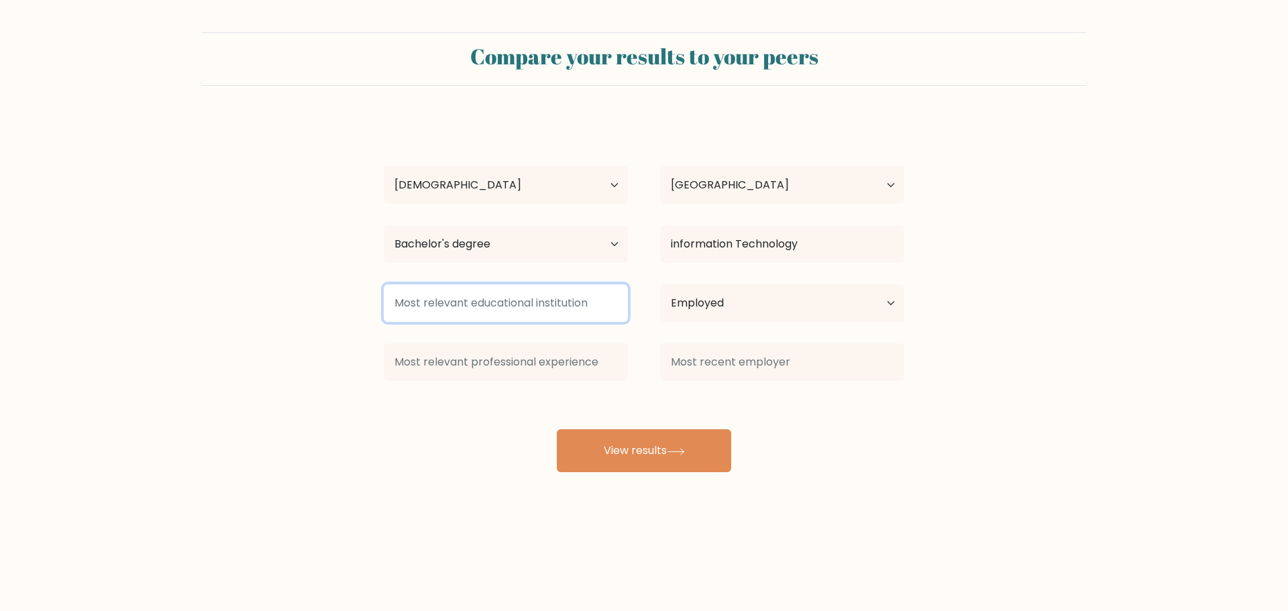
click at [606, 300] on input at bounding box center [506, 304] width 244 height 38
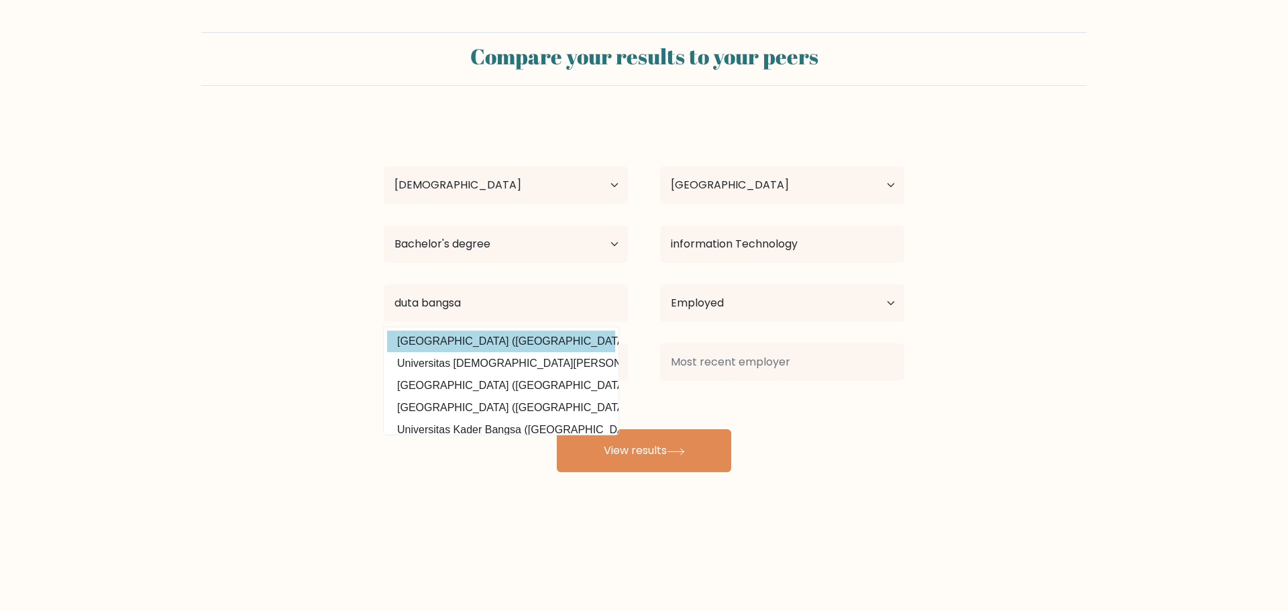
click at [531, 335] on div "edy kurniawan Age Under 18 years old 18-24 years old 25-34 years old 35-44 year…" at bounding box center [644, 295] width 537 height 354
click at [536, 339] on option "Universitas Duta Bangsa Surakarta (Indonesia)" at bounding box center [501, 341] width 228 height 21
type input "Universitas Duta Bangsa Surakarta"
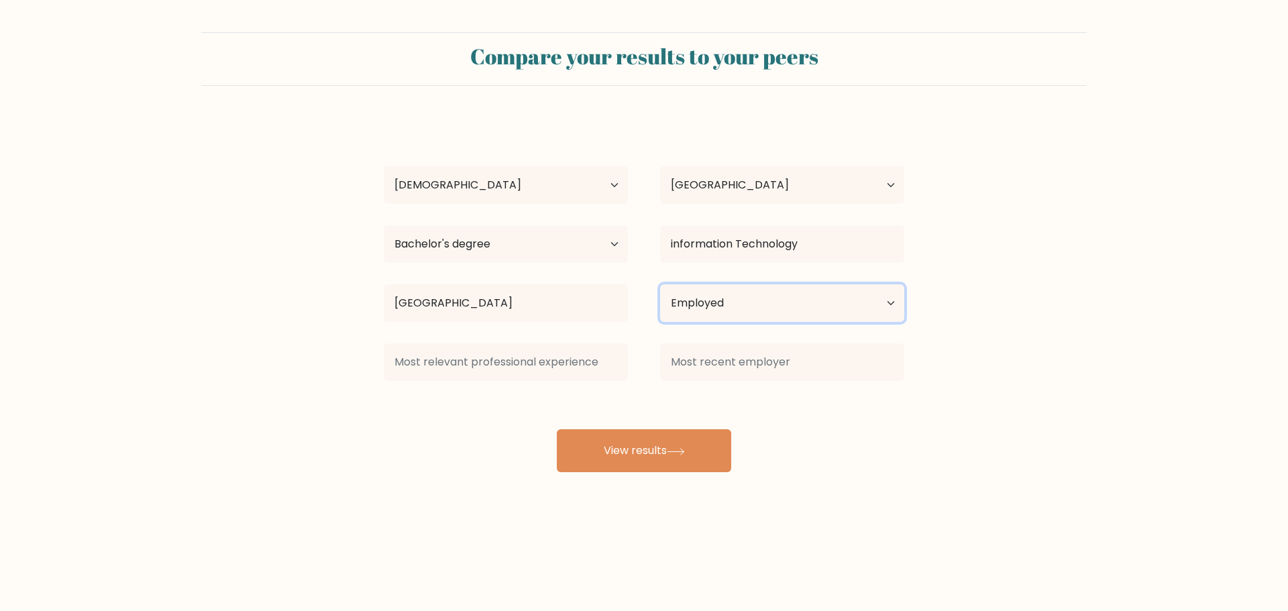
click at [713, 312] on select "Current employment status Employed Student Retired Other / prefer not to answer" at bounding box center [782, 304] width 244 height 38
click at [660, 285] on select "Current employment status Employed Student Retired Other / prefer not to answer" at bounding box center [782, 304] width 244 height 38
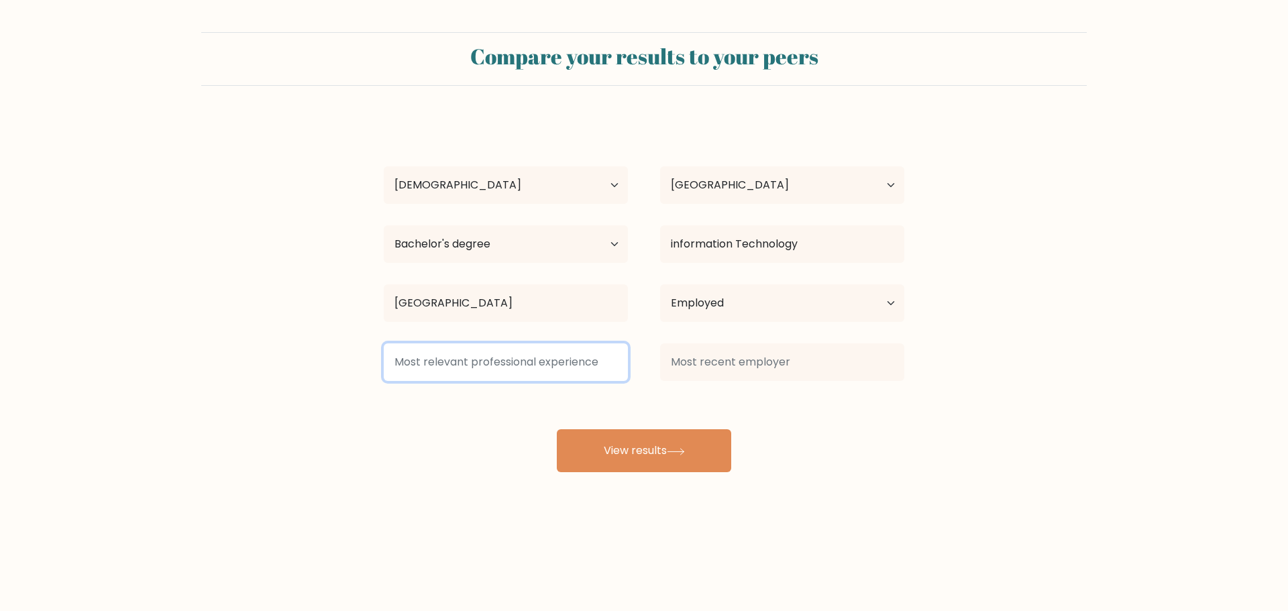
click at [608, 360] on input at bounding box center [506, 363] width 244 height 38
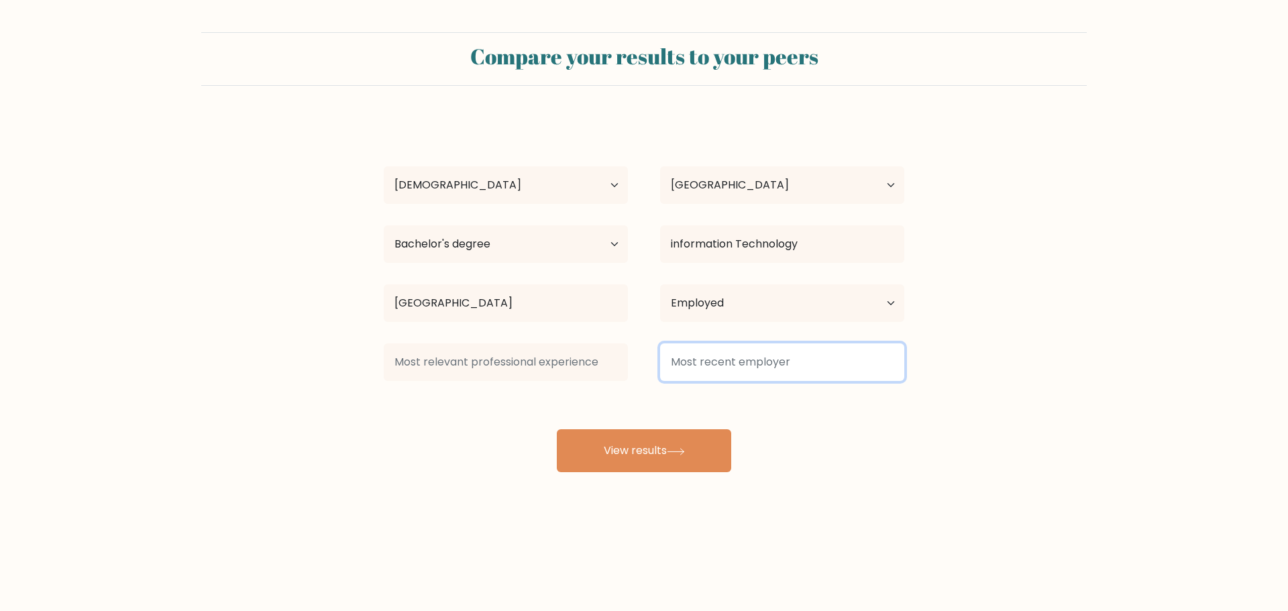
click at [735, 364] on input at bounding box center [782, 363] width 244 height 38
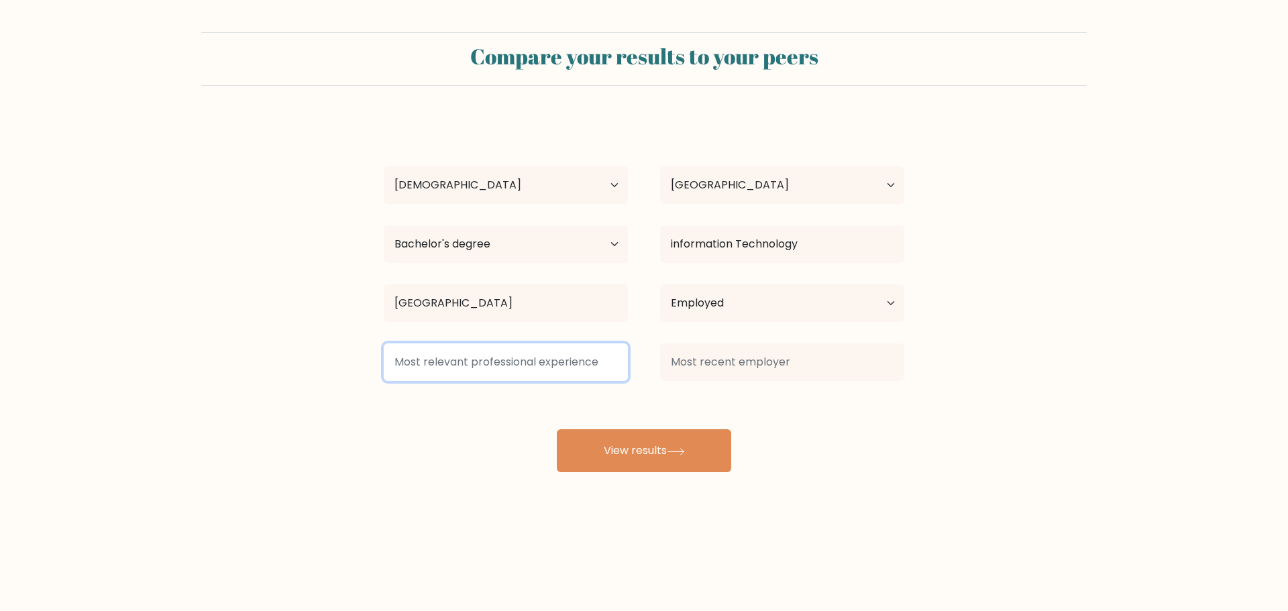
click at [578, 356] on input at bounding box center [506, 363] width 244 height 38
type input "2"
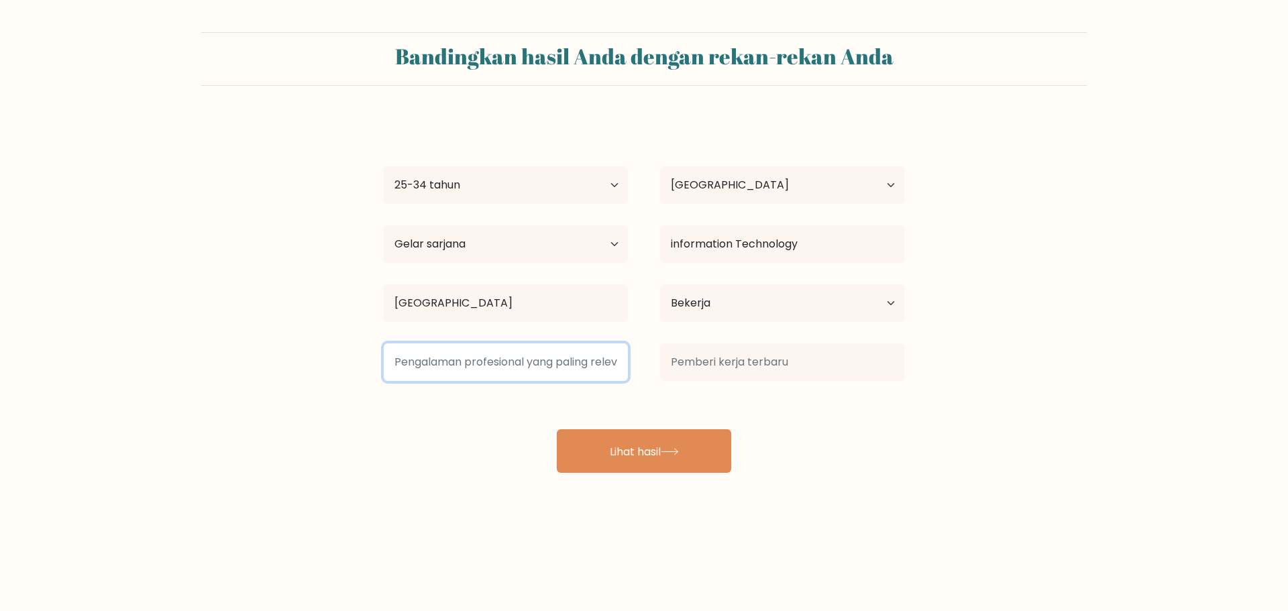
click at [566, 372] on input at bounding box center [506, 363] width 244 height 38
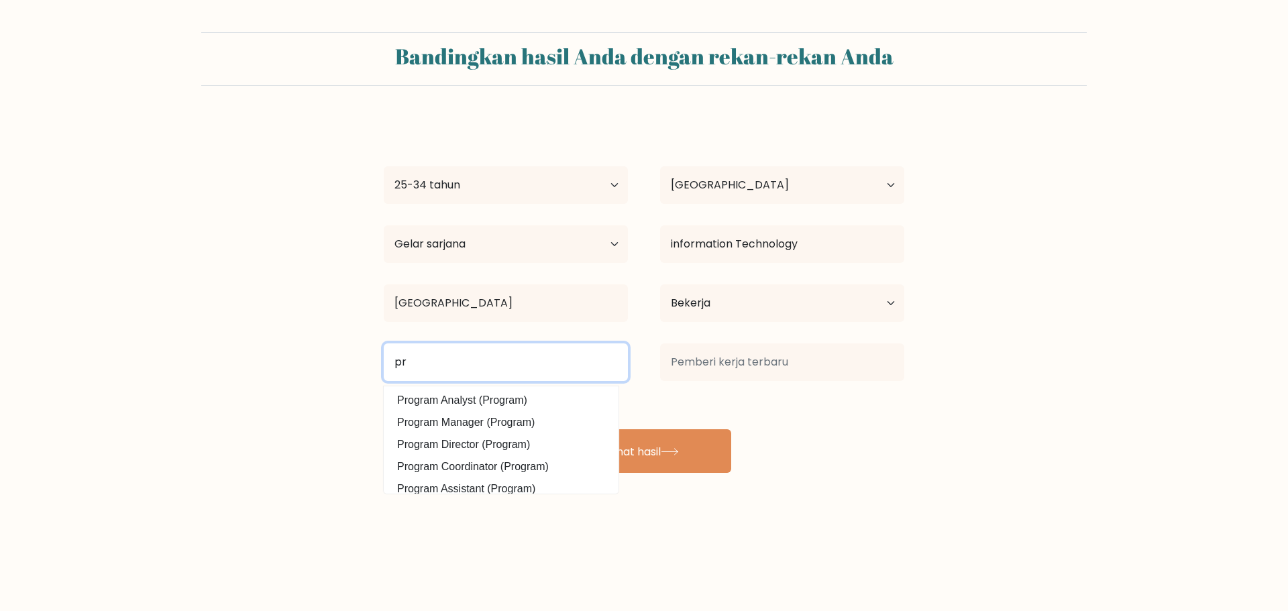
type input "p"
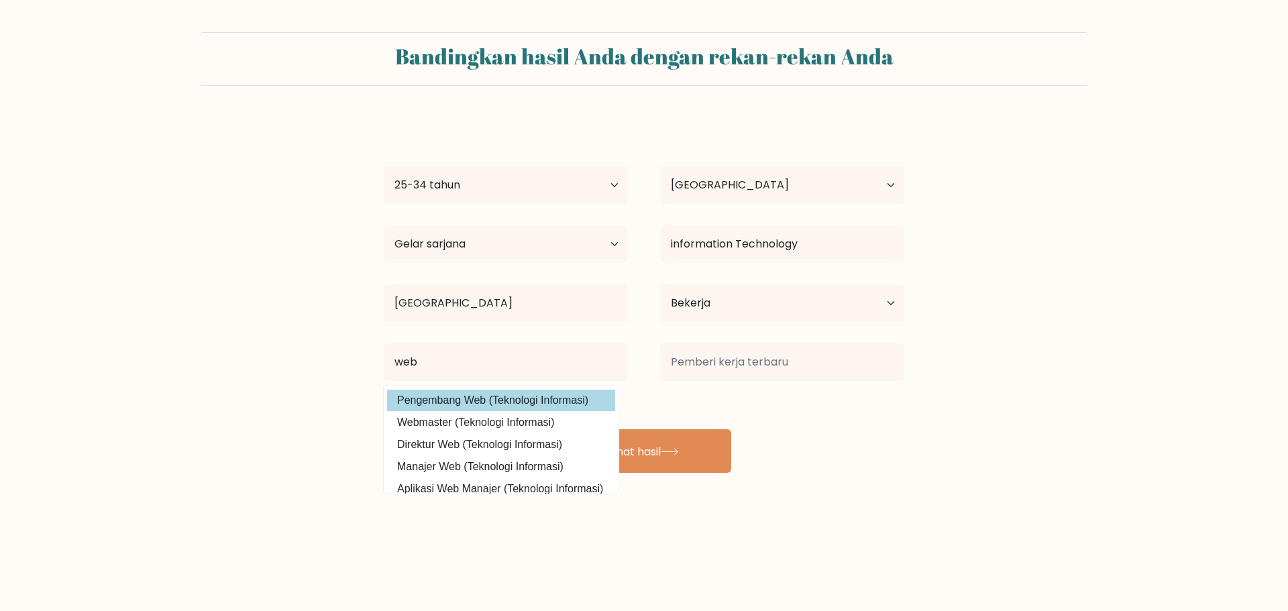
click at [558, 399] on option "Pengembang Web (Teknologi Informasi)" at bounding box center [501, 400] width 228 height 21
type input "Web Developer"
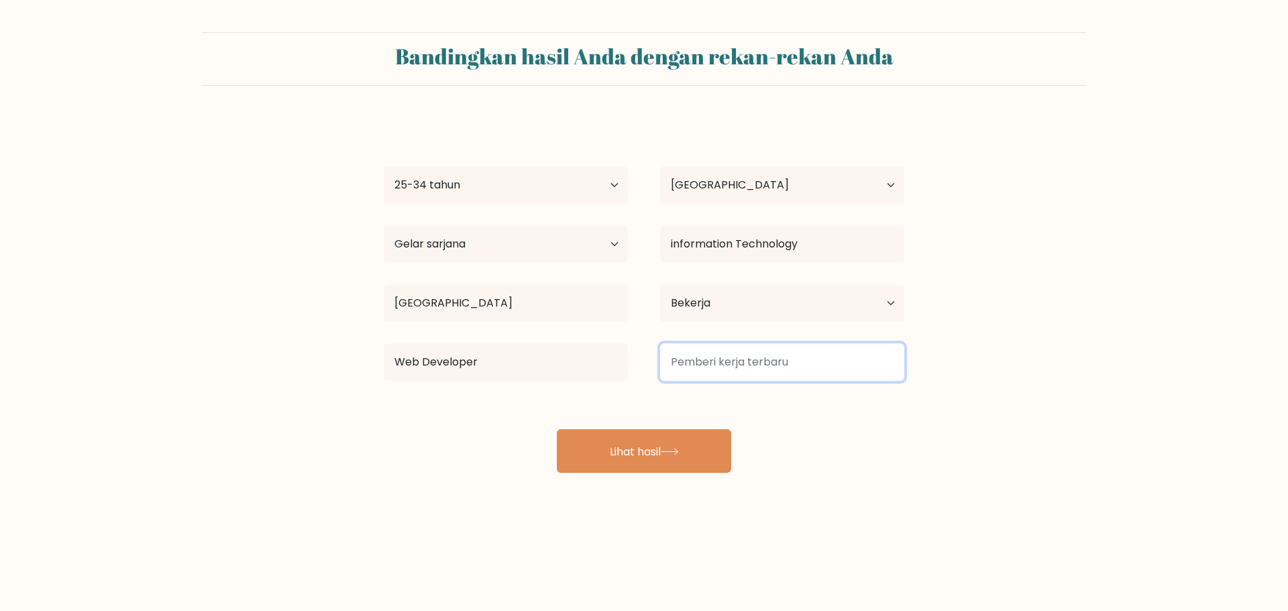
click at [751, 355] on input at bounding box center [782, 363] width 244 height 38
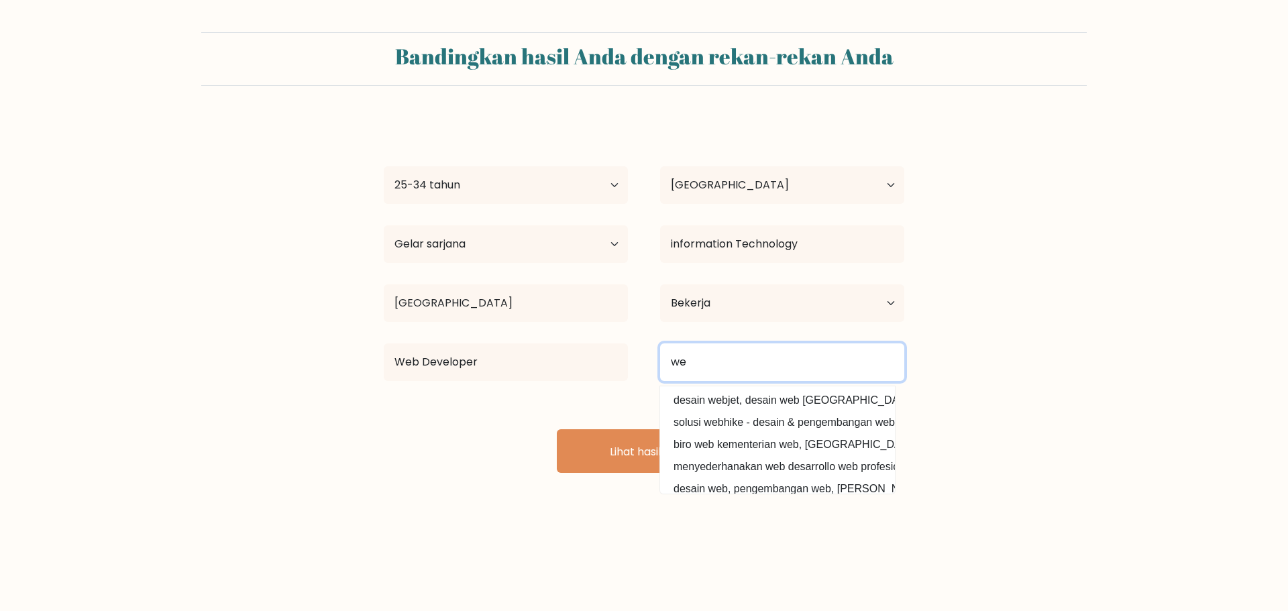
type input "w"
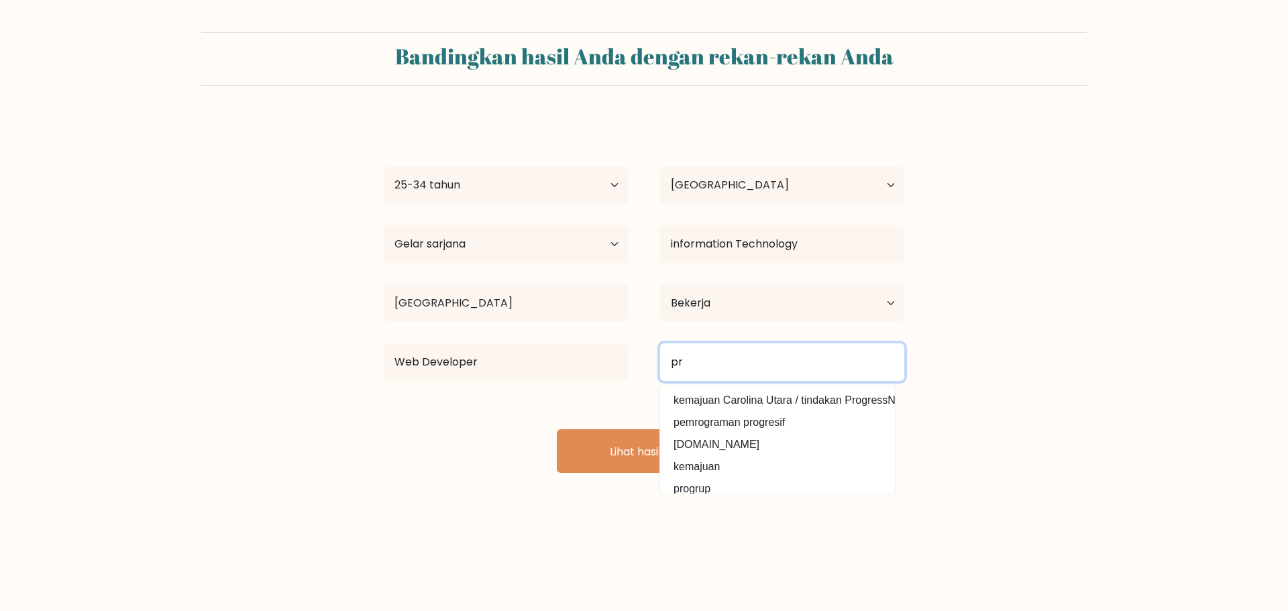
type input "p"
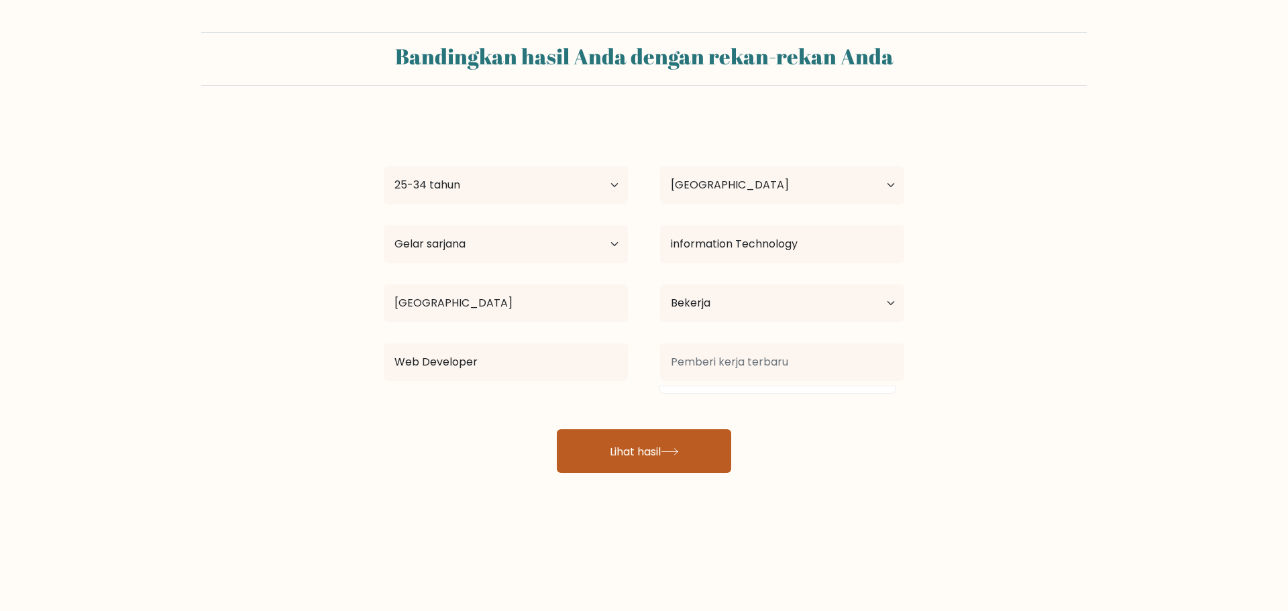
click at [655, 460] on button "Lihat hasil" at bounding box center [644, 451] width 174 height 44
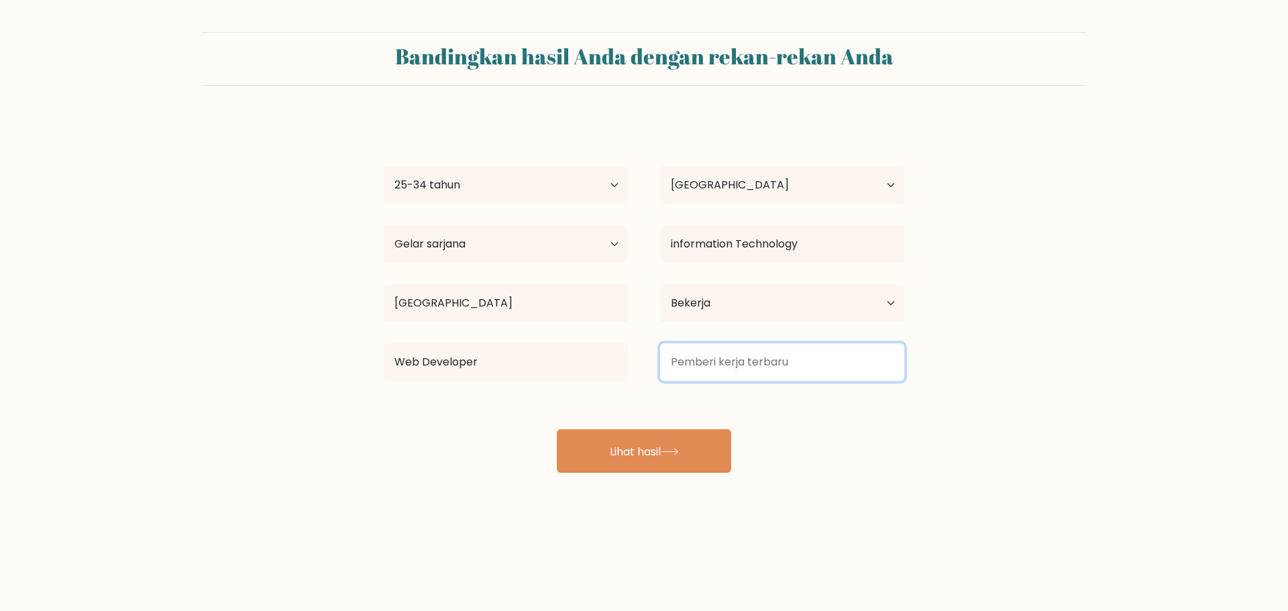
click at [740, 362] on input at bounding box center [782, 363] width 244 height 38
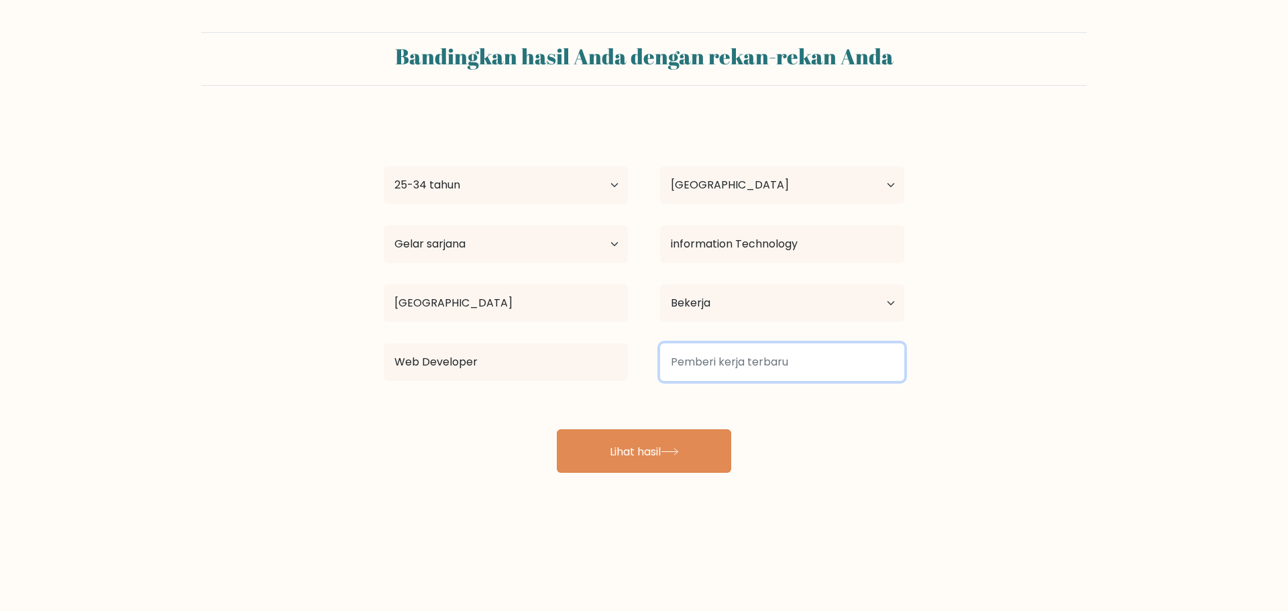
click at [740, 362] on input at bounding box center [782, 363] width 244 height 38
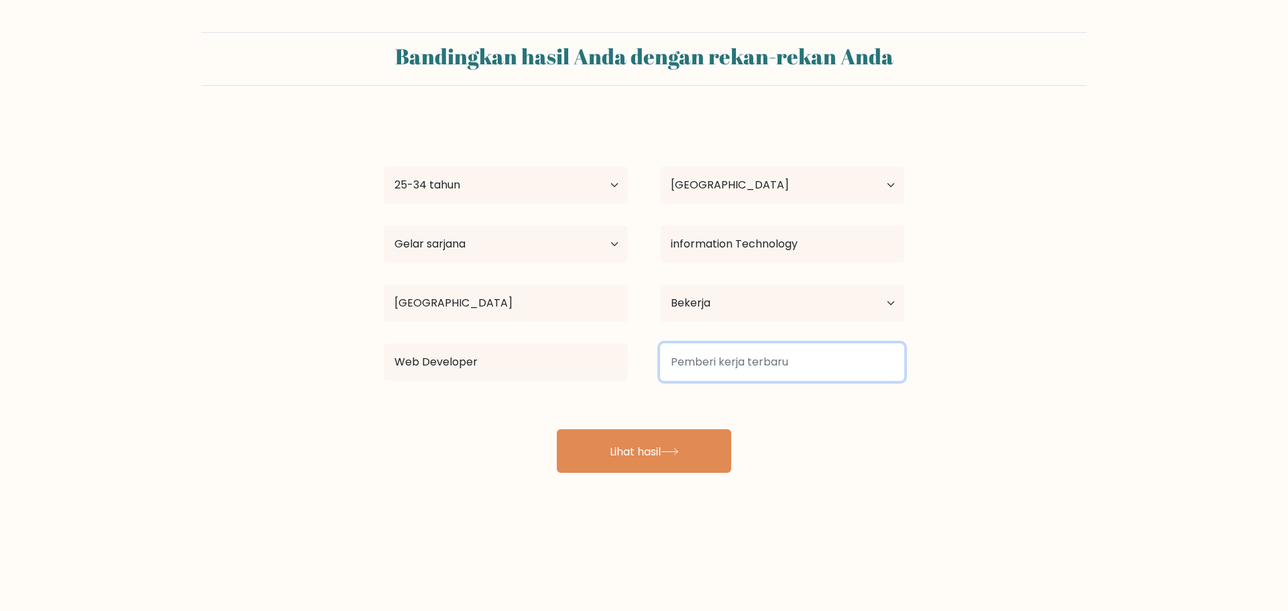
click at [740, 362] on input at bounding box center [782, 363] width 244 height 38
click at [785, 374] on input at bounding box center [782, 363] width 244 height 38
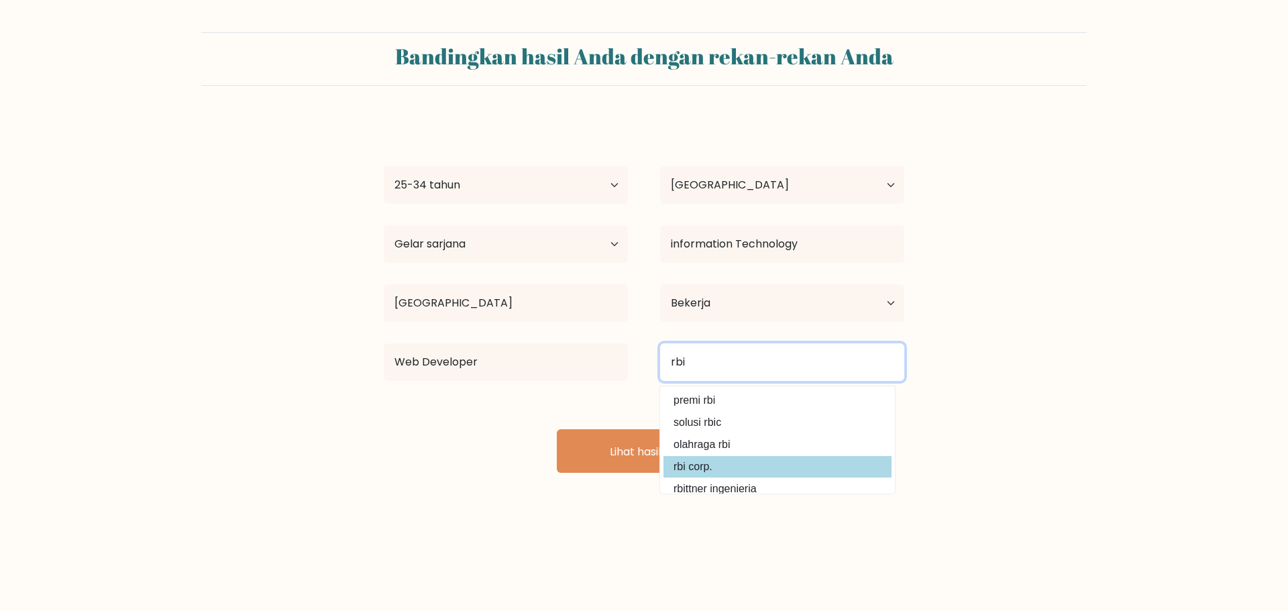
type input "rbi"
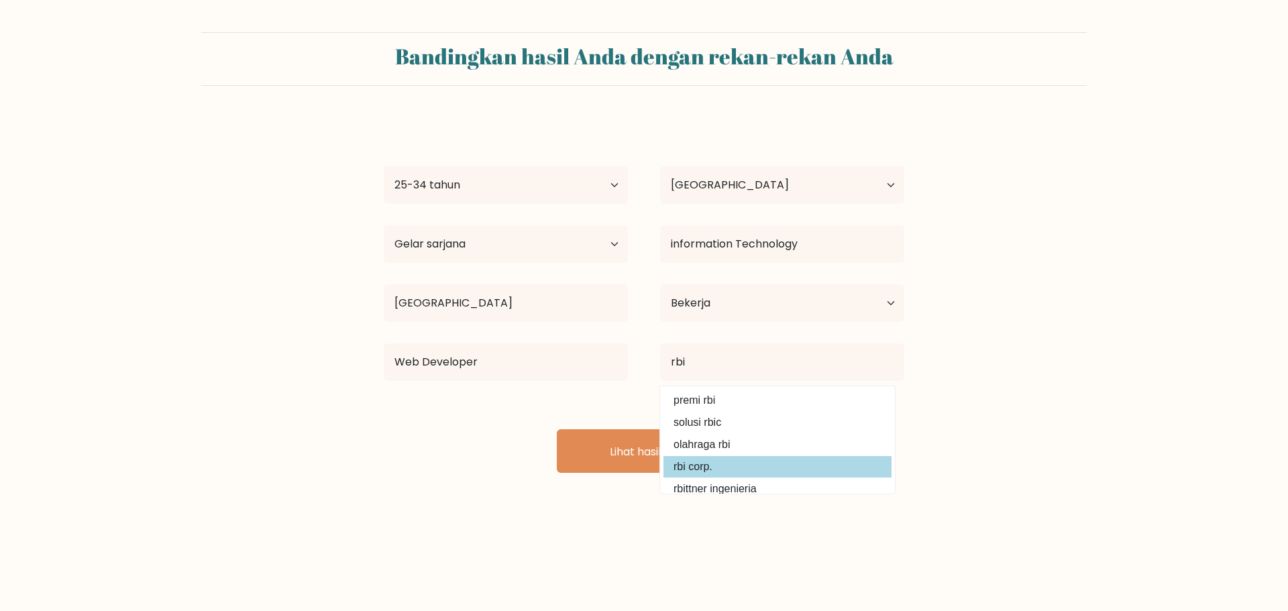
click at [731, 467] on div "edy kurniawan Usia Di bawah 18 tahun 18-24 tahun 25-34 tahun 35-44 tahun 45-54 …" at bounding box center [644, 295] width 537 height 355
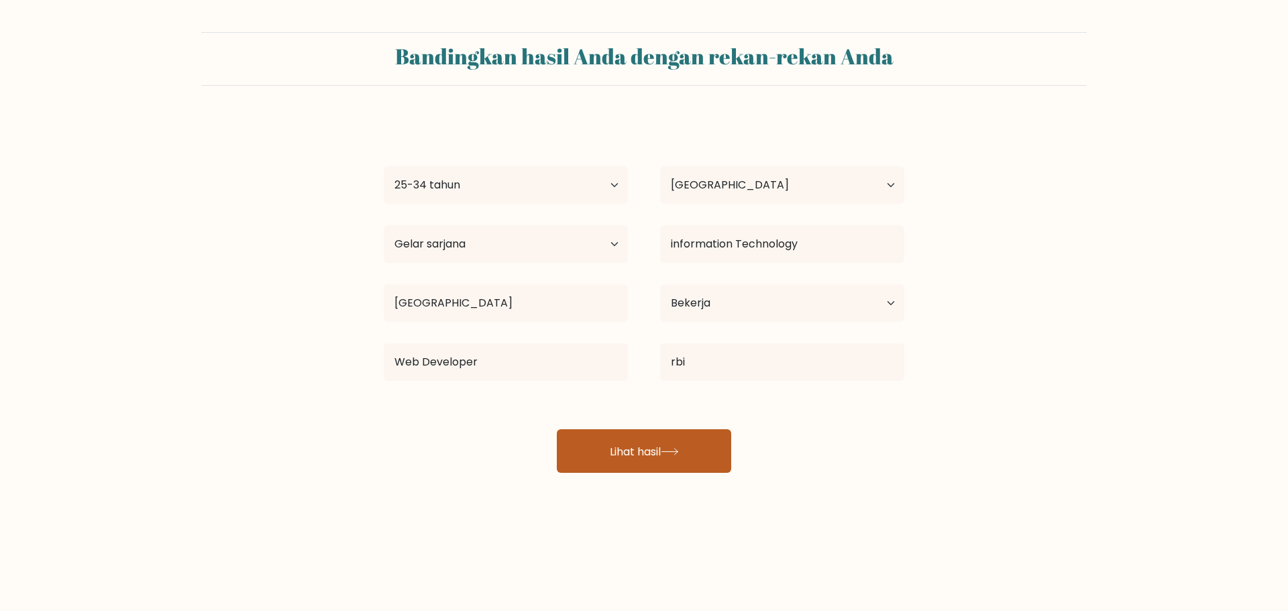
click at [675, 452] on icon at bounding box center [670, 451] width 16 height 6
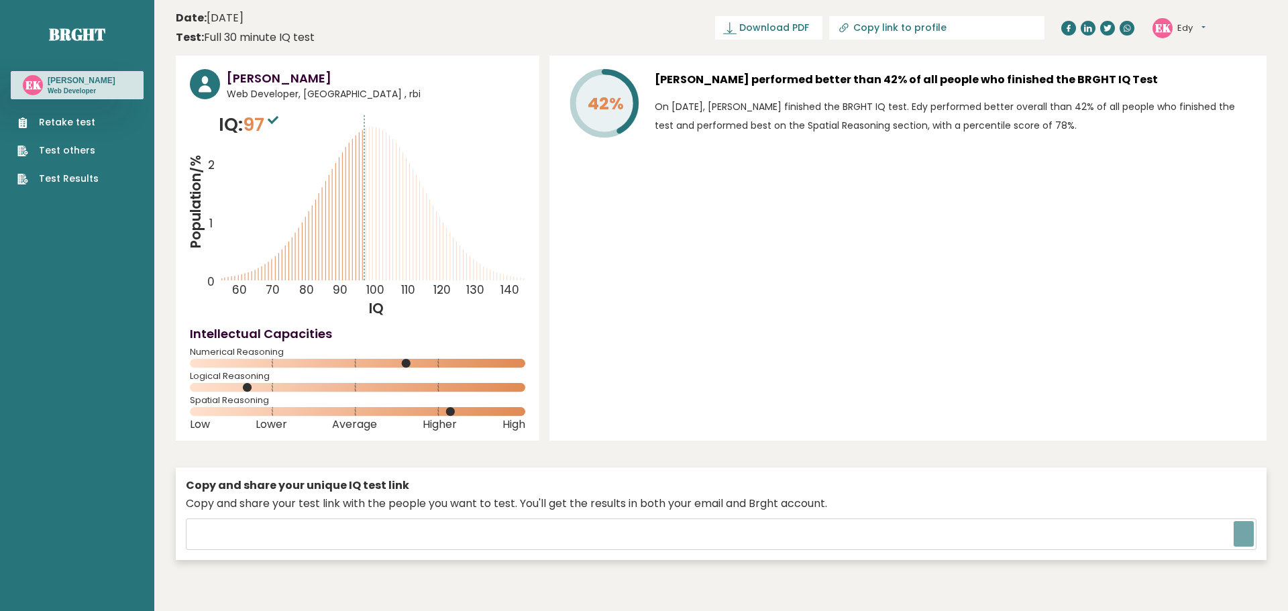
type input "[URL][DOMAIN_NAME]"
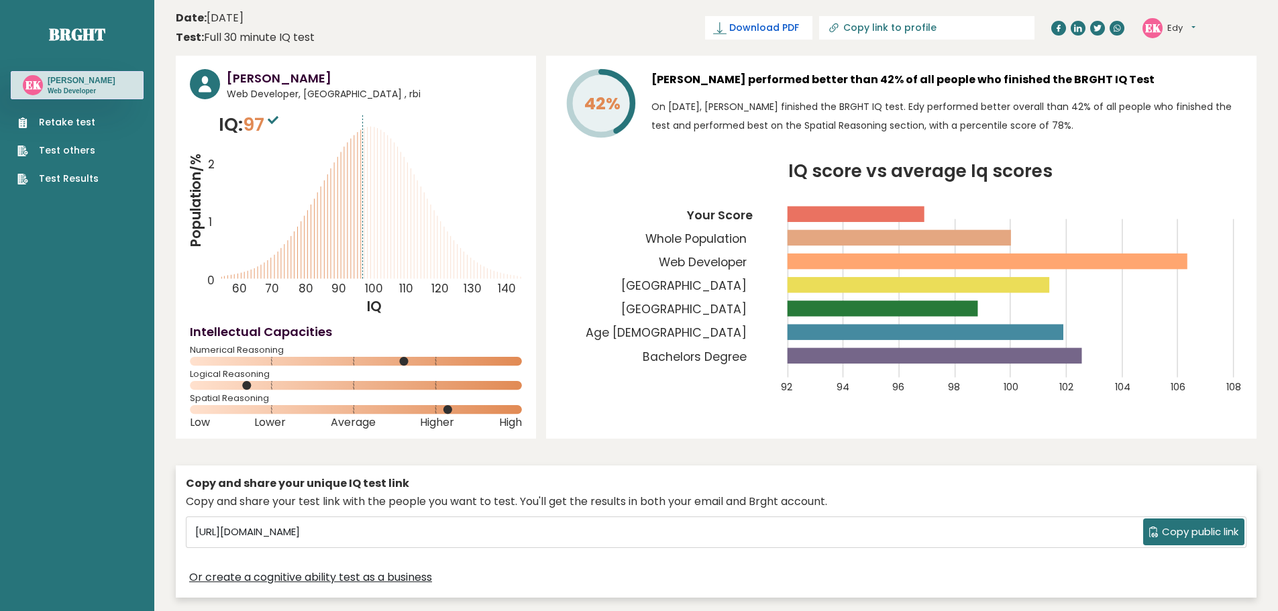
click at [799, 23] on span "Download PDF" at bounding box center [764, 28] width 70 height 14
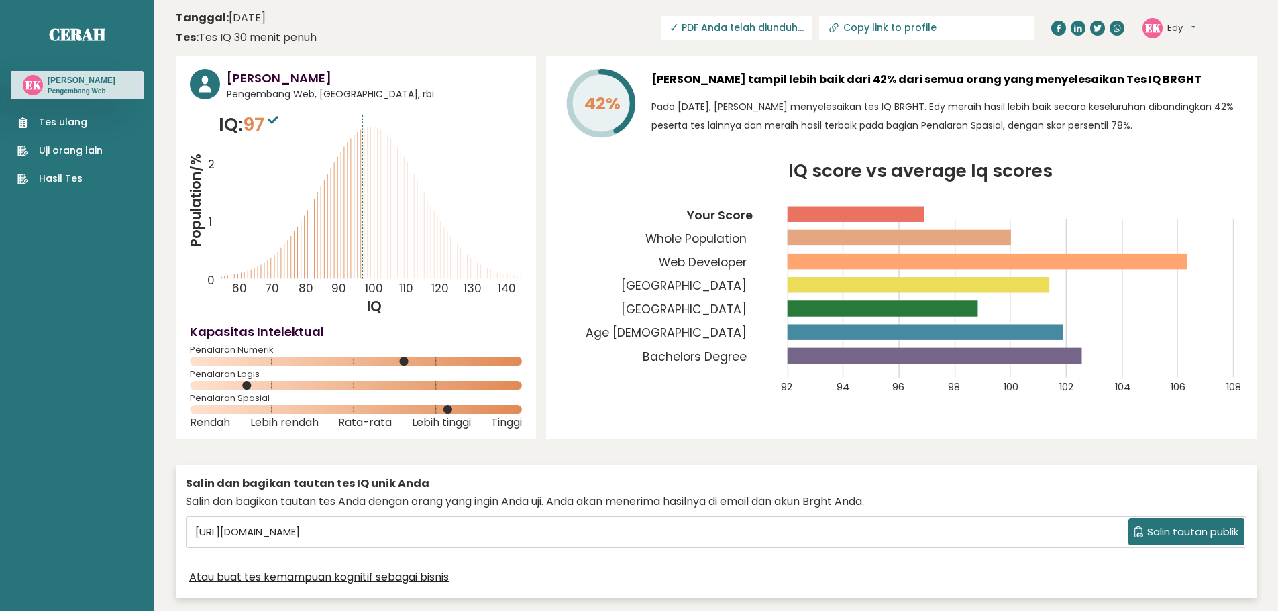
click at [719, 132] on p "Pada [DATE], [PERSON_NAME] menyelesaikan tes IQ BRGHT. Edy meraih hasil lebih b…" at bounding box center [947, 116] width 591 height 38
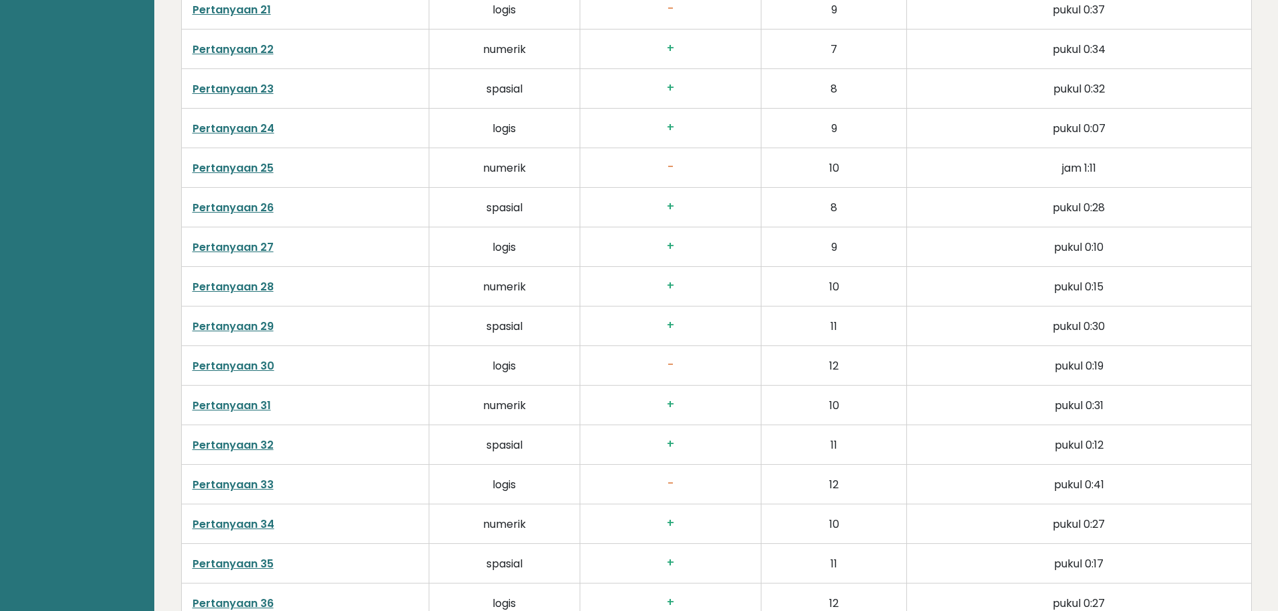
scroll to position [3157, 0]
click at [241, 360] on font "Pertanyaan 30" at bounding box center [234, 365] width 82 height 15
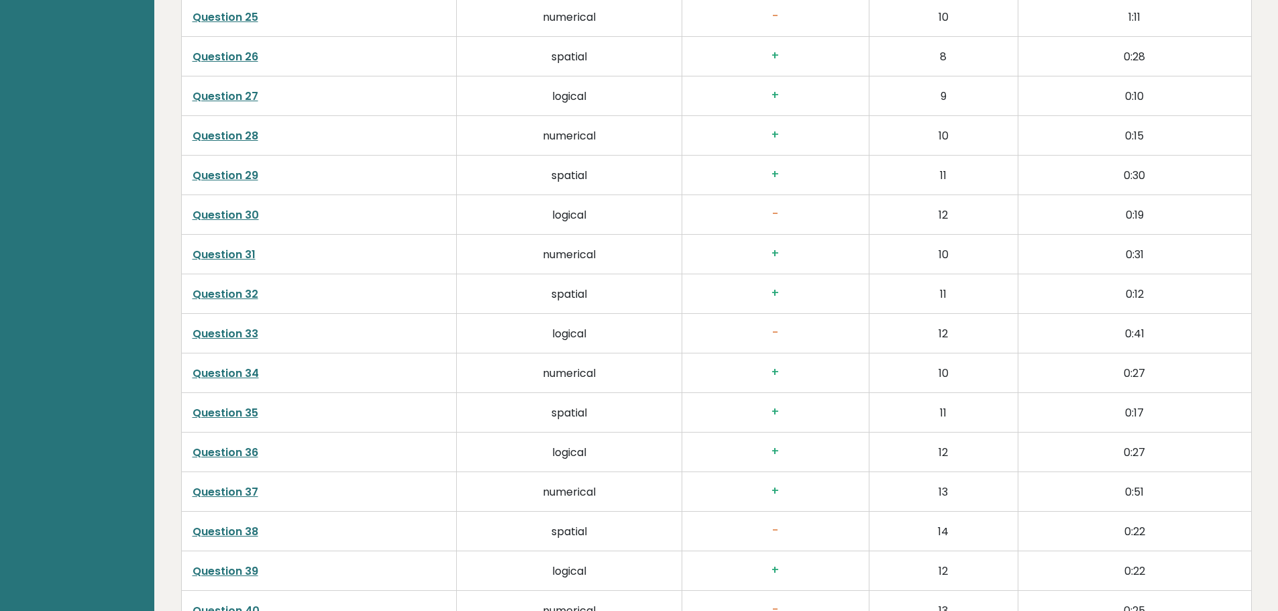
scroll to position [3478, 0]
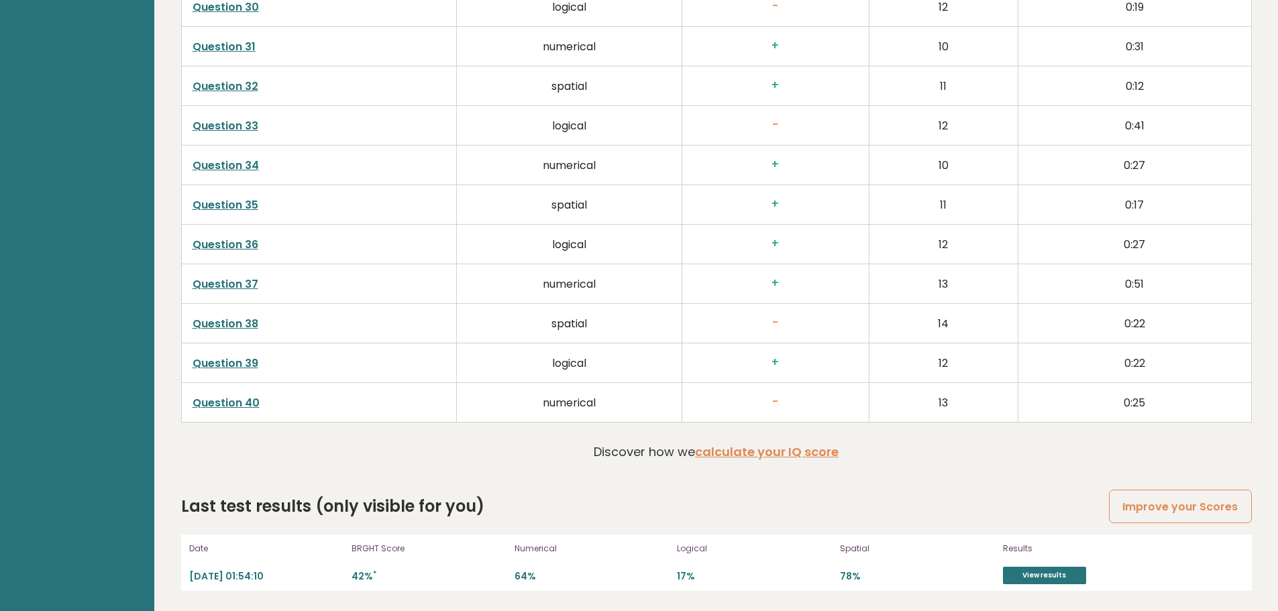
click at [768, 407] on h3 "-" at bounding box center [775, 402] width 165 height 14
click at [776, 405] on h3 "-" at bounding box center [775, 402] width 165 height 14
click at [246, 407] on link "Question 40" at bounding box center [226, 402] width 67 height 15
